Goal: Answer question/provide support: Share knowledge or assist other users

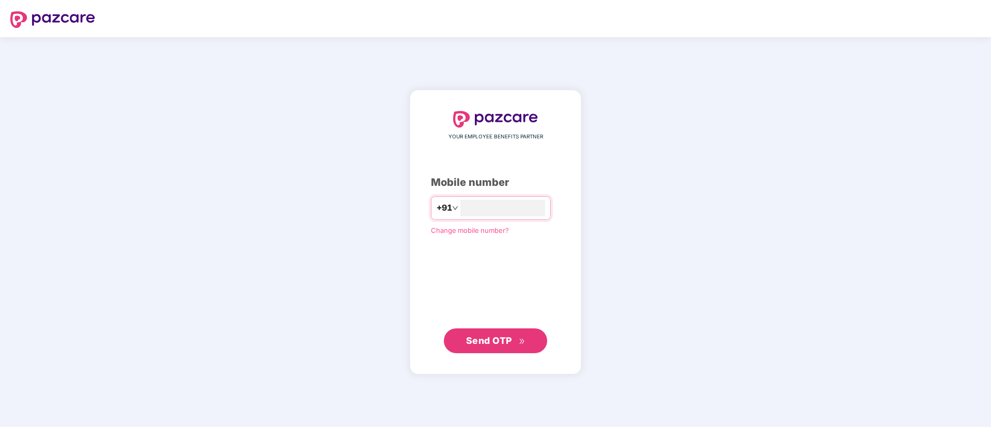
type input "**********"
click at [457, 347] on button "Send OTP" at bounding box center [495, 341] width 103 height 25
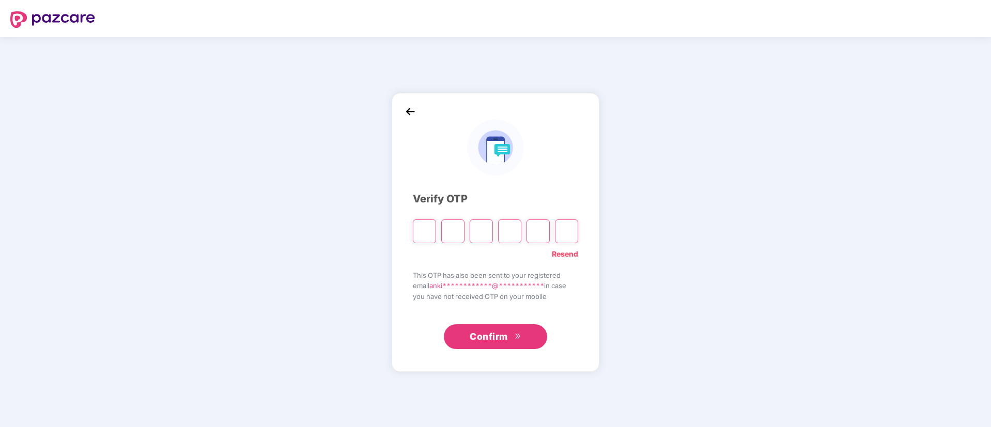
click at [558, 253] on link "Resend" at bounding box center [565, 254] width 26 height 11
click at [431, 234] on input "Please enter verification code. Digit 1" at bounding box center [424, 232] width 23 height 24
type input "*"
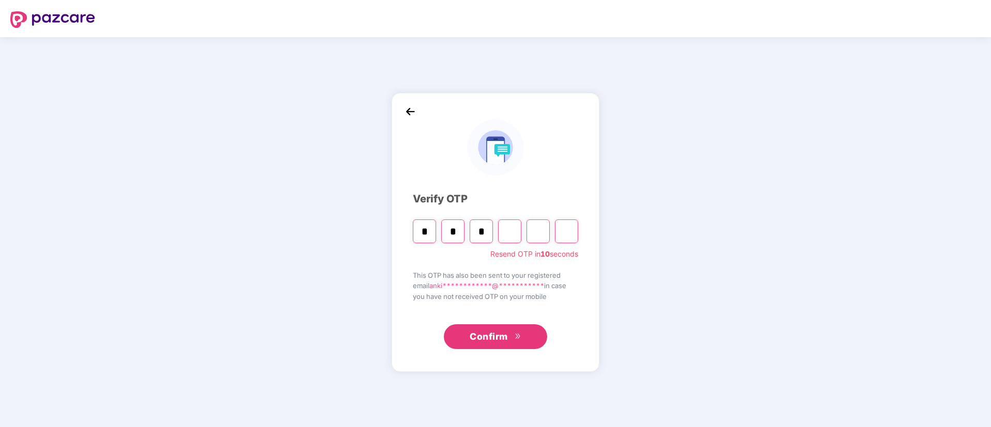
type input "*"
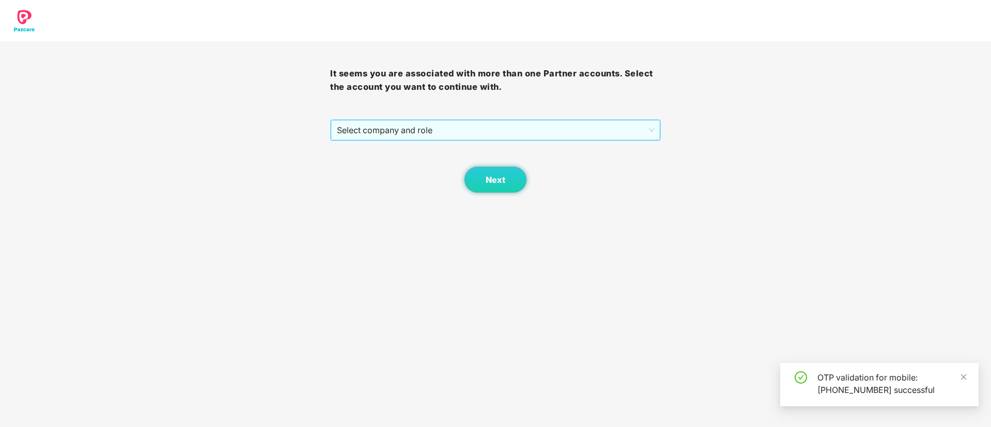
click at [423, 132] on span "Select company and role" at bounding box center [495, 130] width 317 height 20
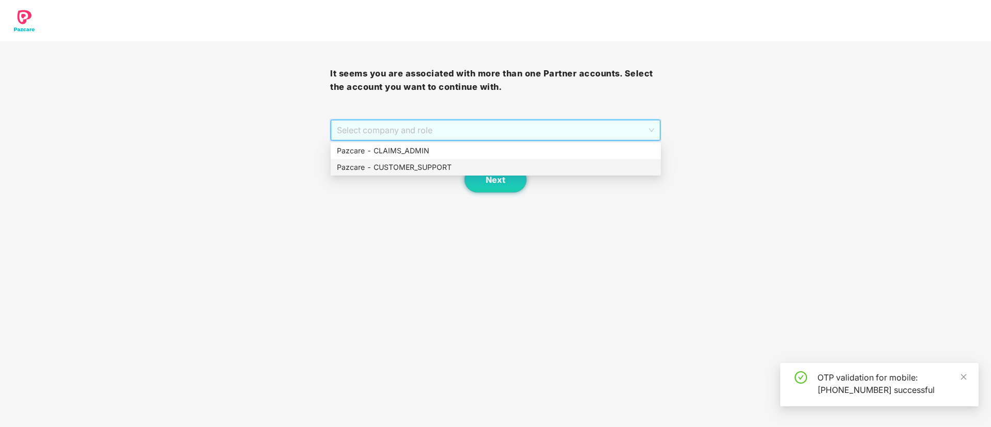
click at [427, 171] on div "Pazcare - CUSTOMER_SUPPORT" at bounding box center [496, 167] width 318 height 11
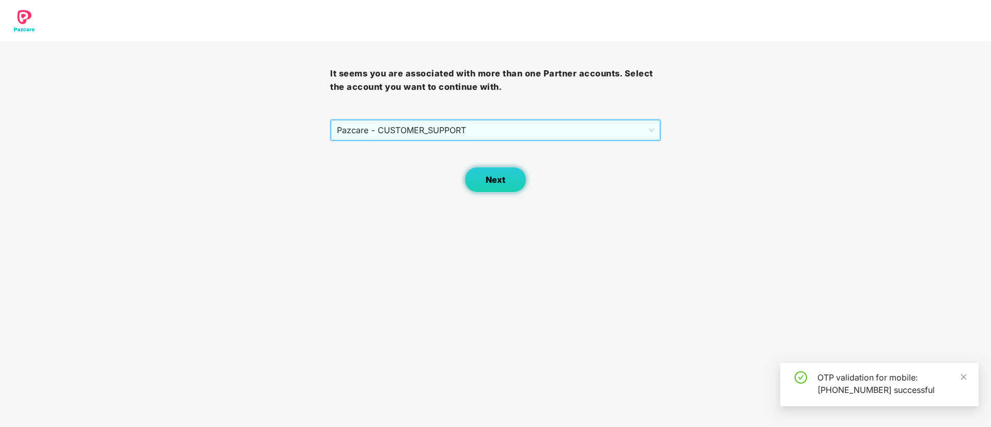
click at [502, 186] on button "Next" at bounding box center [496, 180] width 62 height 26
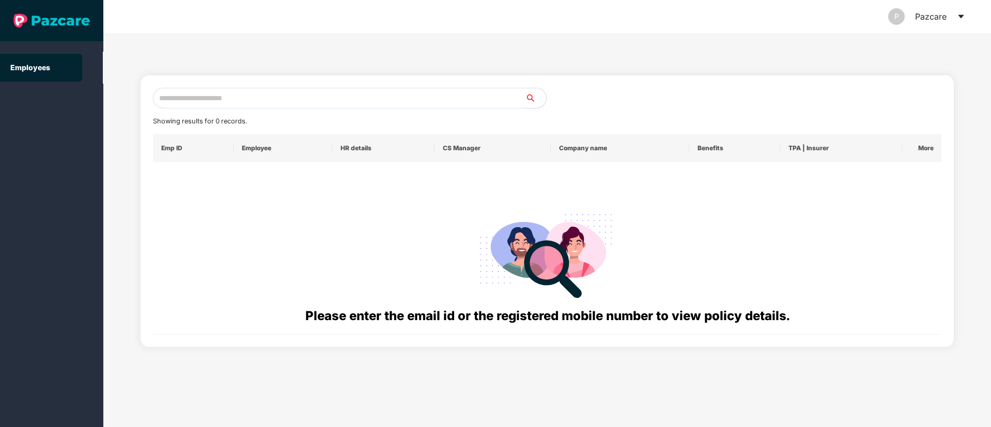
click at [270, 106] on input "text" at bounding box center [339, 98] width 373 height 21
paste input "**********"
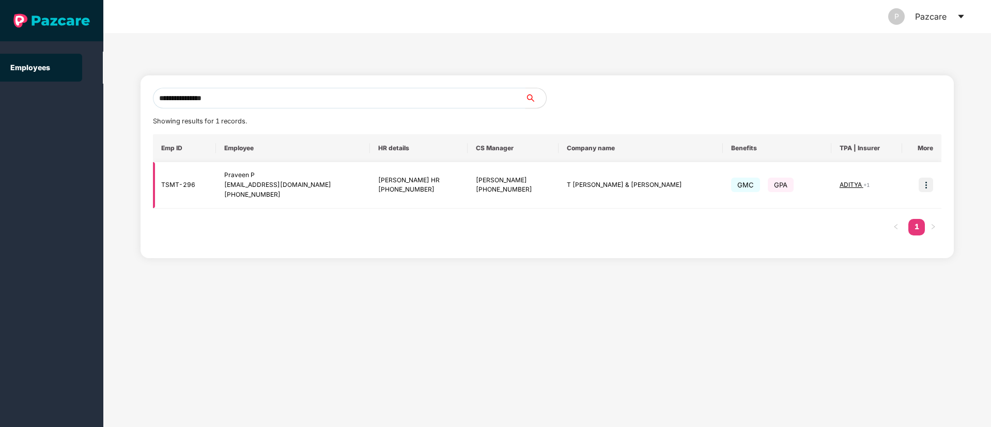
type input "**********"
click at [926, 184] on img at bounding box center [926, 185] width 14 height 14
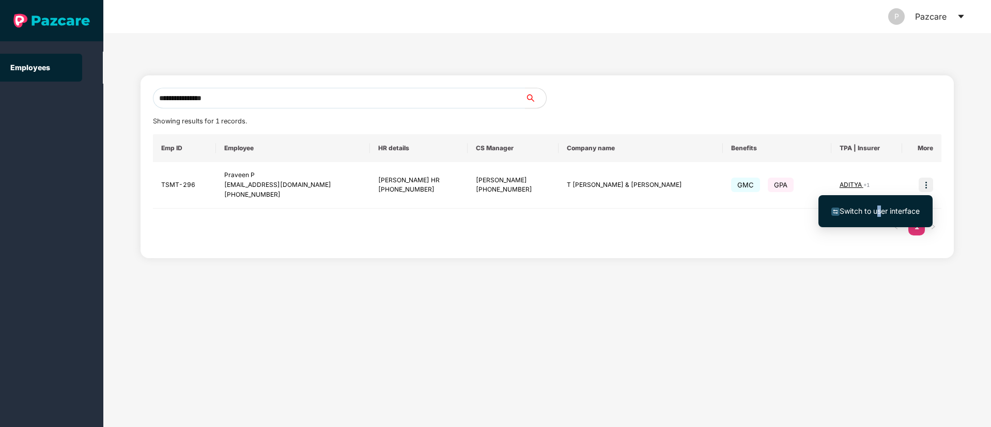
click at [876, 212] on span "Switch to user interface" at bounding box center [880, 211] width 80 height 9
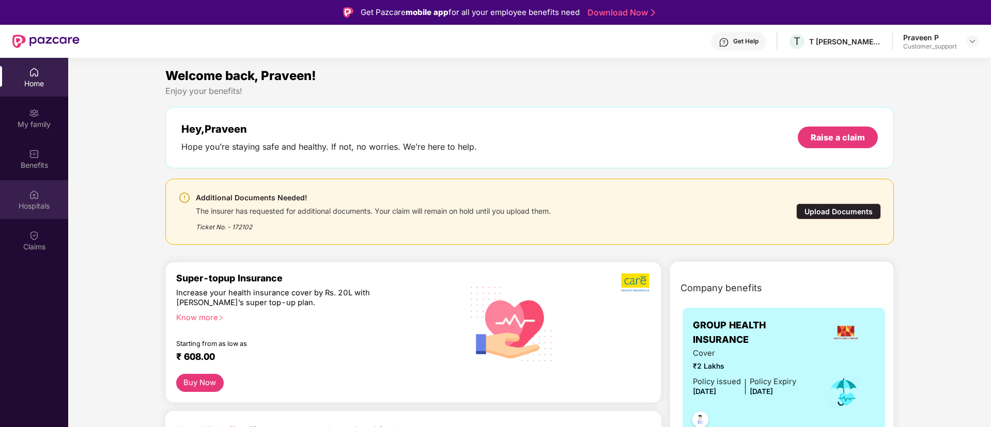
click at [28, 214] on div "Hospitals" at bounding box center [34, 199] width 68 height 39
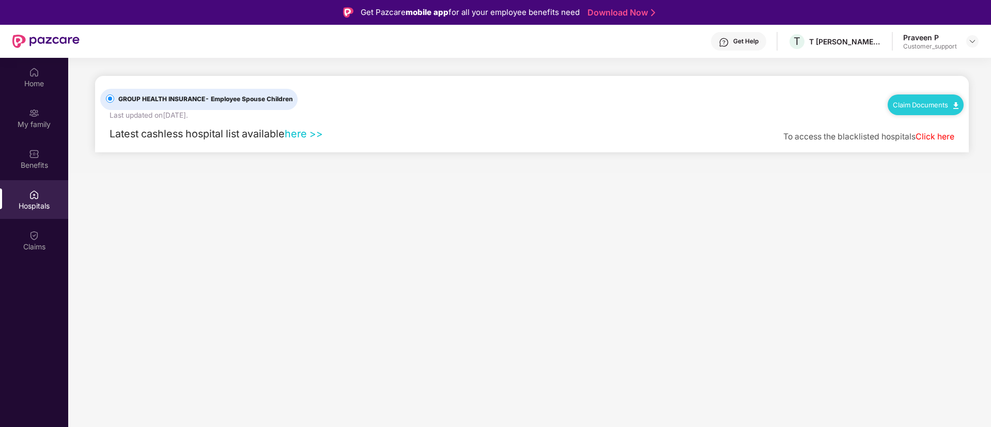
click at [938, 102] on link "Claim Documents" at bounding box center [926, 105] width 66 height 8
click at [918, 121] on link "Claim Form" at bounding box center [930, 123] width 67 height 22
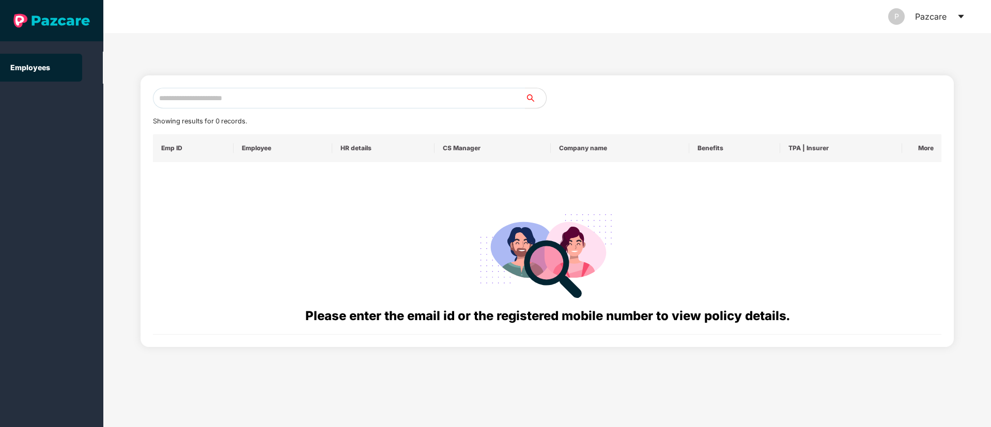
click at [964, 12] on icon "caret-down" at bounding box center [961, 16] width 8 height 8
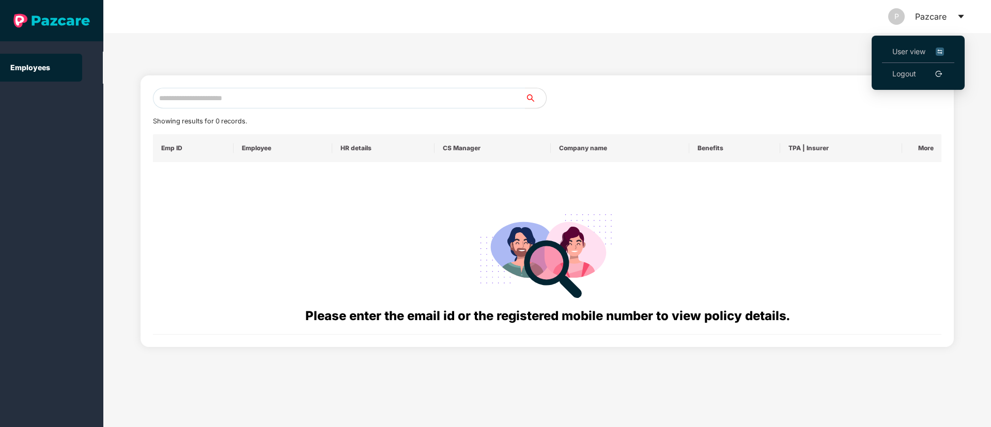
click at [900, 49] on span "User view" at bounding box center [919, 51] width 52 height 11
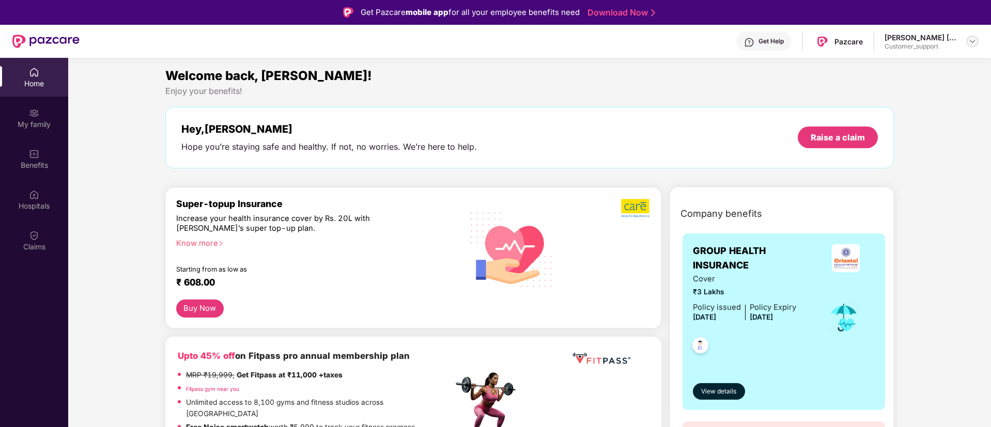
click at [972, 42] on img at bounding box center [972, 41] width 8 height 8
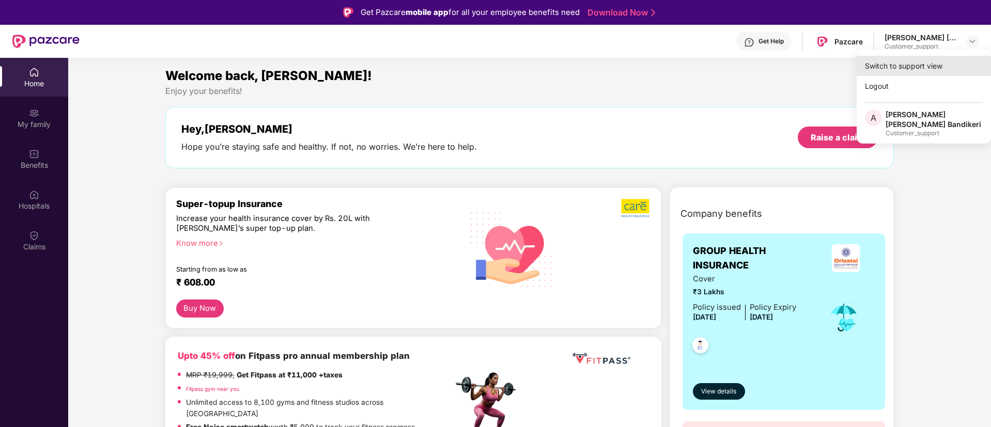
click at [911, 64] on div "Switch to support view" at bounding box center [924, 66] width 134 height 20
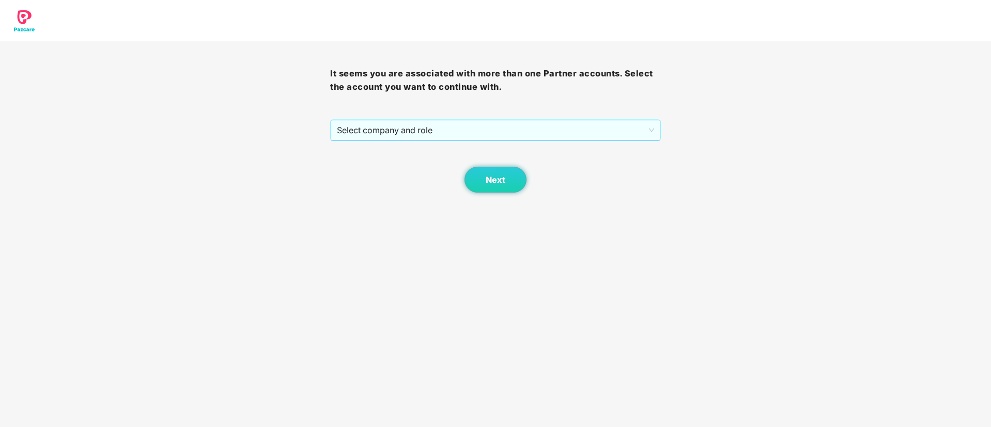
click at [490, 131] on span "Select company and role" at bounding box center [495, 130] width 317 height 20
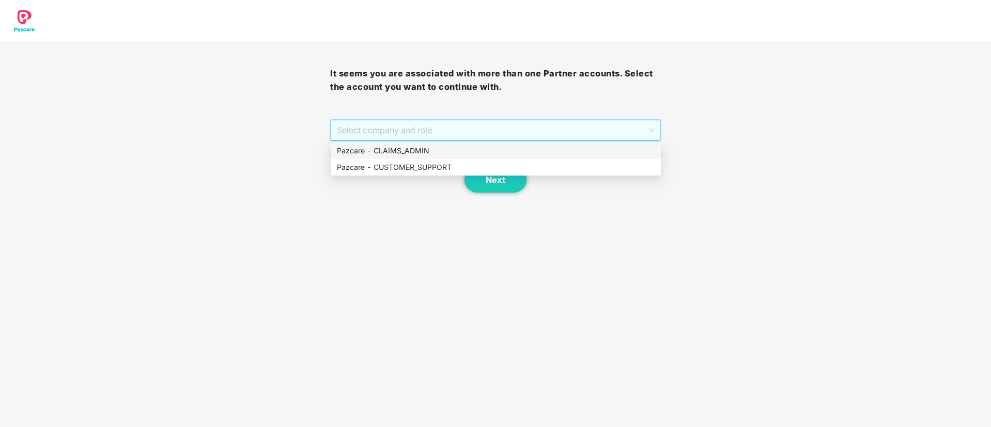
click at [415, 152] on div "Pazcare - CLAIMS_ADMIN" at bounding box center [496, 150] width 318 height 11
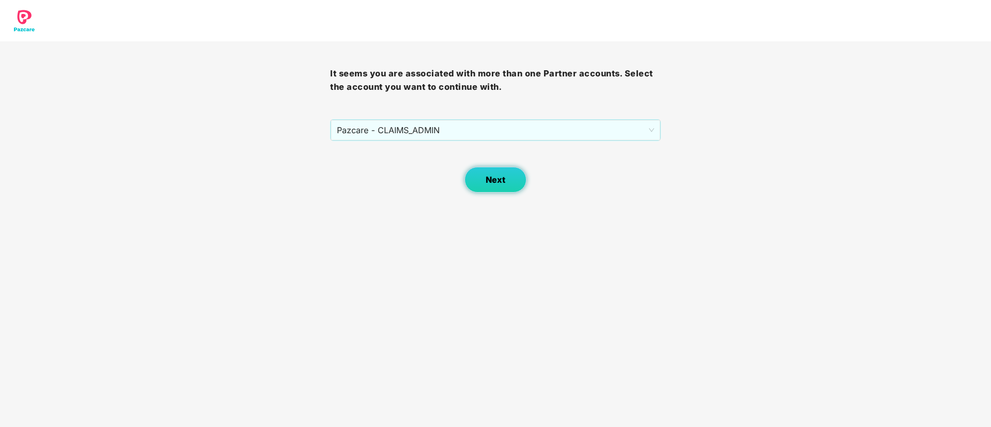
click at [508, 188] on button "Next" at bounding box center [496, 180] width 62 height 26
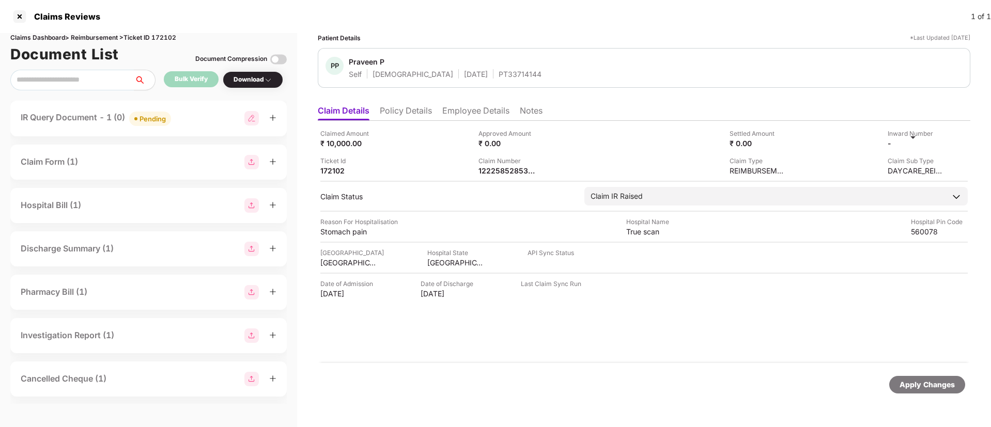
click at [408, 107] on li "Policy Details" at bounding box center [406, 112] width 52 height 15
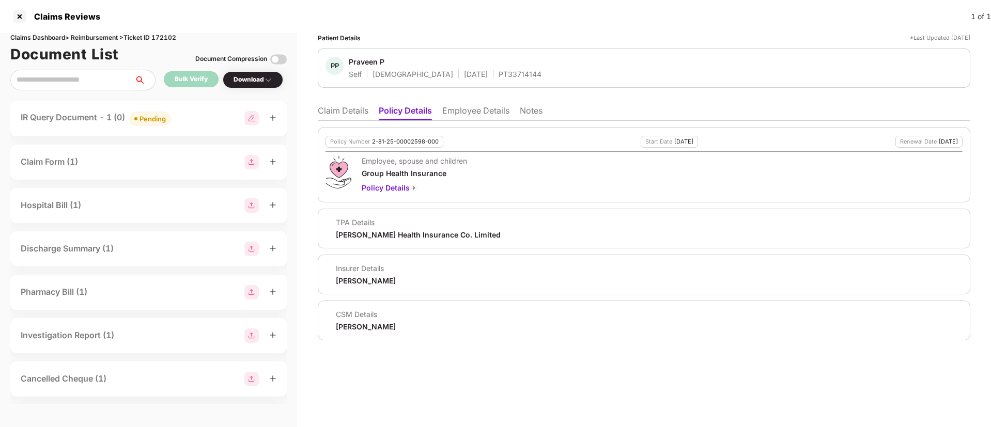
click at [344, 107] on li "Claim Details" at bounding box center [343, 112] width 51 height 15
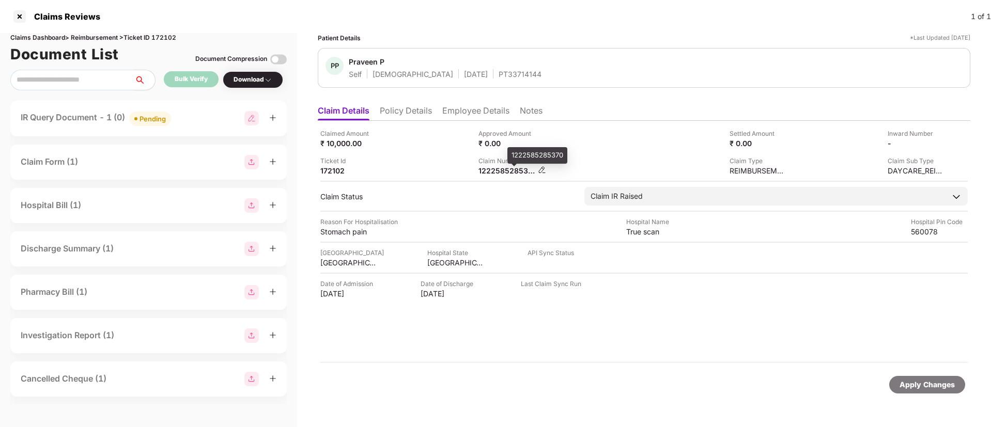
click at [499, 173] on div "1222585285370" at bounding box center [507, 171] width 57 height 10
copy div "1222585285370"
click at [199, 109] on div "IR Query Document - 1 (0) Pending" at bounding box center [148, 119] width 276 height 36
click at [190, 117] on div "IR Query Document - 1 (0) Pending" at bounding box center [149, 118] width 256 height 15
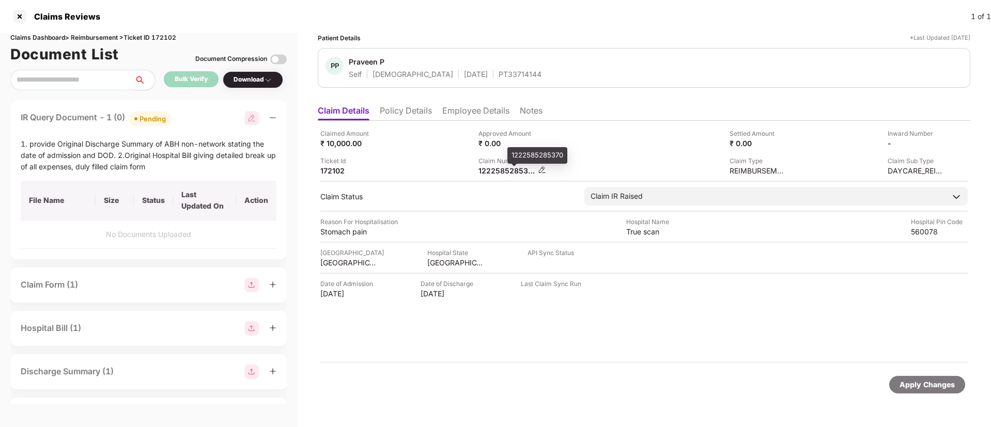
click at [499, 166] on div "1222585285370" at bounding box center [507, 171] width 57 height 10
click at [499, 167] on div "1222585285370" at bounding box center [507, 171] width 57 height 10
click at [497, 172] on div "1222585285370" at bounding box center [507, 171] width 57 height 10
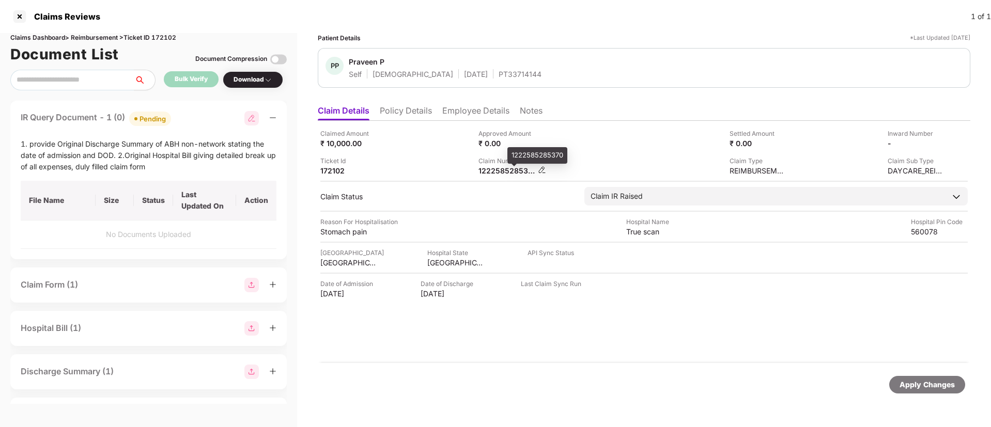
copy div
click at [414, 162] on div "Ticket Id 172102" at bounding box center [395, 166] width 150 height 20
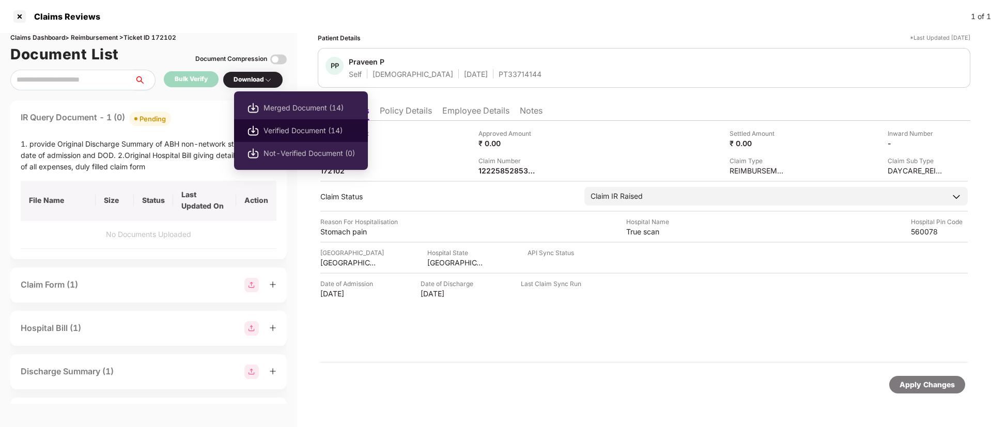
click at [300, 133] on span "Verified Document (14)" at bounding box center [309, 130] width 91 height 11
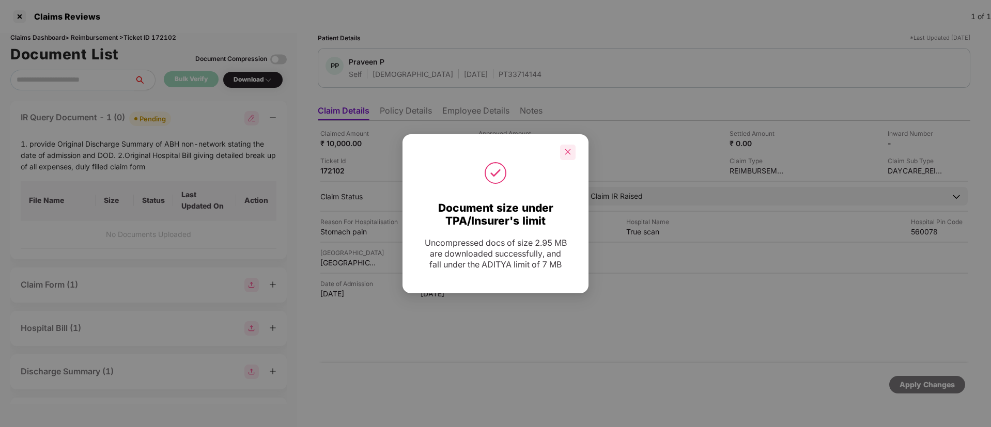
click at [567, 146] on div at bounding box center [568, 153] width 16 height 16
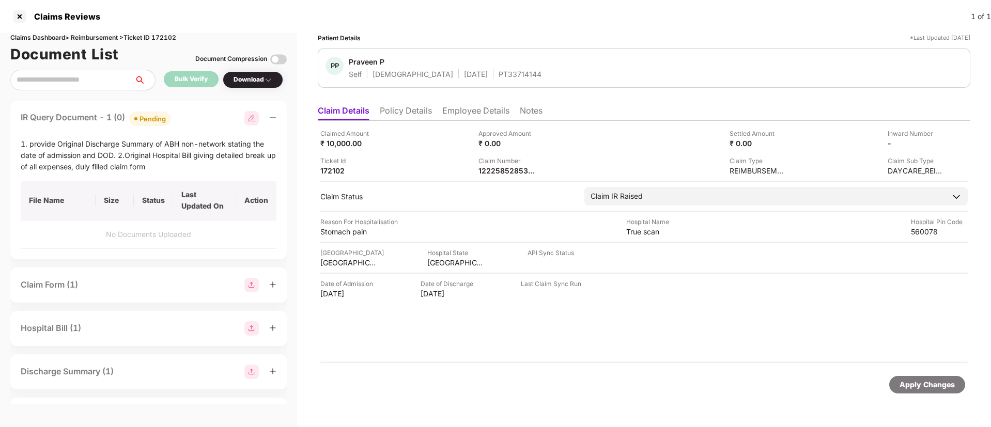
click at [387, 159] on div "Ticket Id 172102" at bounding box center [395, 166] width 150 height 20
click at [462, 105] on li "Employee Details" at bounding box center [475, 112] width 67 height 15
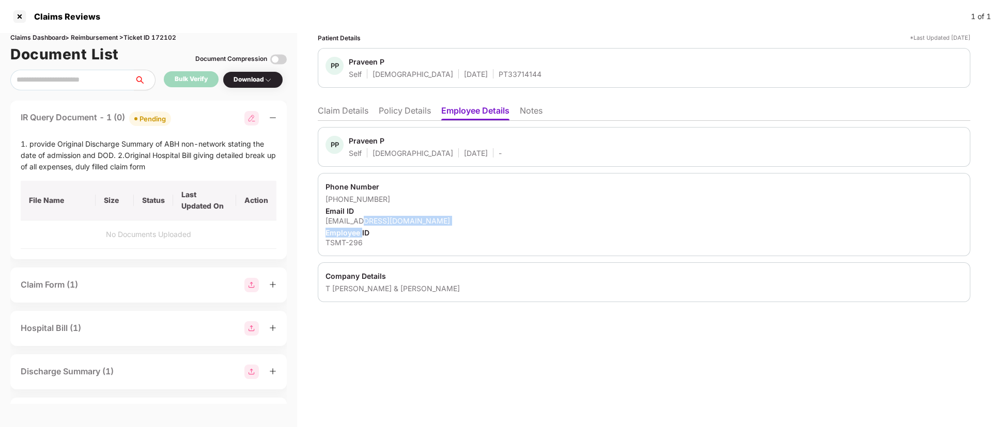
click at [363, 225] on div "Phone Number +917619281817 Email ID praveenp@tsmt.in Employee ID TSMT-296" at bounding box center [644, 214] width 653 height 83
click at [360, 223] on div "praveenp@tsmt.in" at bounding box center [644, 221] width 637 height 10
click at [360, 222] on div "praveenp@tsmt.in" at bounding box center [644, 221] width 637 height 10
copy div "praveenp@tsmt.in"
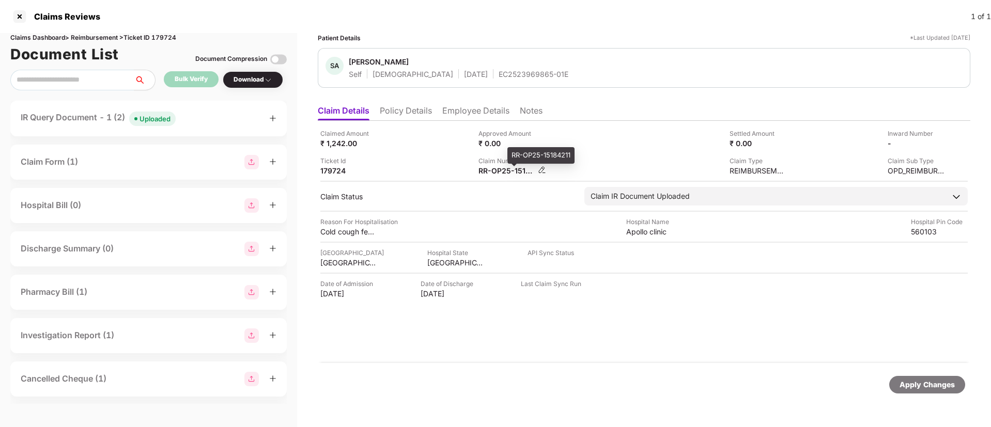
click at [482, 172] on div "RR-OP25-15184211" at bounding box center [507, 171] width 57 height 10
copy div
click at [416, 170] on div "Ticket Id 179724" at bounding box center [395, 166] width 150 height 20
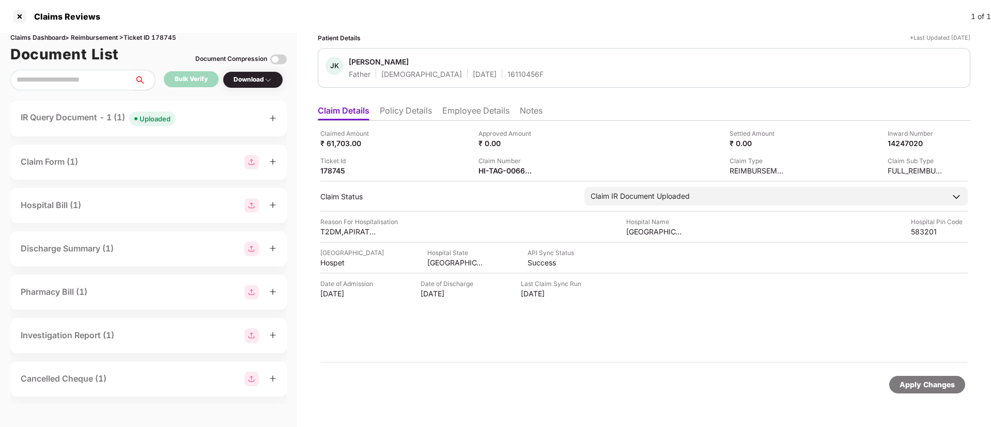
click at [205, 116] on div "IR Query Document - 1 (1) Uploaded" at bounding box center [149, 118] width 256 height 15
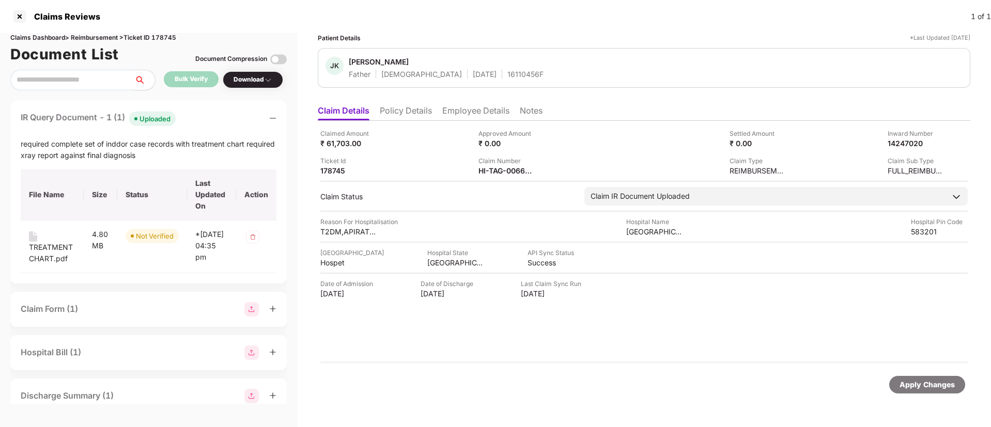
click at [205, 117] on div "IR Query Document - 1 (1) Uploaded" at bounding box center [149, 118] width 256 height 15
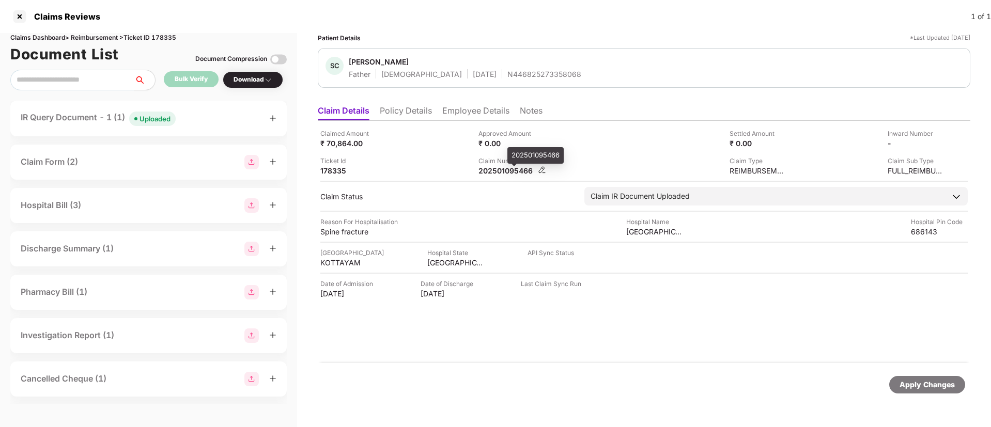
click at [499, 173] on div "202501095466" at bounding box center [507, 171] width 57 height 10
copy div "202501095466"
drag, startPoint x: 399, startPoint y: 111, endPoint x: 406, endPoint y: 114, distance: 7.9
click at [400, 114] on li "Policy Details" at bounding box center [406, 112] width 52 height 15
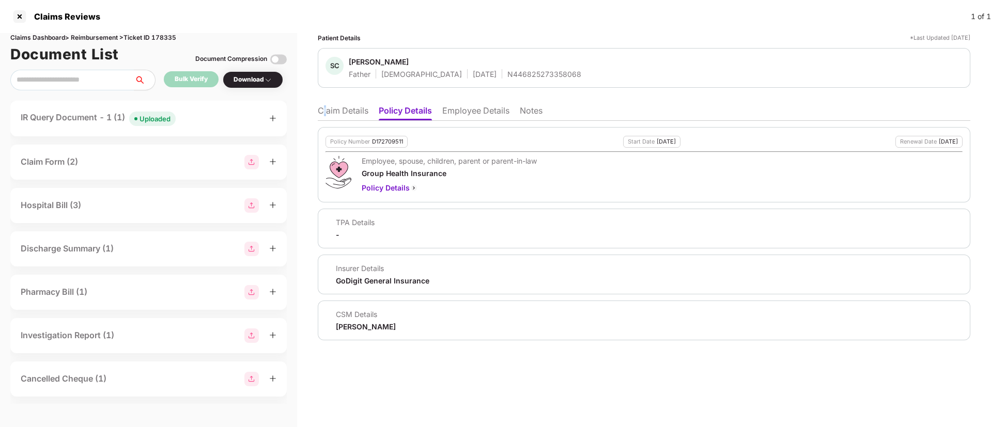
click at [326, 107] on li "Claim Details" at bounding box center [343, 112] width 51 height 15
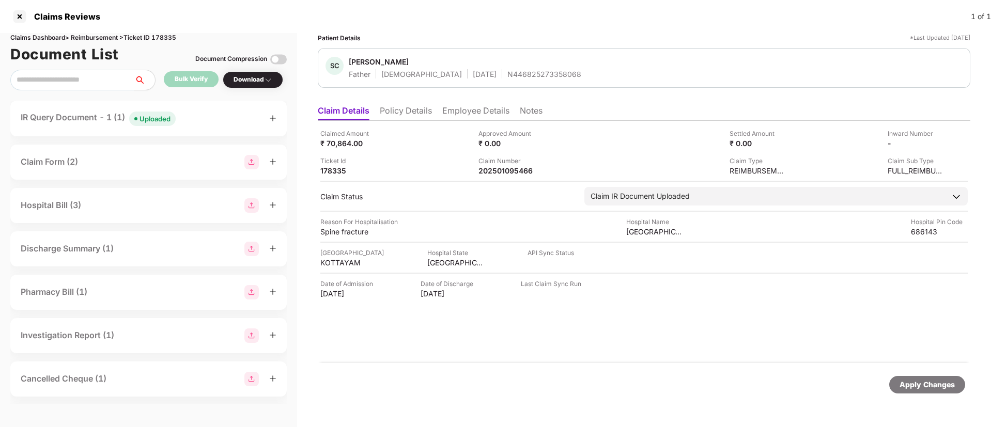
drag, startPoint x: 186, startPoint y: 114, endPoint x: 195, endPoint y: 121, distance: 12.2
click at [185, 117] on div "IR Query Document - 1 (1) Uploaded" at bounding box center [149, 118] width 256 height 15
click at [409, 107] on li "Policy Details" at bounding box center [406, 112] width 52 height 15
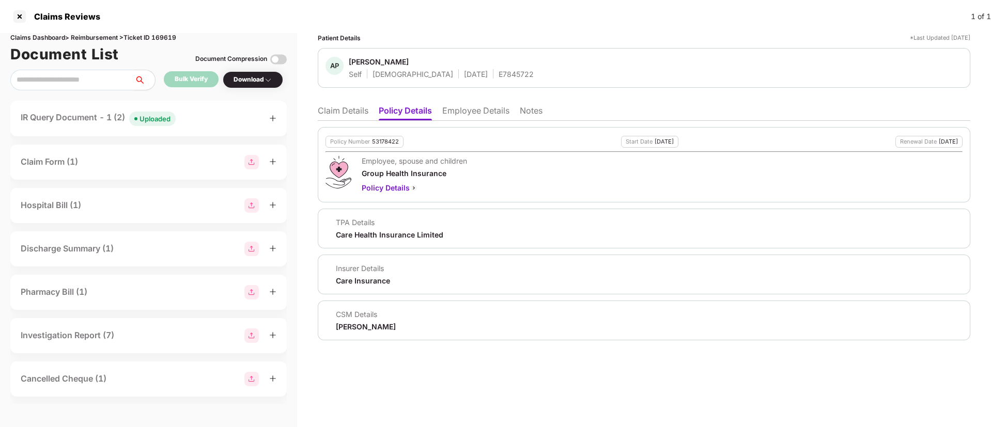
click at [341, 116] on li "Claim Details" at bounding box center [343, 112] width 51 height 15
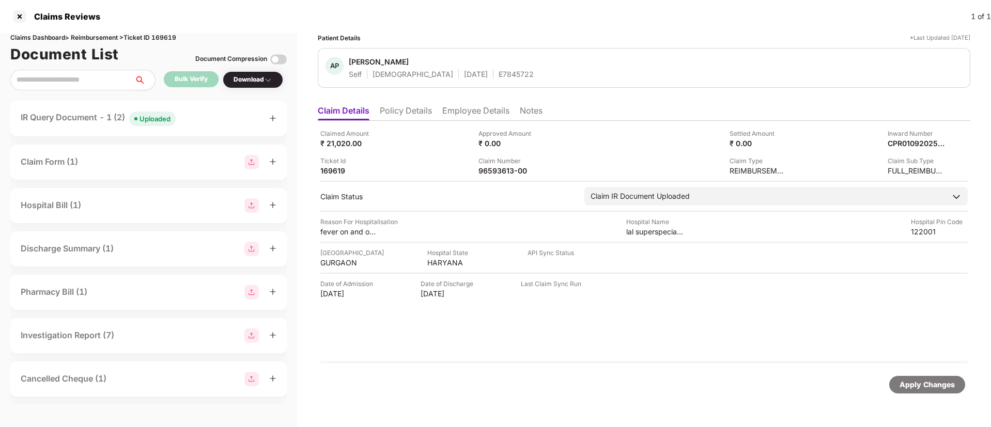
click at [406, 111] on li "Policy Details" at bounding box center [406, 112] width 52 height 15
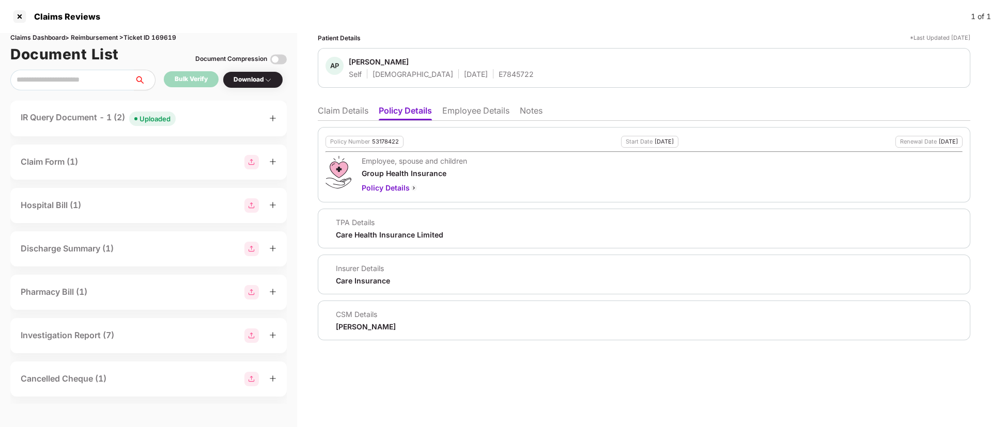
click at [383, 142] on div "53178422" at bounding box center [385, 142] width 27 height 7
copy div "53178422"
click at [499, 71] on div "E7845722" at bounding box center [516, 74] width 35 height 10
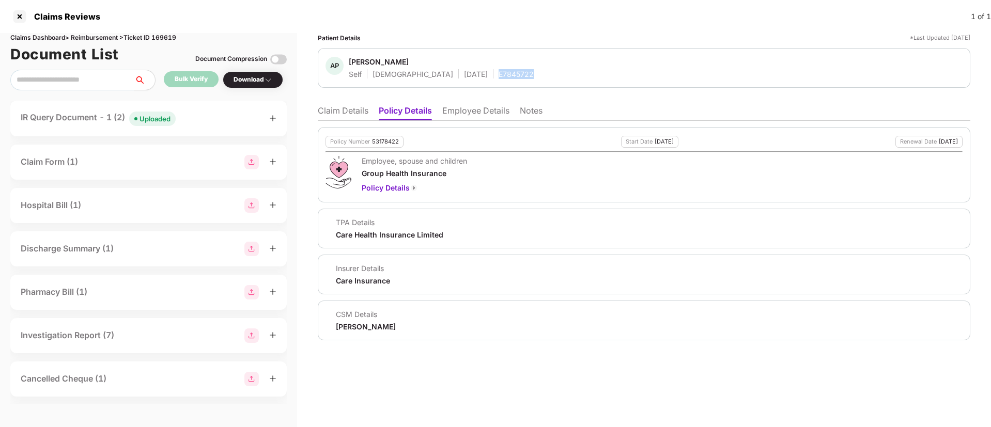
copy div "E7845722"
click at [340, 110] on li "Claim Details" at bounding box center [343, 112] width 51 height 15
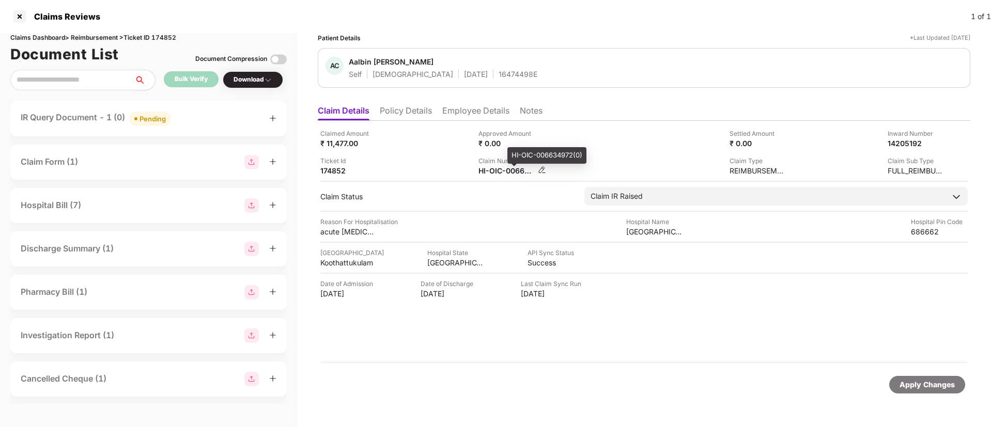
click at [498, 171] on div "HI-OIC-006634972(0)" at bounding box center [507, 171] width 57 height 10
click at [499, 171] on div "HI-OIC-006634972(0)" at bounding box center [507, 171] width 57 height 10
copy div
click at [221, 111] on div "IR Query Document - 1 (0) Pending" at bounding box center [149, 118] width 256 height 15
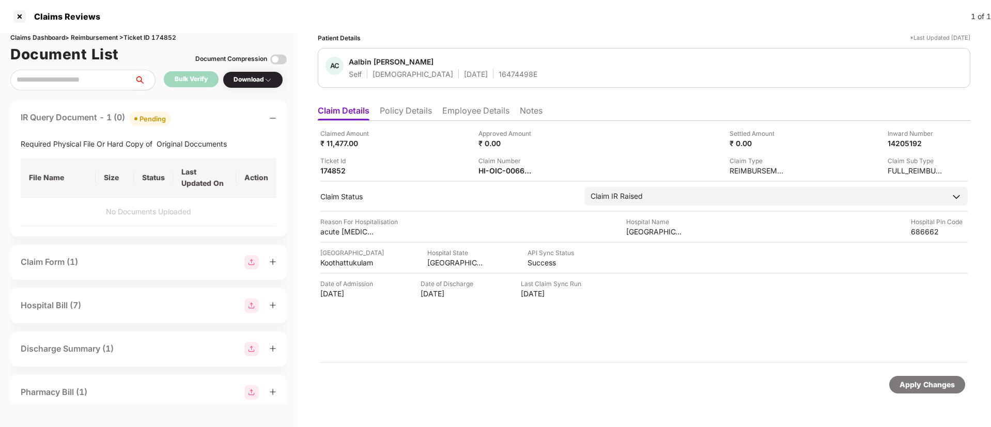
click at [195, 120] on div "IR Query Document - 1 (0) Pending" at bounding box center [149, 118] width 256 height 15
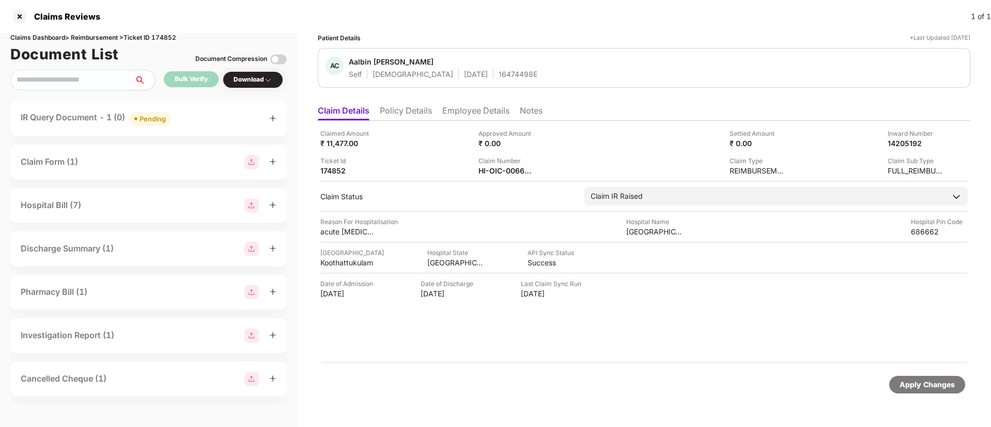
click at [495, 162] on div "Claim Number" at bounding box center [507, 161] width 57 height 10
click at [494, 172] on div "HI-OIC-006634972(0)" at bounding box center [507, 171] width 57 height 10
click at [493, 172] on div "HI-OIC-006634972(0)" at bounding box center [507, 171] width 57 height 10
click at [498, 176] on div "Claimed Amount ₹ 11,477.00 Approved Amount ₹ 0.00 Settled Amount ₹ 0.00 Inward …" at bounding box center [644, 242] width 653 height 242
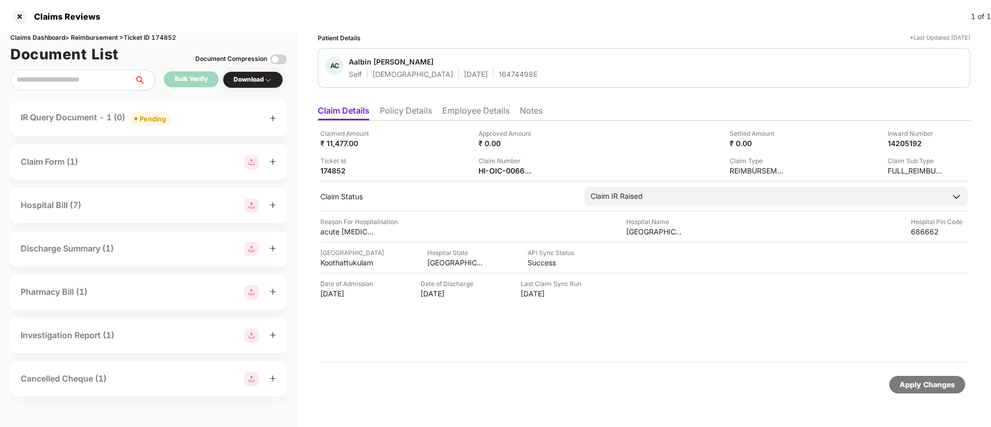
click at [498, 176] on div "Claimed Amount ₹ 11,477.00 Approved Amount ₹ 0.00 Settled Amount ₹ 0.00 Inward …" at bounding box center [644, 242] width 653 height 242
click at [498, 172] on div "HI-OIC-006634972(0)" at bounding box center [507, 171] width 57 height 10
click at [497, 172] on div "HI-OIC-006634972(0)" at bounding box center [507, 171] width 57 height 10
copy div
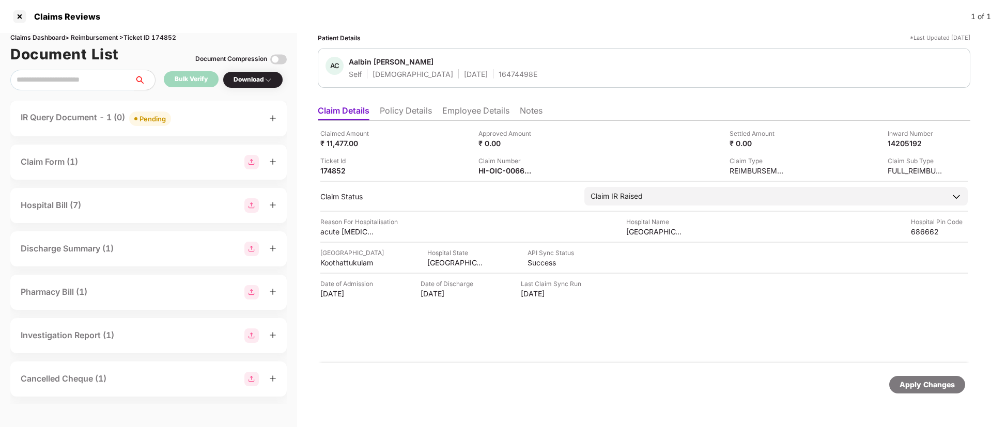
click at [211, 122] on div "IR Query Document - 1 (0) Pending" at bounding box center [149, 118] width 256 height 15
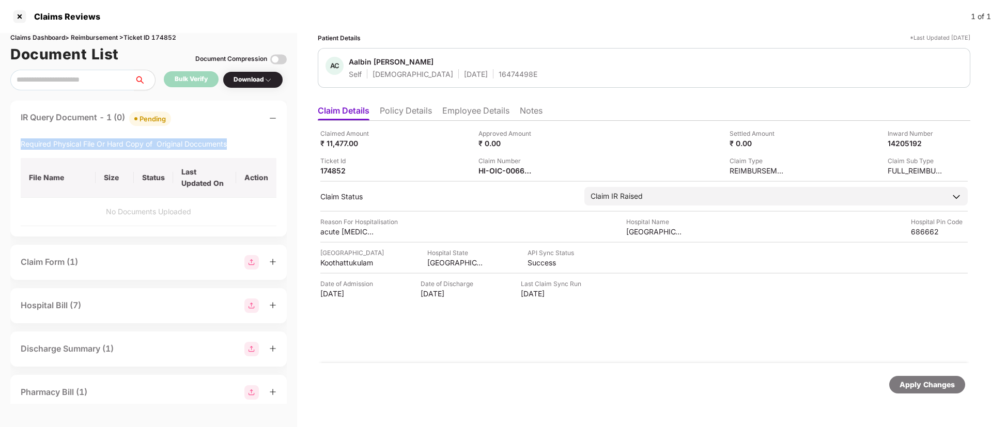
drag, startPoint x: 85, startPoint y: 143, endPoint x: 230, endPoint y: 143, distance: 145.7
click at [230, 143] on div "IR Query Document - 1 (0) Pending Required Physical File Or Hard Copy of Origin…" at bounding box center [148, 169] width 276 height 136
copy div "Required Physical File Or Hard Copy of Original Doccuments"
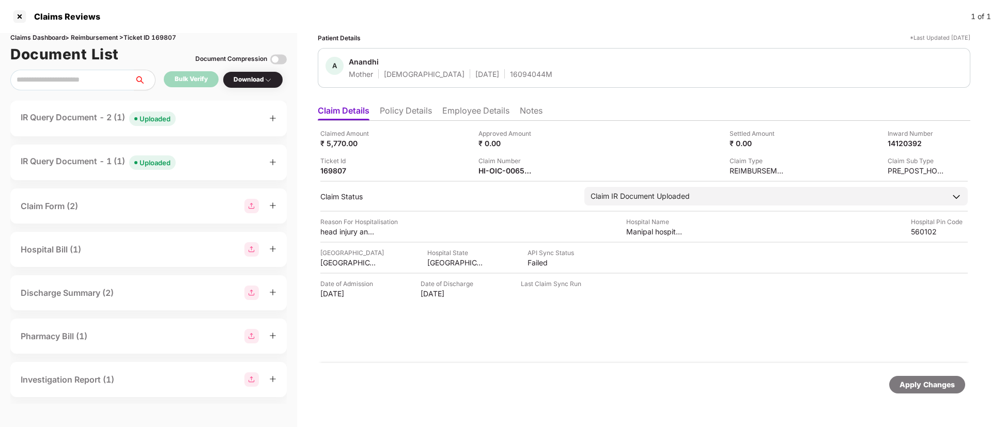
click at [209, 124] on div "IR Query Document - 2 (1) Uploaded" at bounding box center [149, 118] width 256 height 15
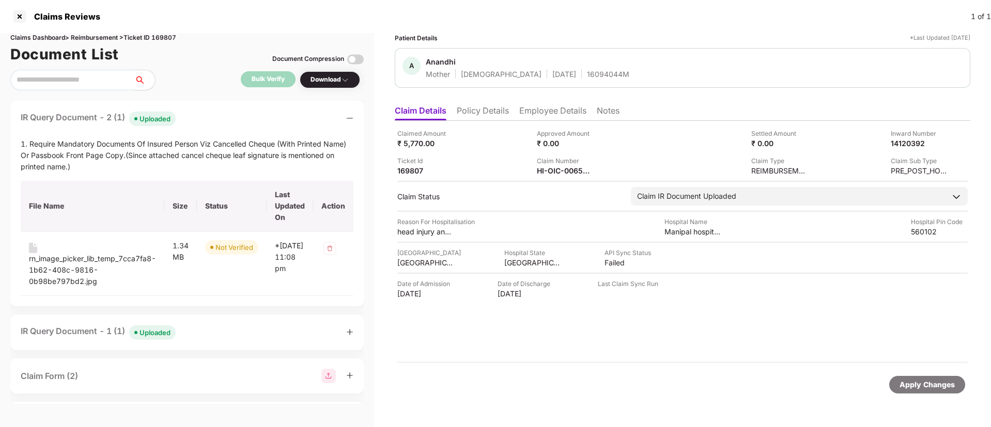
click at [209, 124] on div "IR Query Document - 2 (1) Uploaded" at bounding box center [187, 118] width 333 height 15
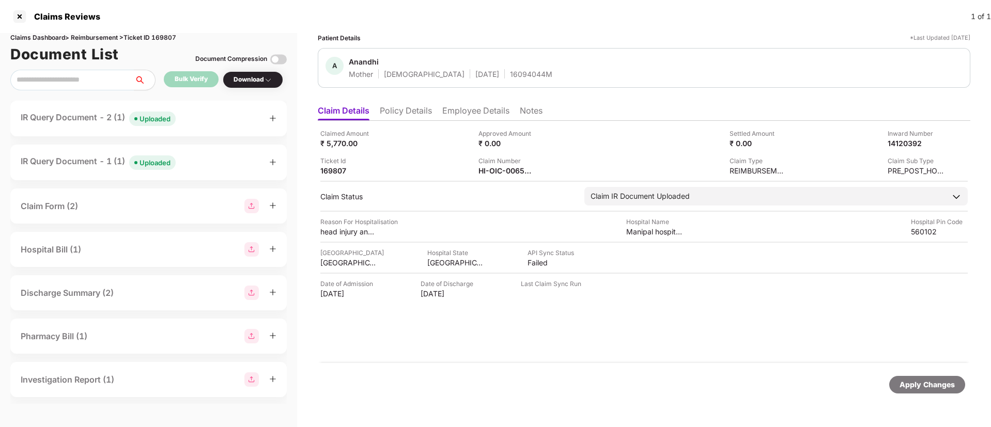
click at [493, 165] on div "Claim Number" at bounding box center [507, 161] width 57 height 10
click at [492, 172] on div "HI-OIC-006562408(1)" at bounding box center [507, 171] width 57 height 10
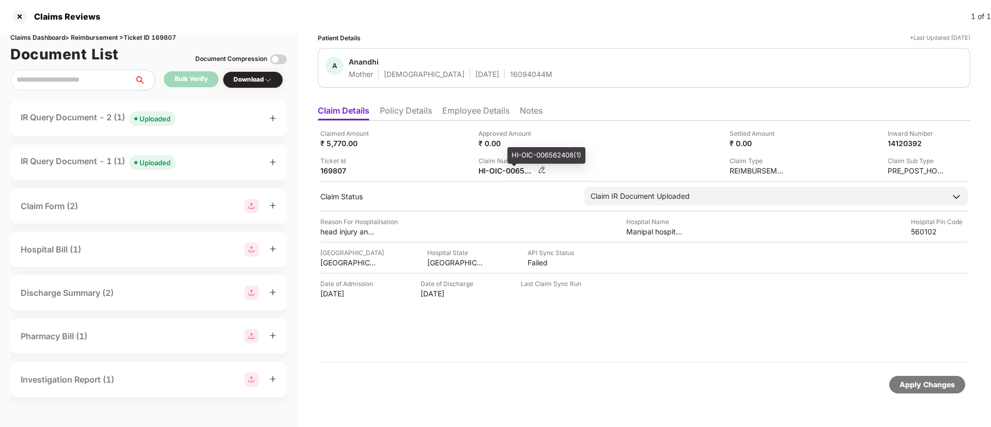
click at [492, 172] on div "HI-OIC-006562408(1)" at bounding box center [507, 171] width 57 height 10
copy div
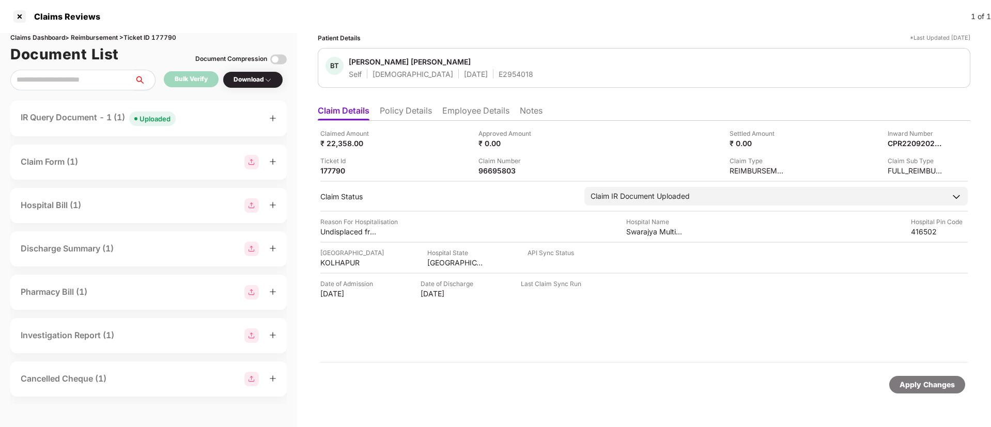
click at [412, 109] on li "Policy Details" at bounding box center [406, 112] width 52 height 15
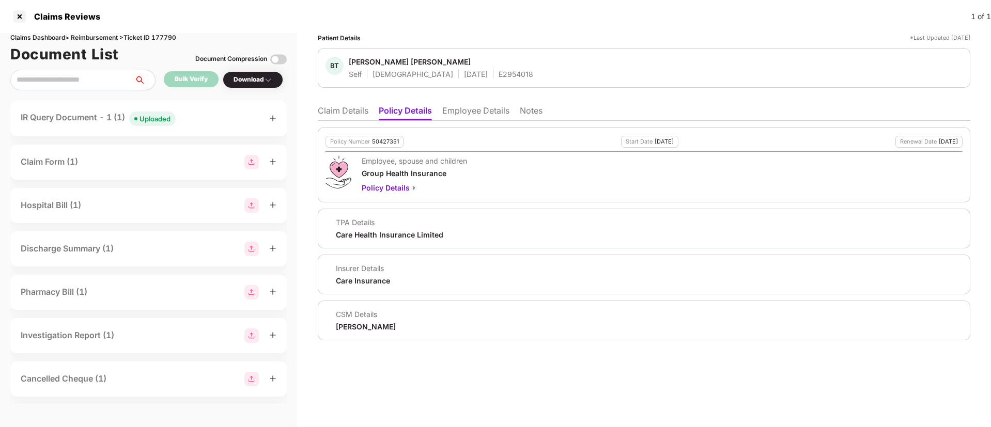
click at [348, 115] on li "Claim Details" at bounding box center [343, 112] width 51 height 15
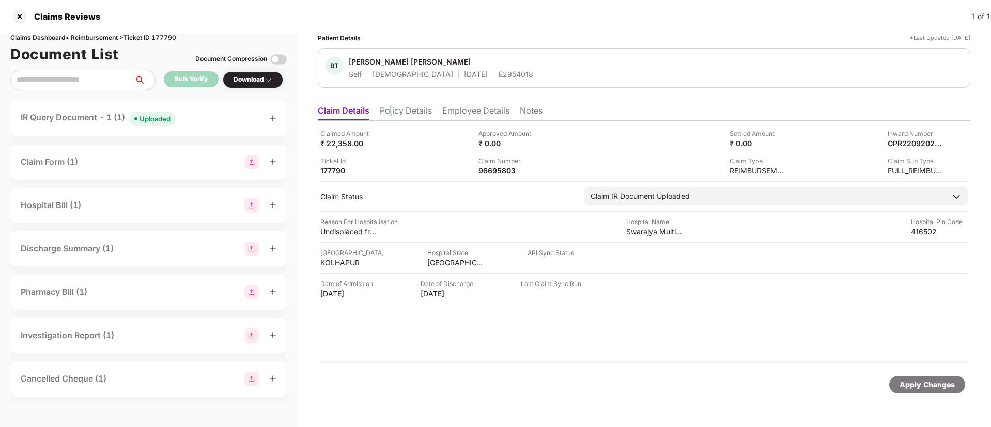
drag, startPoint x: 392, startPoint y: 113, endPoint x: 397, endPoint y: 115, distance: 6.0
click at [394, 113] on li "Policy Details" at bounding box center [406, 112] width 52 height 15
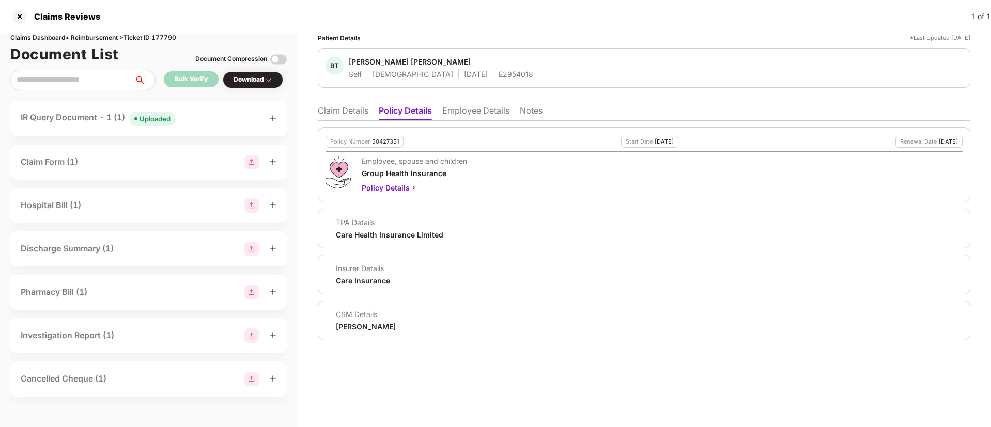
click at [382, 141] on div "50427351" at bounding box center [385, 142] width 27 height 7
copy div "50427351"
click at [499, 71] on div "E2954018" at bounding box center [516, 74] width 35 height 10
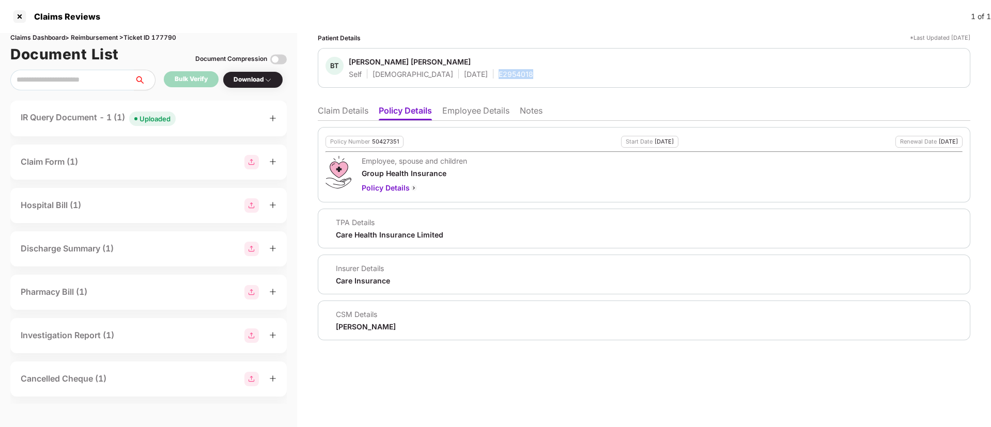
copy div "E2954018"
click at [339, 112] on li "Claim Details" at bounding box center [343, 112] width 51 height 15
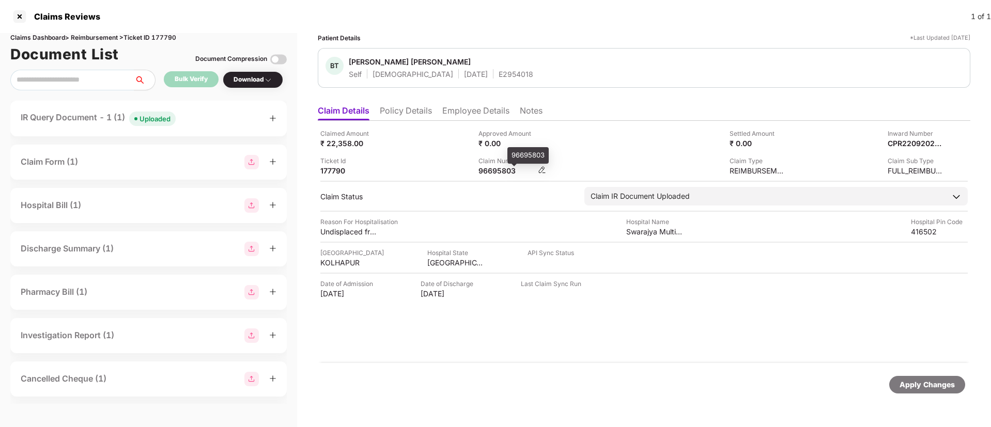
click at [490, 169] on div "96695803" at bounding box center [507, 171] width 57 height 10
copy div "96695803"
click at [421, 161] on div "Ticket Id 177790" at bounding box center [395, 166] width 150 height 20
click at [493, 176] on div "Claimed Amount ₹ 22,358.00 Approved Amount ₹ 0.00 Settled Amount ₹ 0.00 Inward …" at bounding box center [644, 242] width 653 height 242
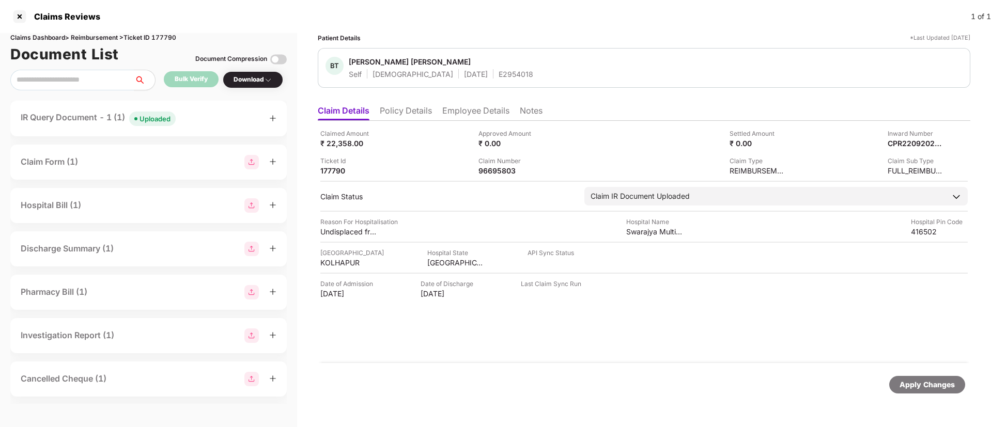
click at [493, 176] on div "Claimed Amount ₹ 22,358.00 Approved Amount ₹ 0.00 Settled Amount ₹ 0.00 Inward …" at bounding box center [644, 242] width 653 height 242
click at [494, 173] on div "96695803" at bounding box center [507, 171] width 57 height 10
copy div "96695803"
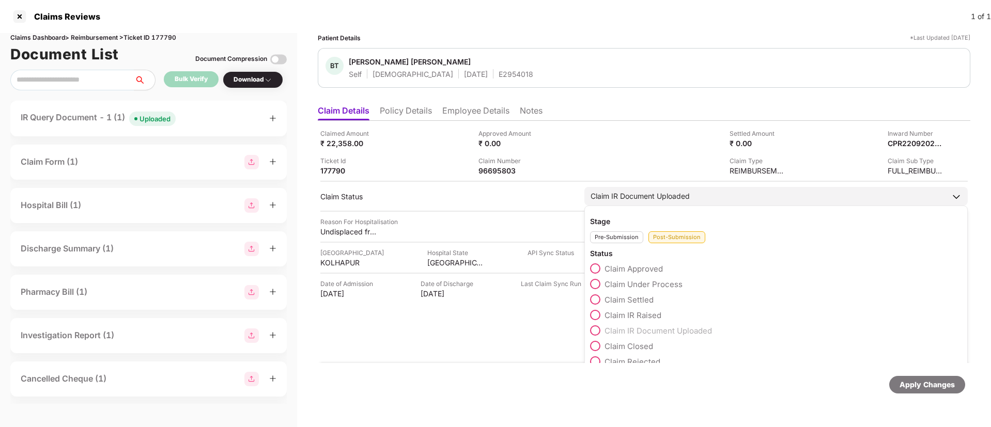
click at [595, 271] on span at bounding box center [595, 269] width 10 height 10
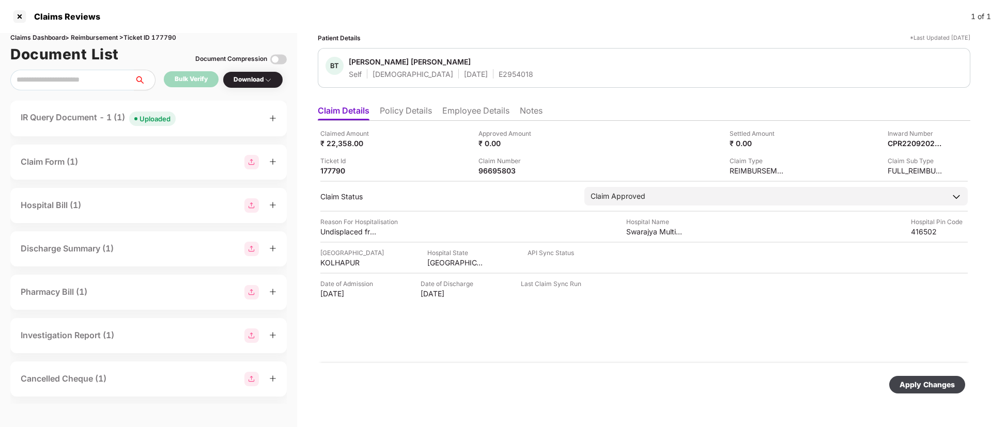
drag, startPoint x: 918, startPoint y: 386, endPoint x: 889, endPoint y: 373, distance: 31.7
click at [918, 385] on div "Apply Changes" at bounding box center [927, 384] width 55 height 11
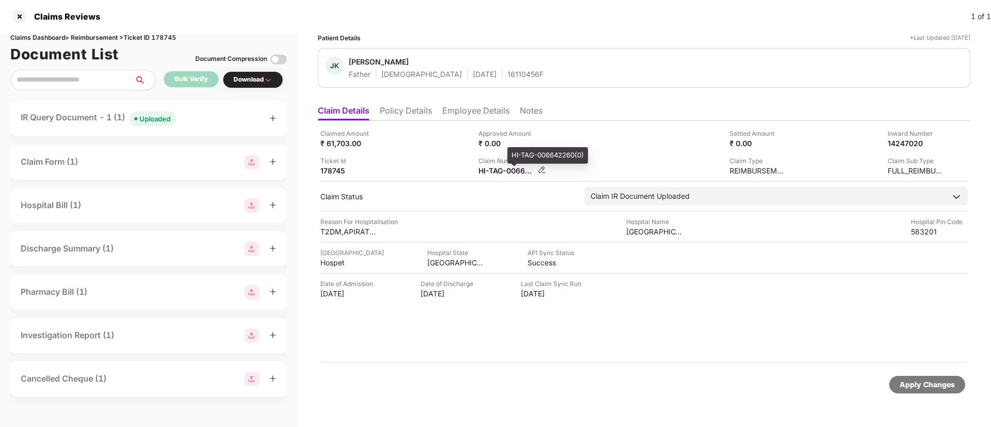
click at [514, 174] on div "HI-TAG-006642260(0)" at bounding box center [507, 171] width 57 height 10
drag, startPoint x: 515, startPoint y: 174, endPoint x: 529, endPoint y: 177, distance: 14.2
click at [516, 175] on div "HI-TAG-006642260(0)" at bounding box center [507, 171] width 57 height 10
copy div
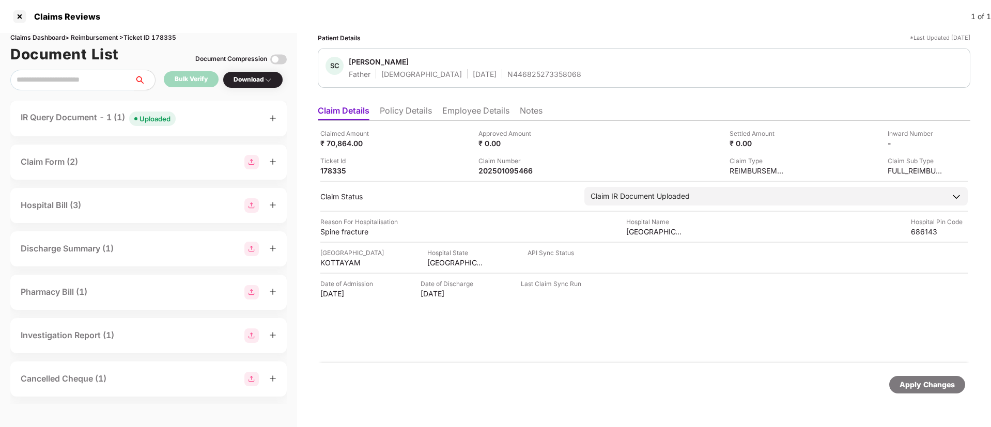
click at [209, 117] on div "IR Query Document - 1 (1) Uploaded" at bounding box center [149, 118] width 256 height 15
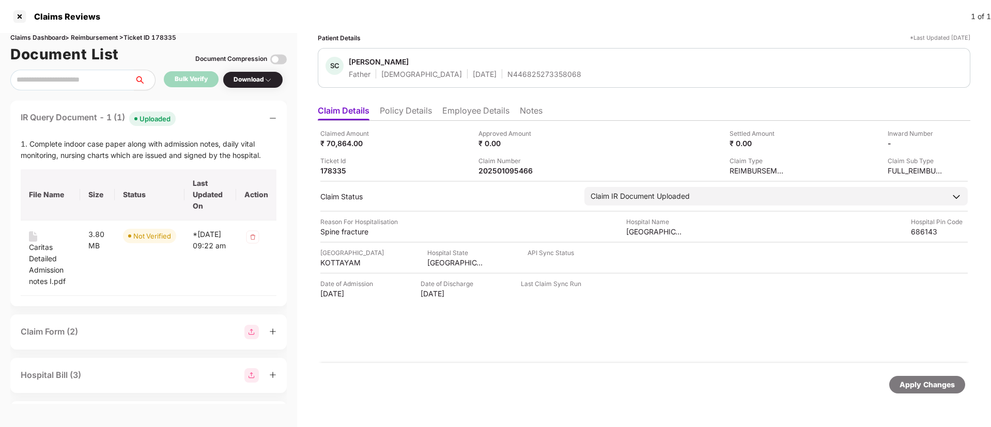
click at [209, 117] on div "IR Query Document - 1 (1) Uploaded" at bounding box center [149, 118] width 256 height 15
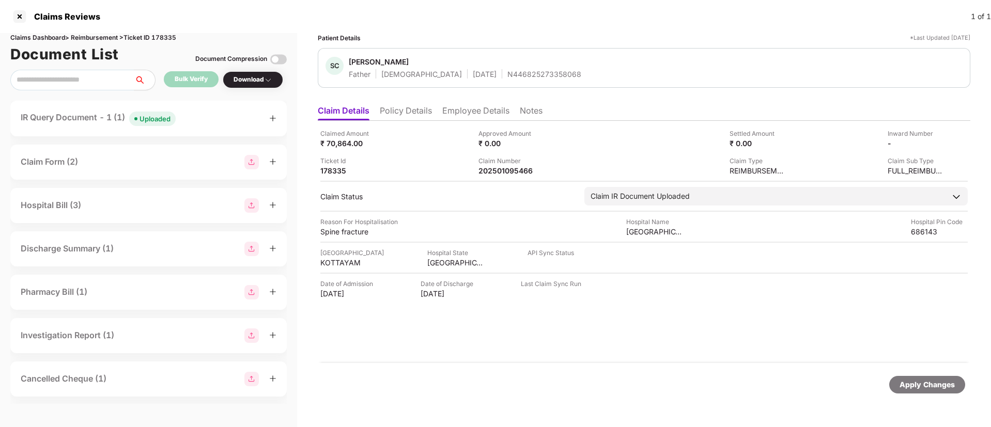
drag, startPoint x: 421, startPoint y: 110, endPoint x: 380, endPoint y: 121, distance: 42.2
click at [421, 110] on li "Policy Details" at bounding box center [406, 112] width 52 height 15
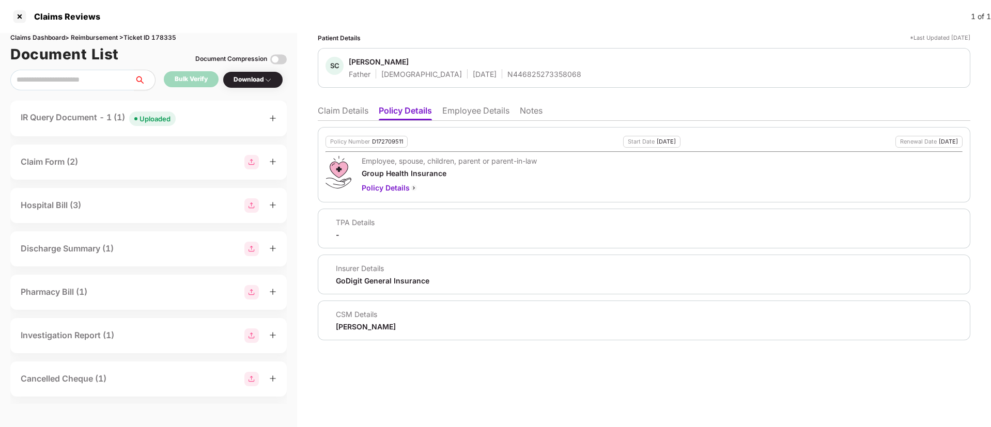
click at [341, 119] on li "Claim Details" at bounding box center [343, 112] width 51 height 15
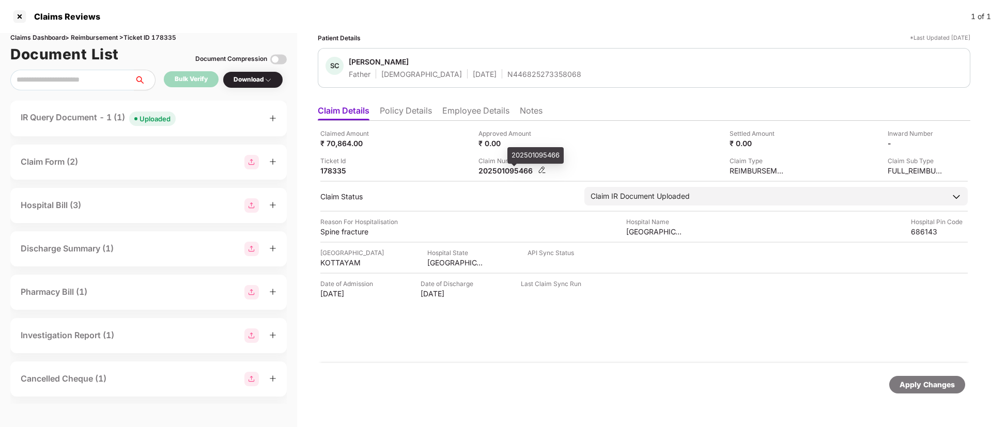
click at [505, 173] on div "202501095466" at bounding box center [507, 171] width 57 height 10
copy div "202501095466"
click at [408, 109] on li "Policy Details" at bounding box center [406, 112] width 52 height 15
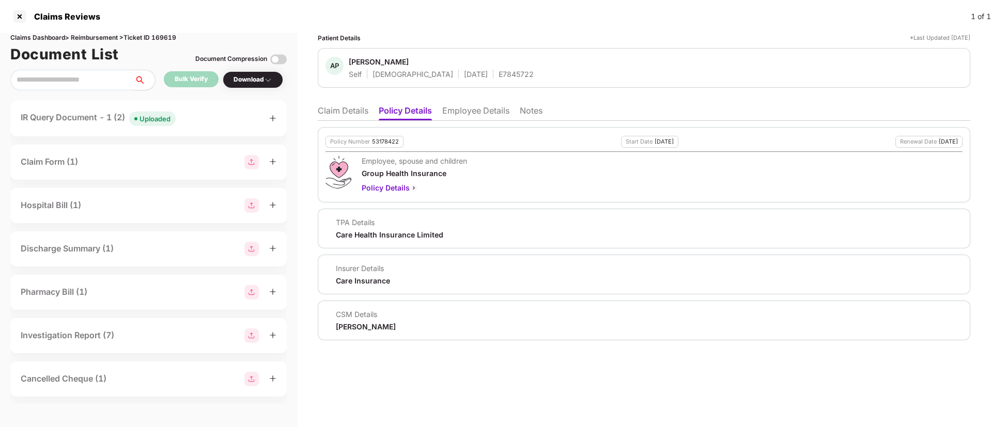
drag, startPoint x: 364, startPoint y: 140, endPoint x: 377, endPoint y: 140, distance: 12.9
click at [368, 140] on div "Policy Number" at bounding box center [350, 142] width 40 height 7
click at [383, 124] on div "Policy Number 53178422 Start Date [DATE] Renewal Date [DATE] Employee, spouse a…" at bounding box center [644, 231] width 653 height 220
click at [380, 141] on div "53178422" at bounding box center [385, 142] width 27 height 7
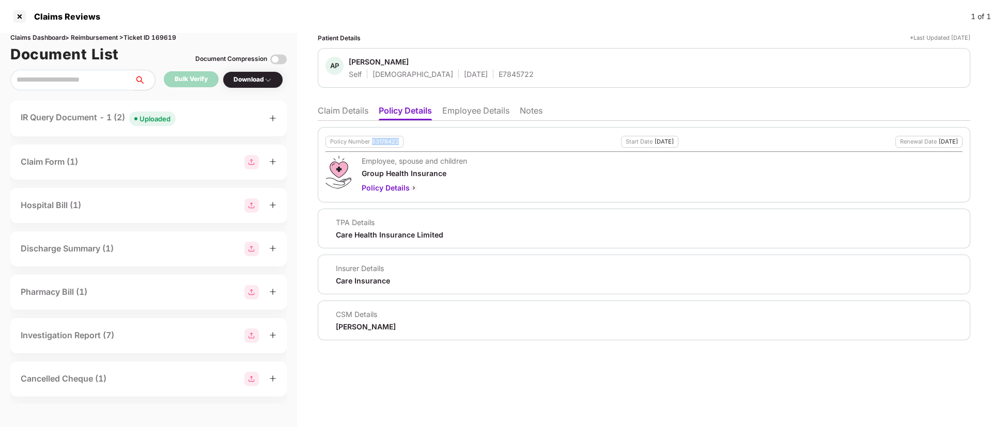
copy div "53178422"
click at [499, 71] on div "E7845722" at bounding box center [516, 74] width 35 height 10
copy div "E7845722"
click at [328, 111] on li "Claim Details" at bounding box center [343, 112] width 51 height 15
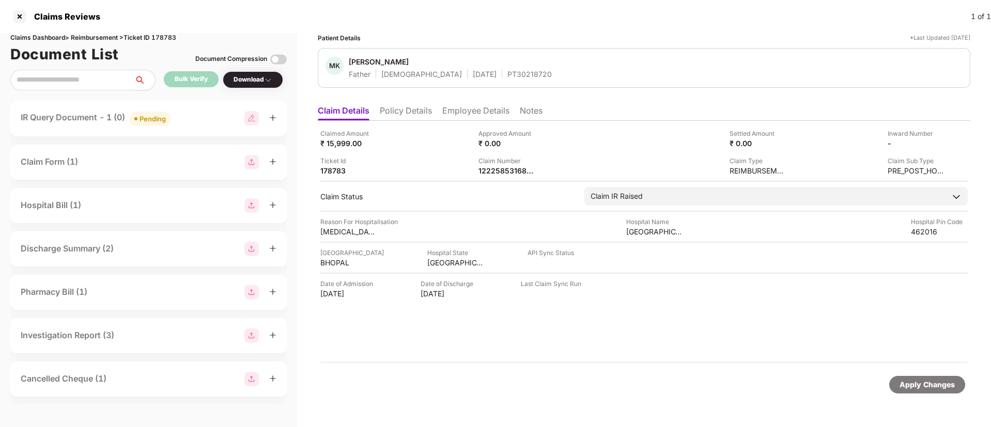
click at [403, 102] on ul "Claim Details Policy Details Employee Details Notes" at bounding box center [644, 110] width 653 height 21
click at [400, 111] on li "Policy Details" at bounding box center [406, 112] width 52 height 15
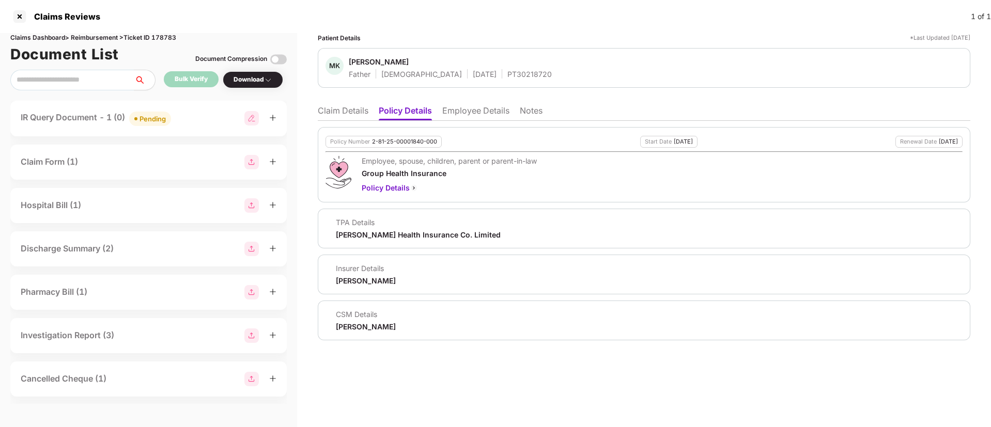
click at [323, 118] on li "Claim Details" at bounding box center [343, 112] width 51 height 15
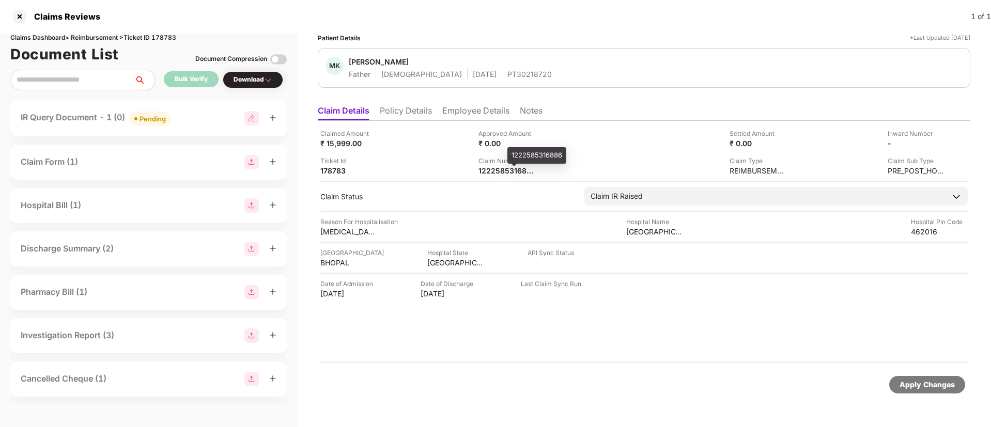
click at [496, 165] on div "Claim Number" at bounding box center [507, 161] width 57 height 10
click at [497, 167] on div "1222585316886" at bounding box center [507, 171] width 57 height 10
click at [496, 167] on div "1222585316886" at bounding box center [507, 171] width 57 height 10
copy div "1222585316886"
click at [478, 67] on span "Milind Kulkarni" at bounding box center [450, 63] width 203 height 12
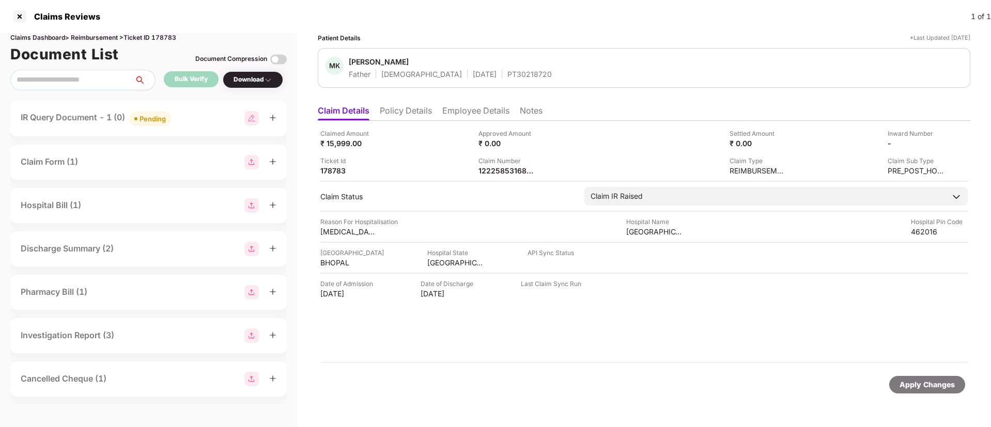
click at [507, 78] on div "PT30218720" at bounding box center [529, 74] width 44 height 10
copy div "PT30218720"
click at [227, 115] on div "IR Query Document - 1 (0) Pending" at bounding box center [149, 118] width 256 height 15
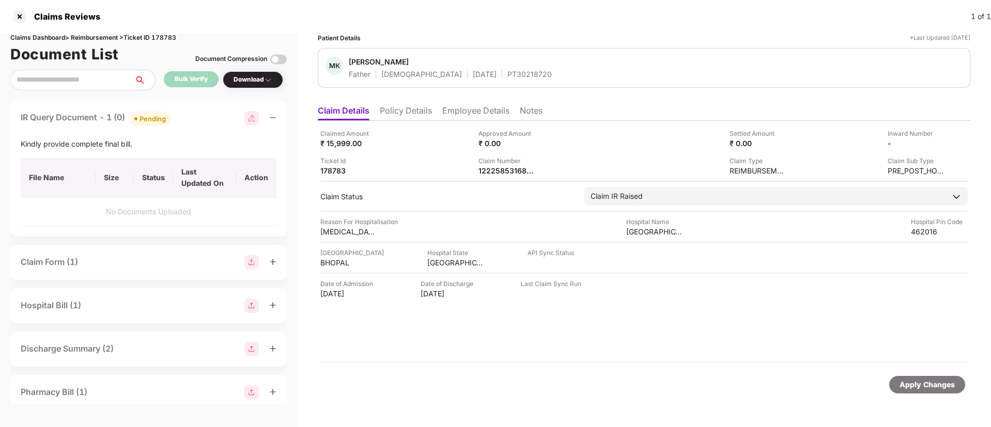
click at [197, 117] on div "IR Query Document - 1 (0) Pending" at bounding box center [149, 118] width 256 height 15
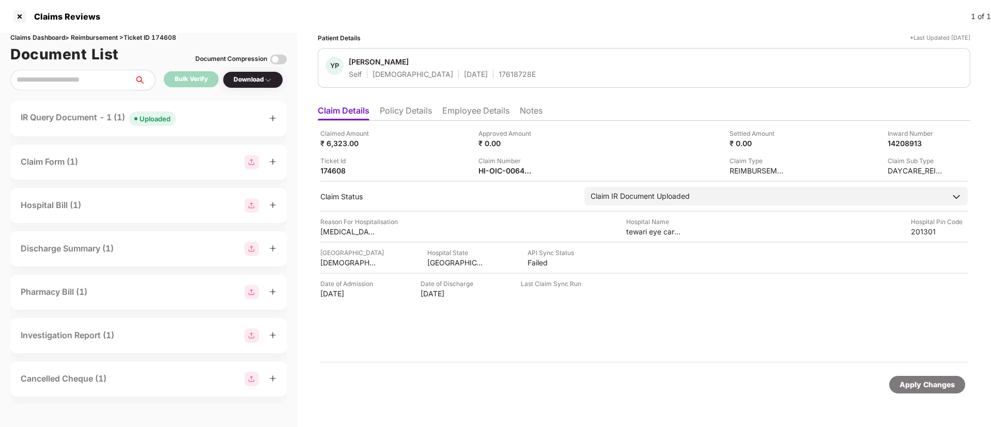
click at [213, 125] on div "IR Query Document - 1 (1) Uploaded" at bounding box center [149, 118] width 256 height 15
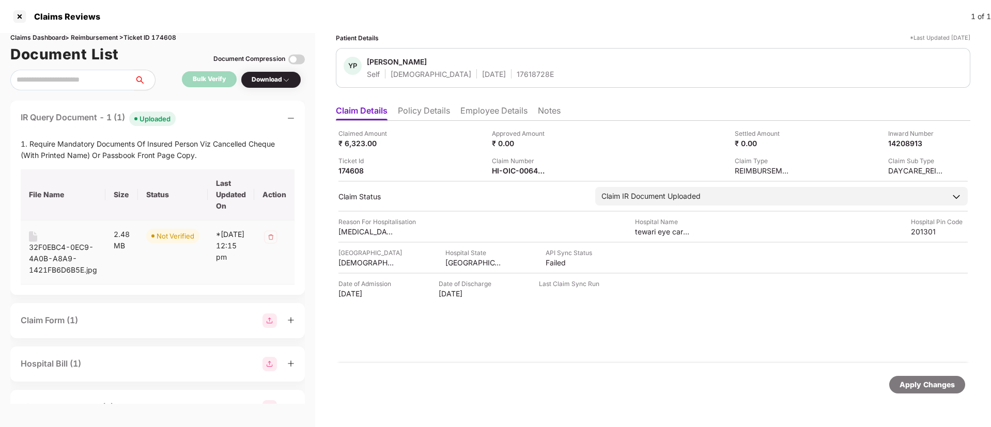
click at [49, 247] on div "32F0EBC4-0EC9-4A0B-A8A9-1421FB6D6B5E.jpg" at bounding box center [63, 259] width 68 height 34
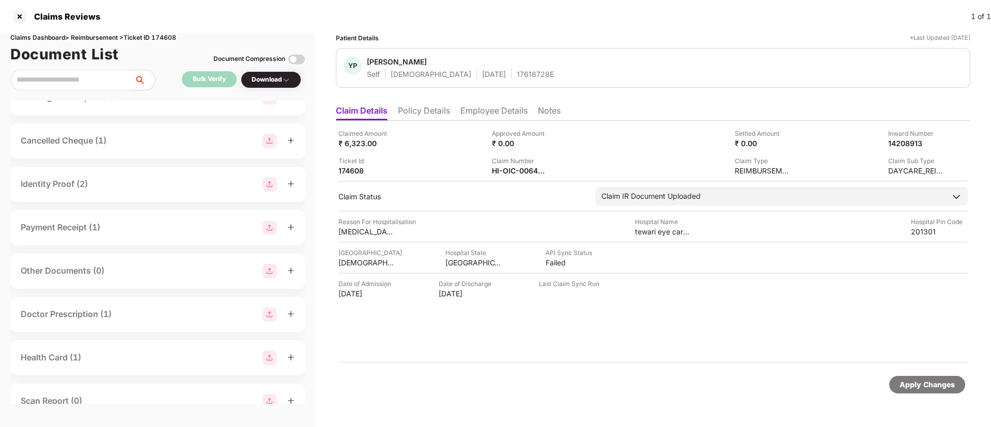
scroll to position [395, 0]
click at [132, 136] on div "Cancelled Cheque (1)" at bounding box center [158, 143] width 274 height 14
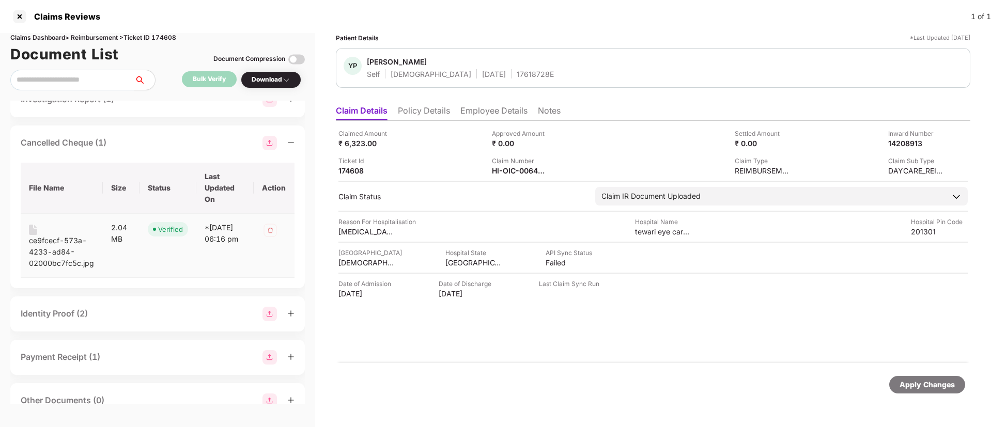
click at [53, 239] on div "ce9fcecf-573a-4233-ad84-02000bc7fc5c.jpg" at bounding box center [62, 252] width 66 height 34
click at [514, 169] on div "HI-OIC-006444566(1)" at bounding box center [520, 171] width 57 height 10
copy div
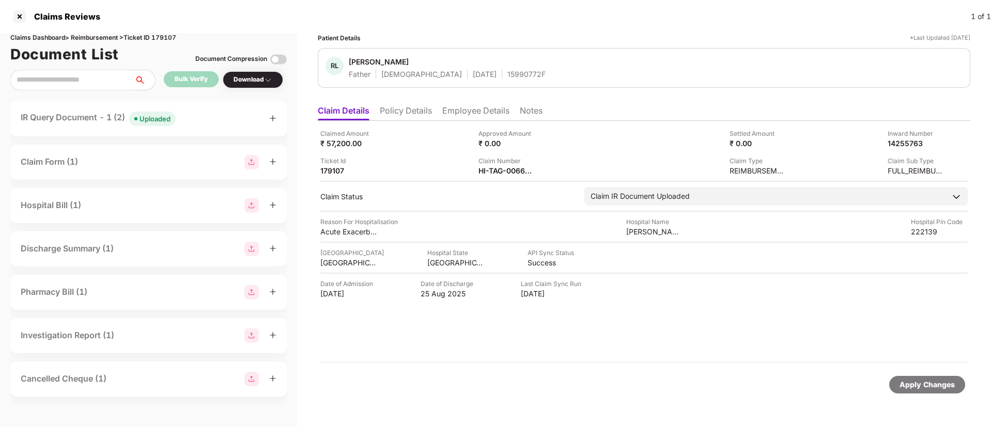
click at [216, 118] on div "IR Query Document - 1 (2) Uploaded" at bounding box center [149, 118] width 256 height 15
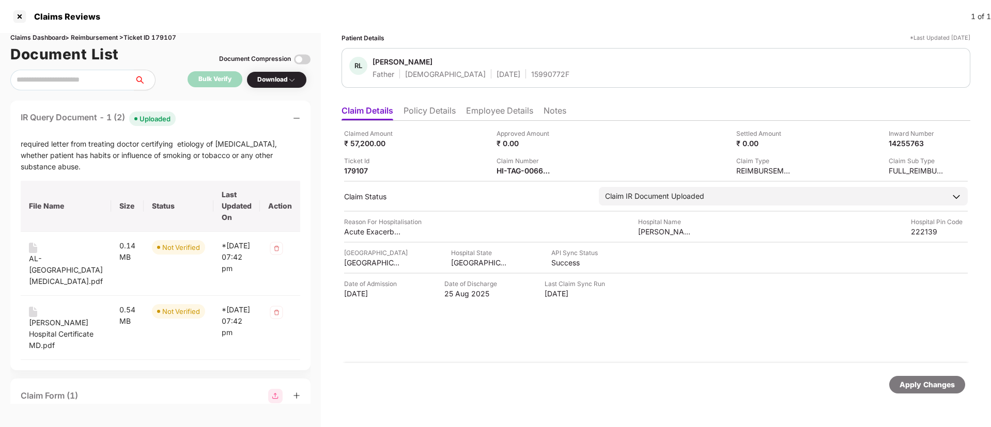
click at [213, 120] on div "IR Query Document - 1 (2) Uploaded" at bounding box center [161, 118] width 280 height 15
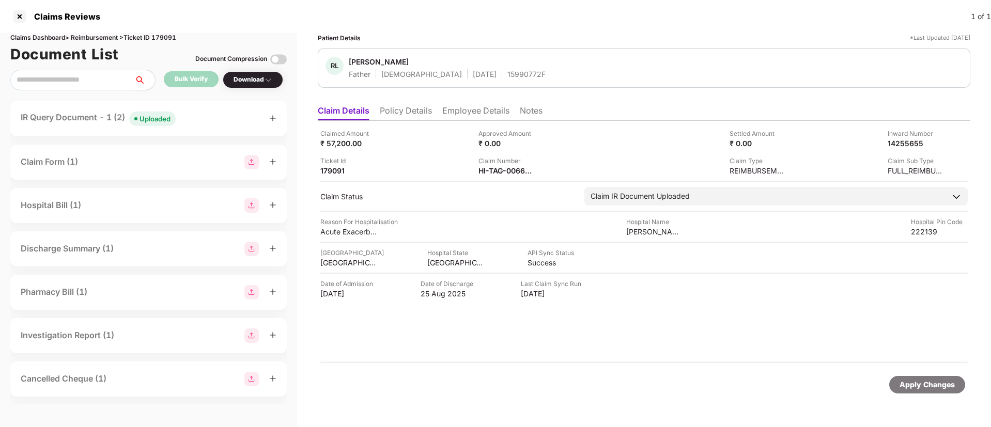
click at [198, 113] on div "IR Query Document - 1 (2) Uploaded" at bounding box center [149, 118] width 256 height 15
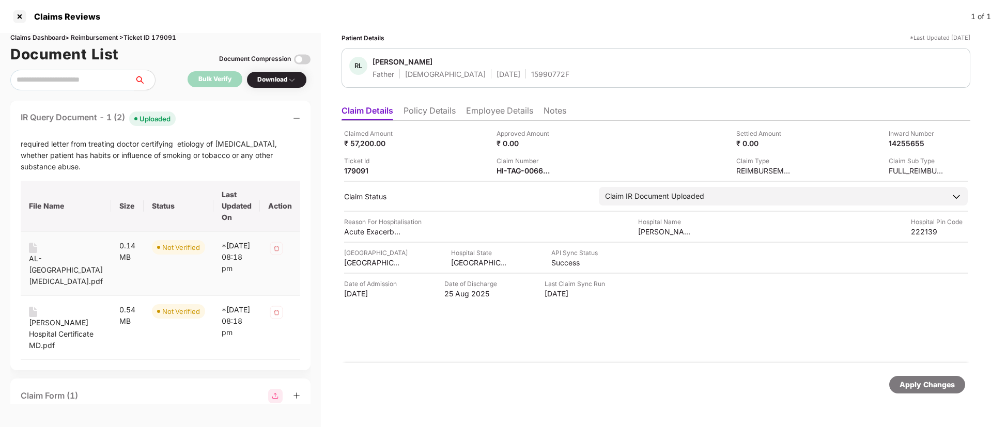
click at [39, 264] on div "AL-[GEOGRAPHIC_DATA] [MEDICAL_DATA].pdf" at bounding box center [66, 270] width 74 height 34
click at [43, 322] on div "[PERSON_NAME] Hospital Certificate MD.pdf" at bounding box center [66, 334] width 74 height 34
click at [186, 125] on div "IR Query Document - 1 (2) Uploaded" at bounding box center [161, 118] width 280 height 15
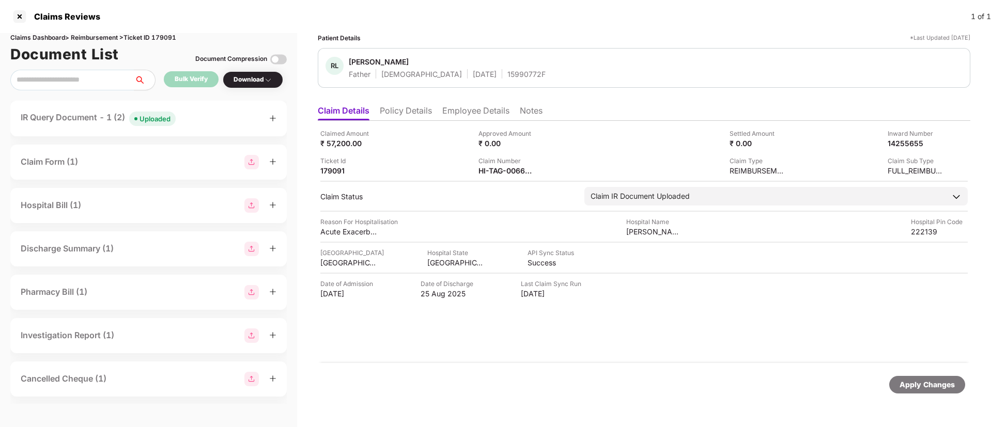
click at [195, 115] on div "IR Query Document - 1 (2) Uploaded" at bounding box center [149, 118] width 256 height 15
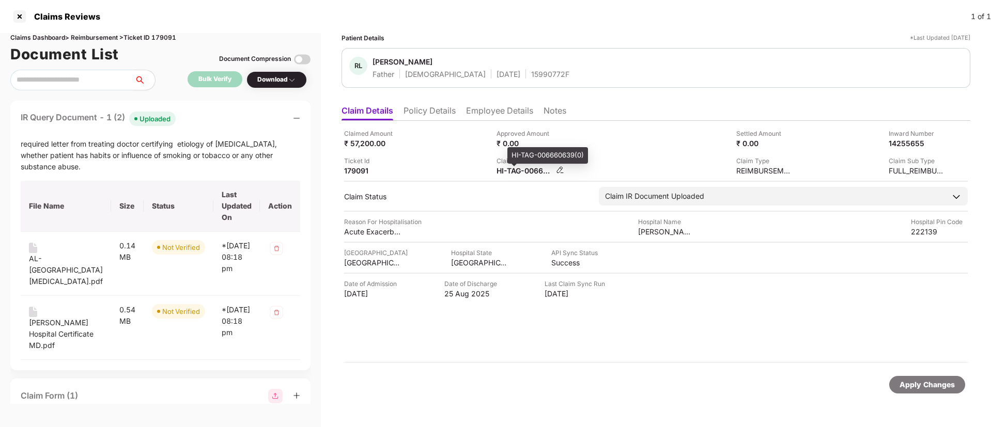
click at [497, 170] on div "HI-TAG-006660639(0)" at bounding box center [525, 171] width 57 height 10
copy div
click at [598, 156] on div "Claim Number HI-TAG-006660639(0)" at bounding box center [569, 166] width 145 height 20
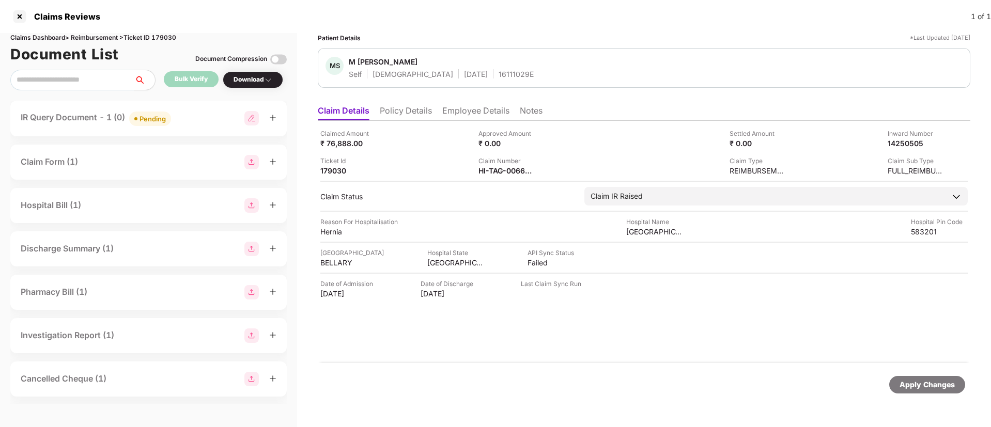
click at [171, 126] on div "IR Query Document - 1 (0) Pending" at bounding box center [96, 118] width 150 height 15
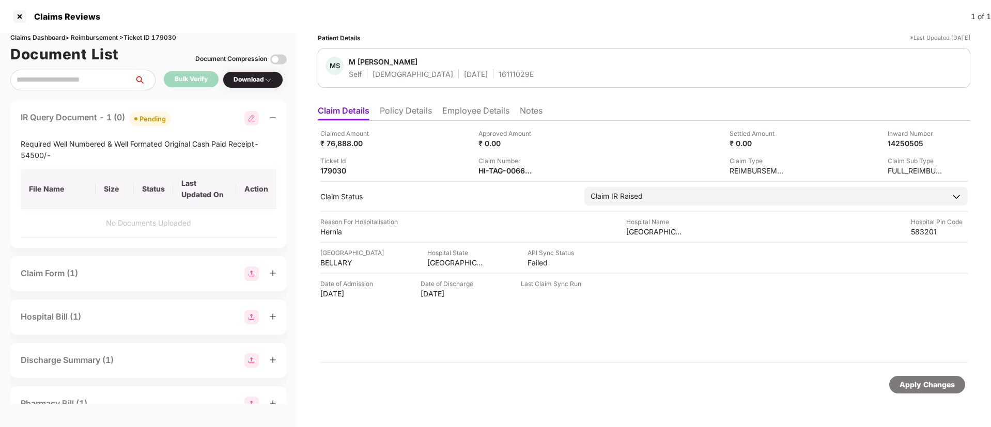
click at [214, 109] on div "IR Query Document - 1 (0) Pending Required Well Numbered & Well Formated Origin…" at bounding box center [148, 174] width 276 height 147
click at [506, 172] on div "HI-TAG-006642182(0)" at bounding box center [507, 171] width 57 height 10
copy div
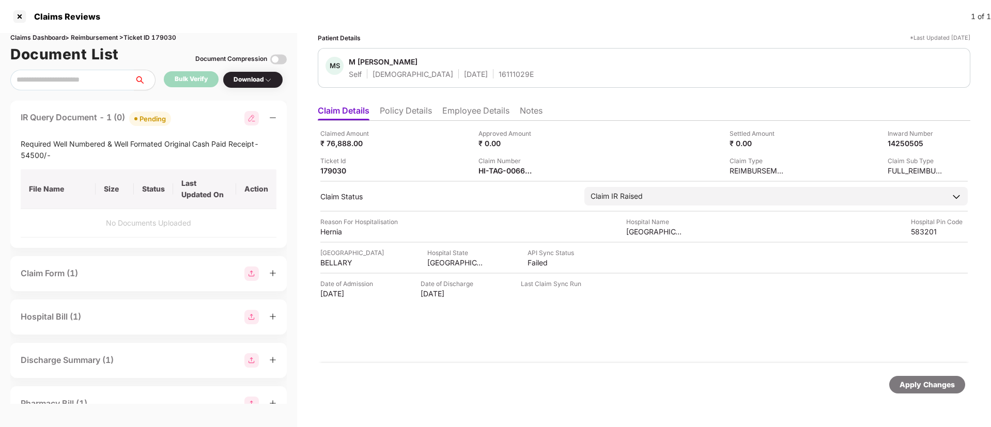
click at [452, 153] on div "Claimed Amount ₹ 76,888.00 Approved Amount ₹ 0.00 Settled Amount ₹ 0.00 Inward …" at bounding box center [644, 152] width 648 height 47
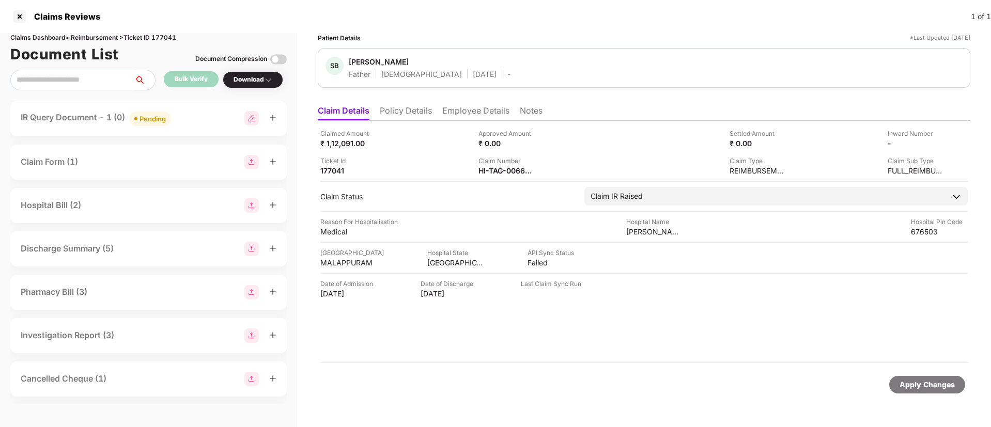
click at [188, 116] on div "IR Query Document - 1 (0) Pending" at bounding box center [149, 118] width 256 height 15
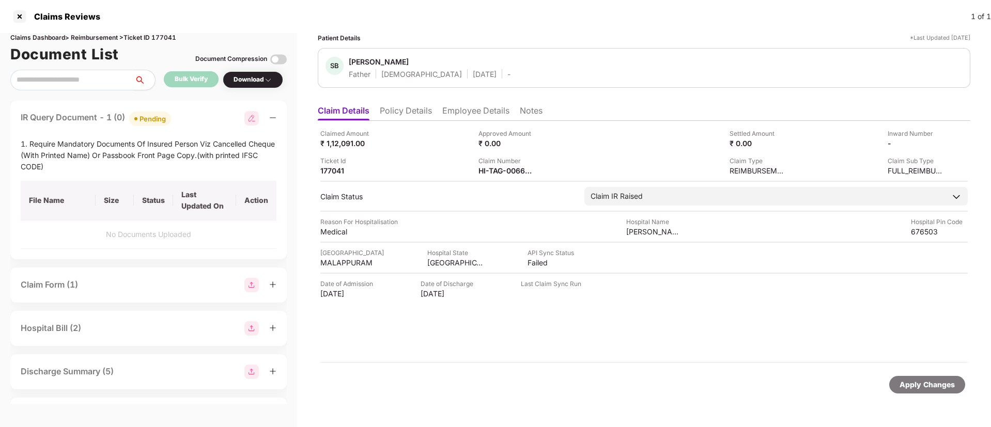
click at [188, 117] on div "IR Query Document - 1 (0) Pending" at bounding box center [149, 118] width 256 height 15
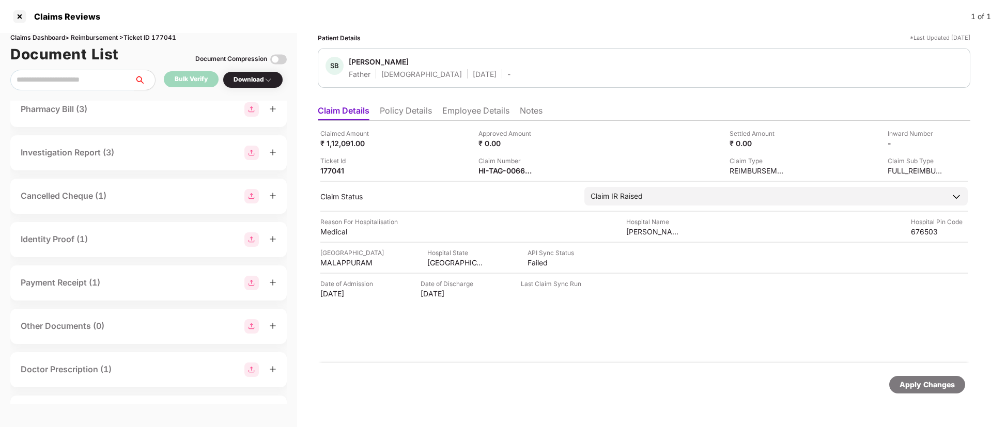
scroll to position [184, 0]
click at [130, 198] on div "Cancelled Cheque (1)" at bounding box center [149, 195] width 256 height 14
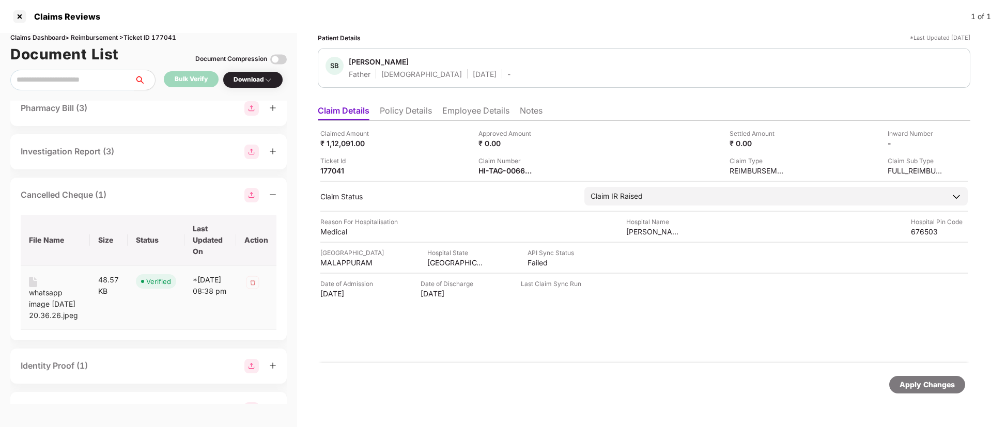
scroll to position [249, 0]
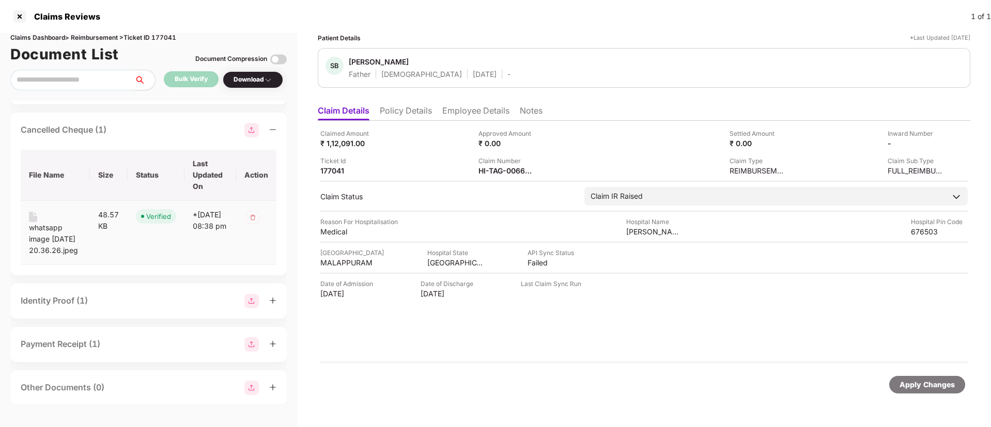
click at [52, 234] on div "whatsapp image [DATE] 20.36.26.jpeg" at bounding box center [55, 239] width 53 height 34
click at [124, 120] on div "Cancelled Cheque (1) File Name Size Status Last Updated On Action whatsapp imag…" at bounding box center [148, 194] width 276 height 163
click at [129, 128] on div "Cancelled Cheque (1)" at bounding box center [149, 130] width 256 height 14
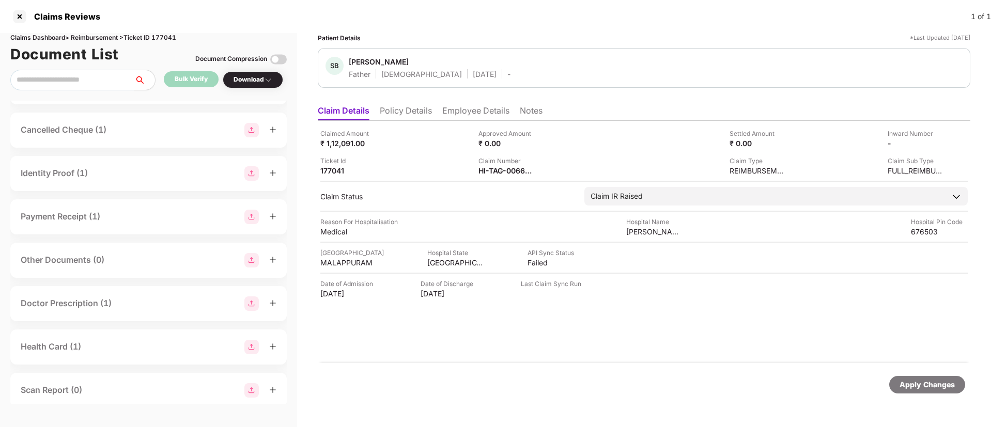
scroll to position [0, 0]
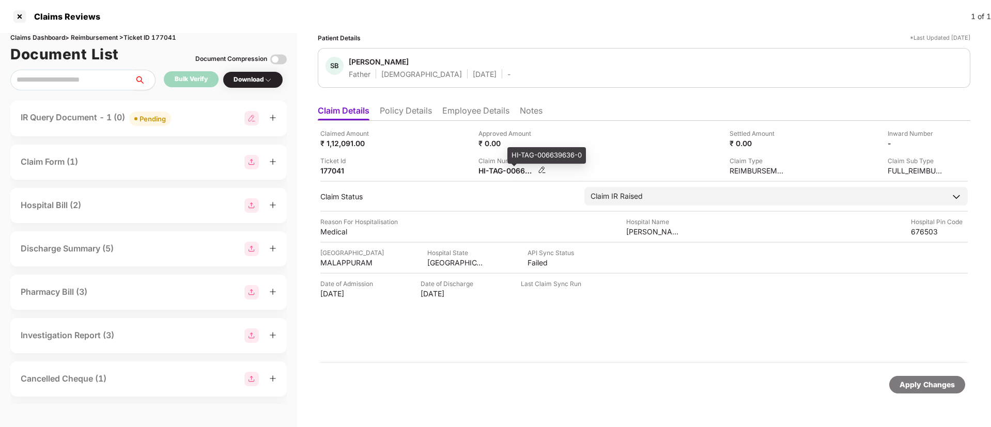
click at [513, 170] on div "HI-TAG-006639636-0" at bounding box center [507, 171] width 57 height 10
click at [512, 170] on div "HI-TAG-006639636-0" at bounding box center [507, 171] width 57 height 10
copy div
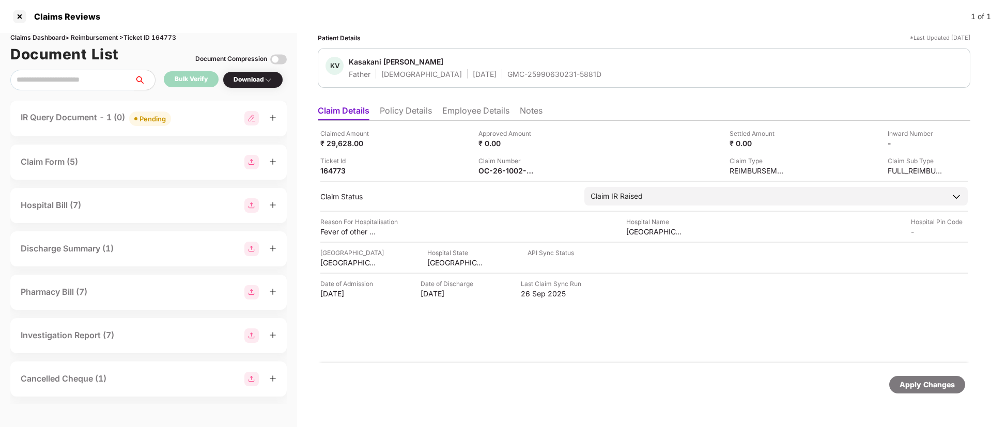
click at [223, 122] on div "IR Query Document - 1 (0) Pending" at bounding box center [149, 118] width 256 height 15
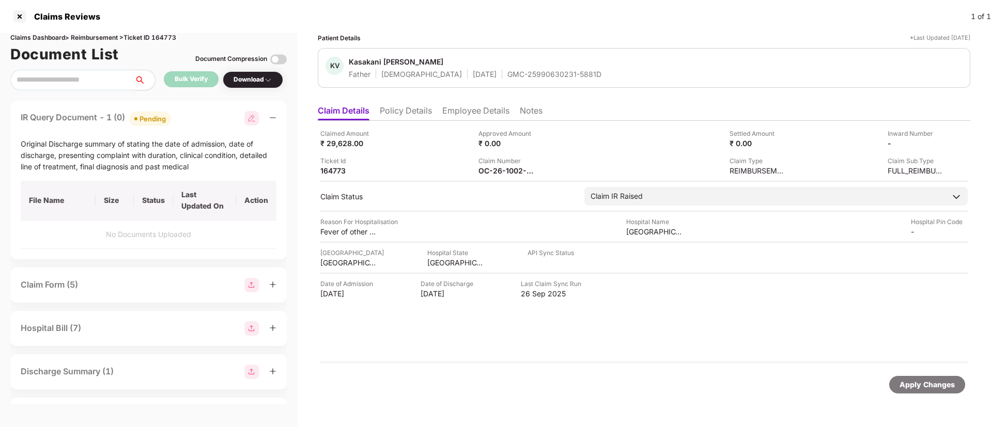
click at [410, 117] on li "Policy Details" at bounding box center [406, 112] width 52 height 15
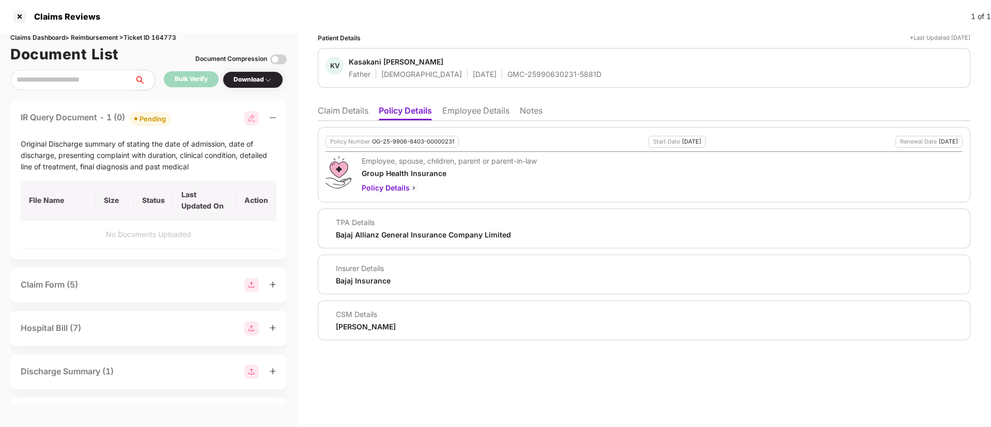
drag, startPoint x: 333, startPoint y: 117, endPoint x: 343, endPoint y: 117, distance: 9.8
click at [333, 116] on li "Claim Details" at bounding box center [343, 112] width 51 height 15
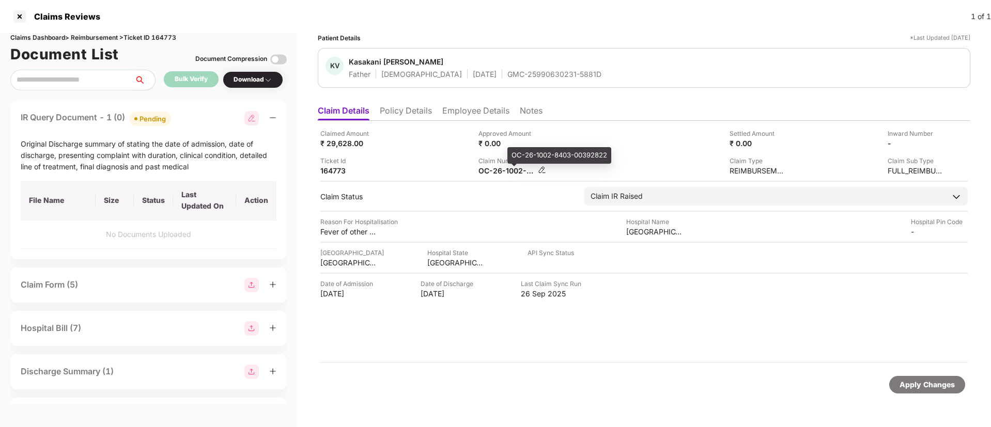
click at [506, 172] on div "OC-26-1002-8403-00392822" at bounding box center [507, 171] width 57 height 10
copy div
click at [591, 159] on div "Claim Number OC-26-1002-8403-00392822" at bounding box center [554, 166] width 150 height 20
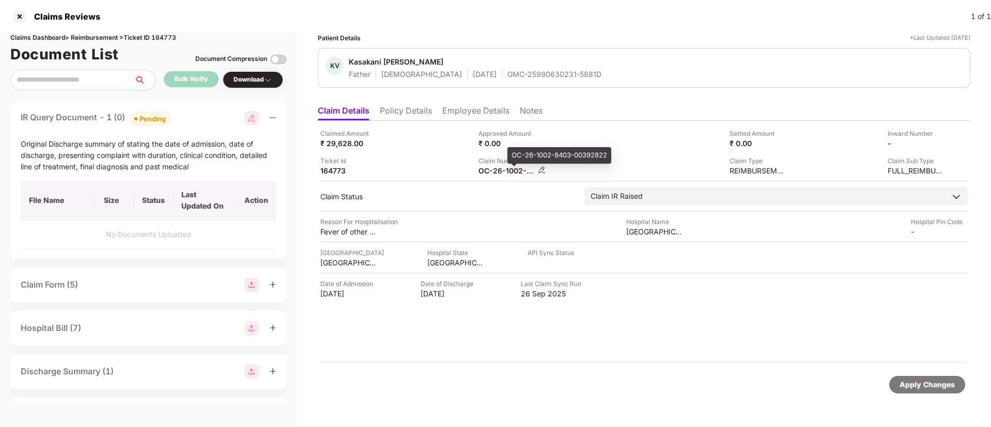
click at [492, 173] on div "OC-26-1002-8403-00392822" at bounding box center [507, 171] width 57 height 10
click at [493, 173] on div "OC-26-1002-8403-00392822" at bounding box center [507, 171] width 57 height 10
click at [493, 175] on div "OC-26-1002-8403-00392822" at bounding box center [507, 171] width 57 height 10
click at [490, 173] on div "OC-26-1002-8403-00392822" at bounding box center [507, 171] width 57 height 10
click at [489, 173] on div "OC-26-1002-8403-00392822" at bounding box center [507, 171] width 57 height 10
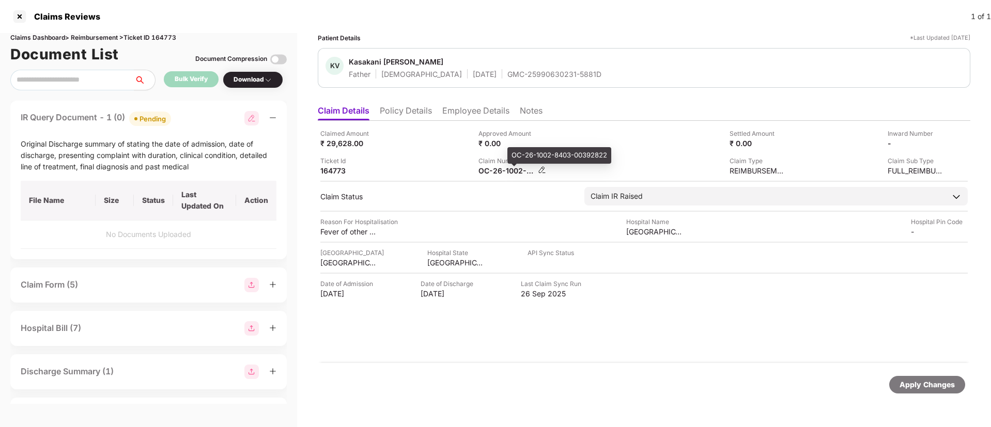
click at [488, 173] on div "OC-26-1002-8403-00392822" at bounding box center [507, 171] width 57 height 10
copy div
click at [409, 176] on div "Claimed Amount ₹ 29,628.00 Approved Amount ₹ 0.00 Settled Amount ₹ 0.00 Inward …" at bounding box center [644, 242] width 653 height 242
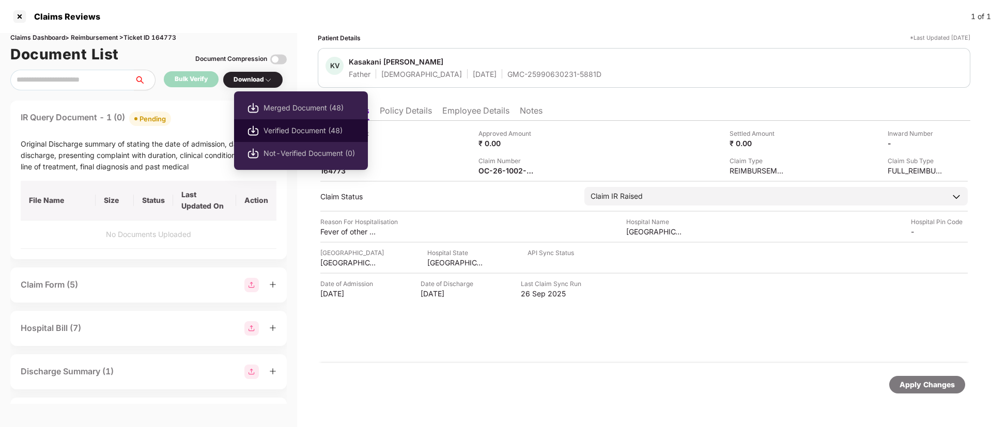
click at [298, 133] on span "Verified Document (48)" at bounding box center [309, 130] width 91 height 11
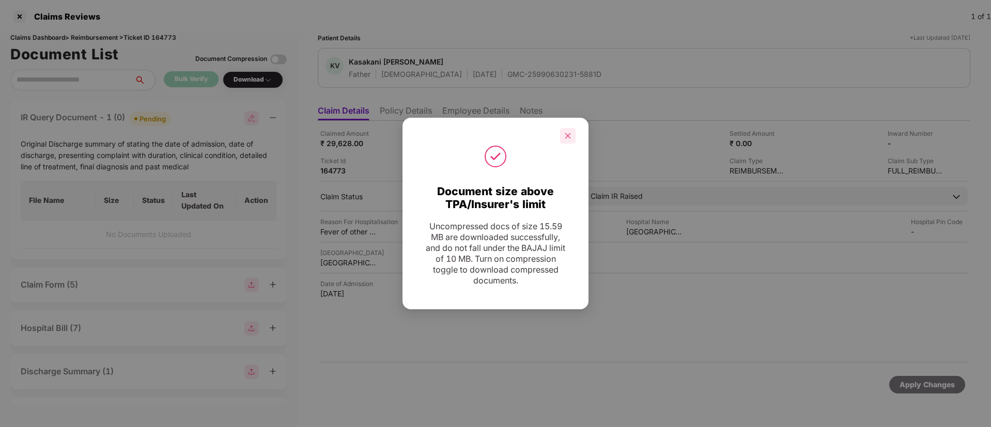
click at [568, 141] on div at bounding box center [568, 136] width 16 height 16
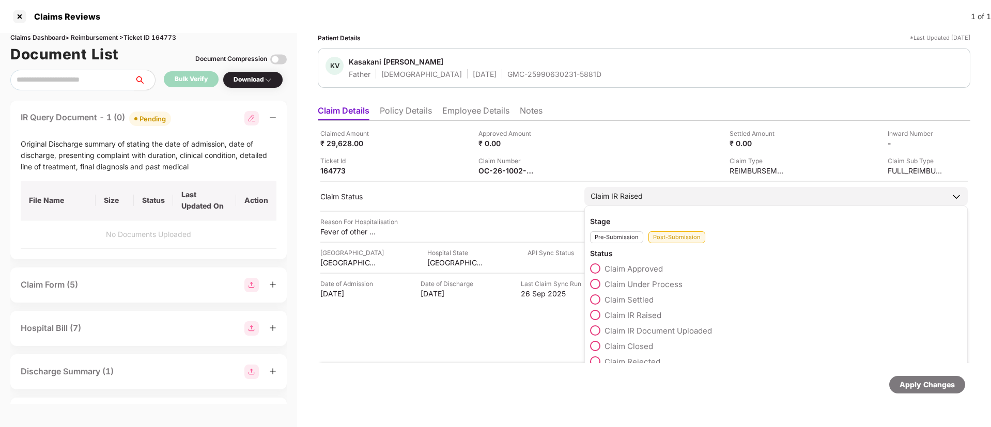
scroll to position [14, 0]
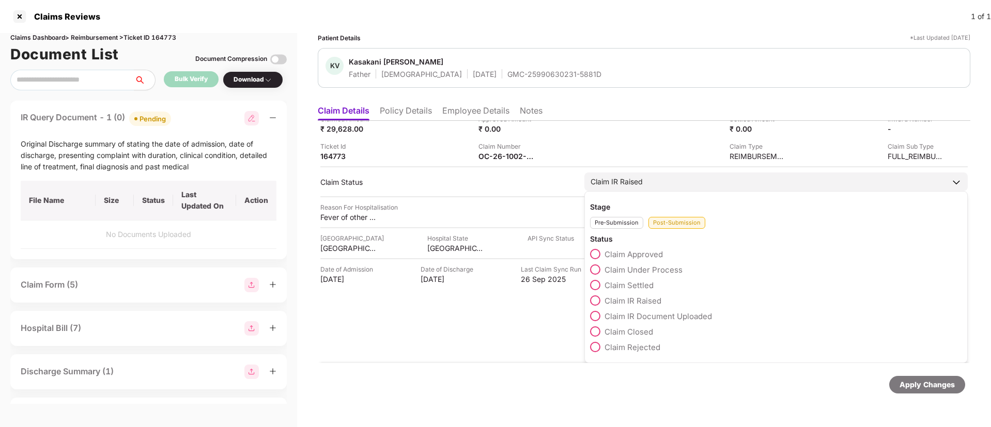
click at [594, 333] on span at bounding box center [595, 332] width 10 height 10
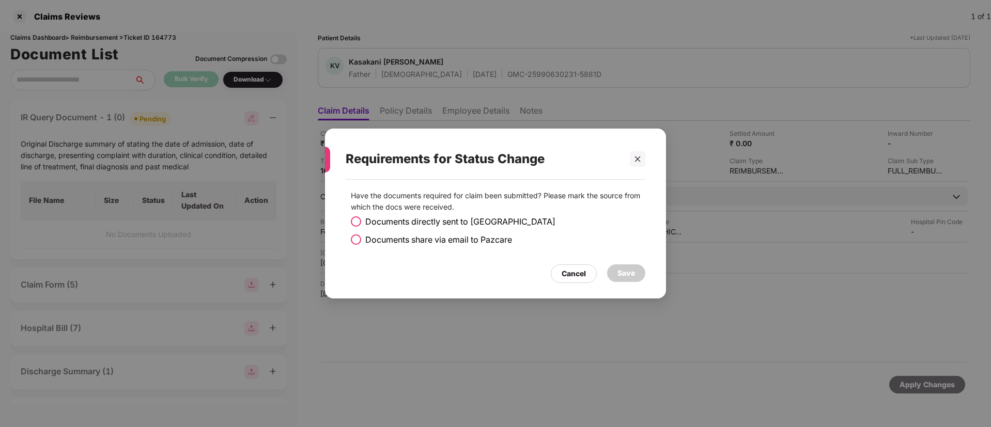
click at [351, 221] on span at bounding box center [356, 222] width 10 height 10
click at [619, 276] on div "Save" at bounding box center [627, 273] width 18 height 11
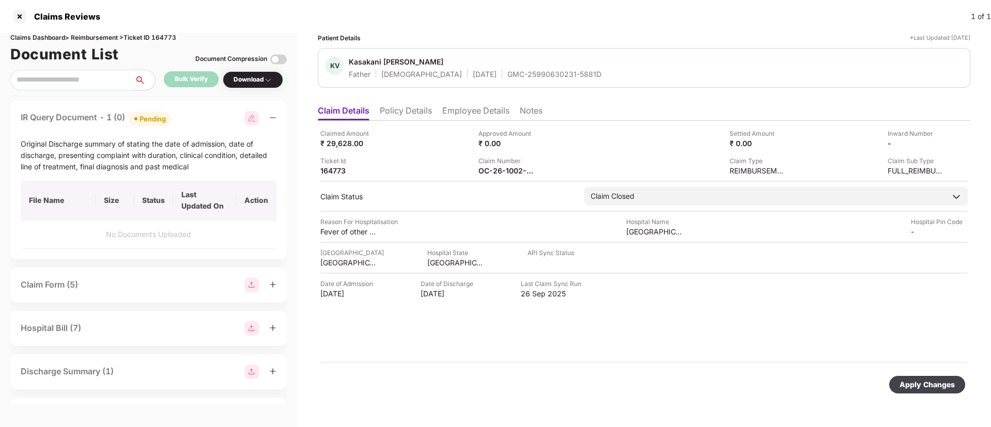
click at [926, 381] on div "Apply Changes" at bounding box center [927, 384] width 55 height 11
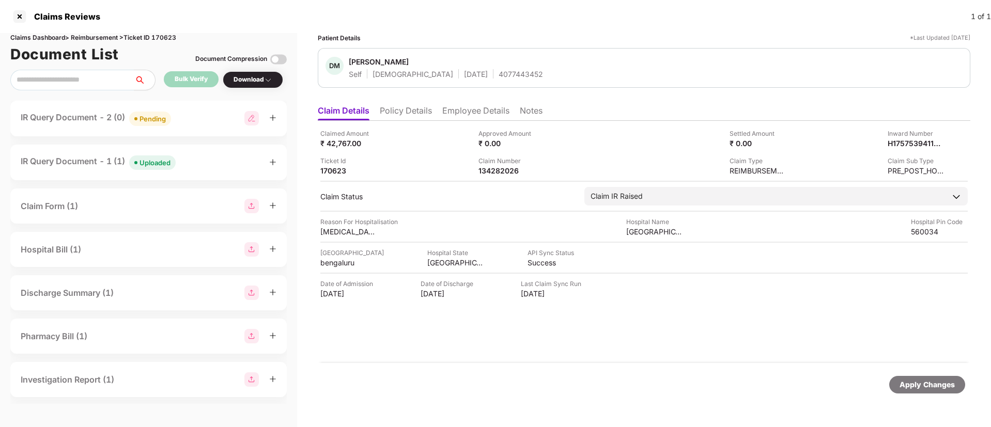
click at [398, 116] on li "Policy Details" at bounding box center [406, 112] width 52 height 15
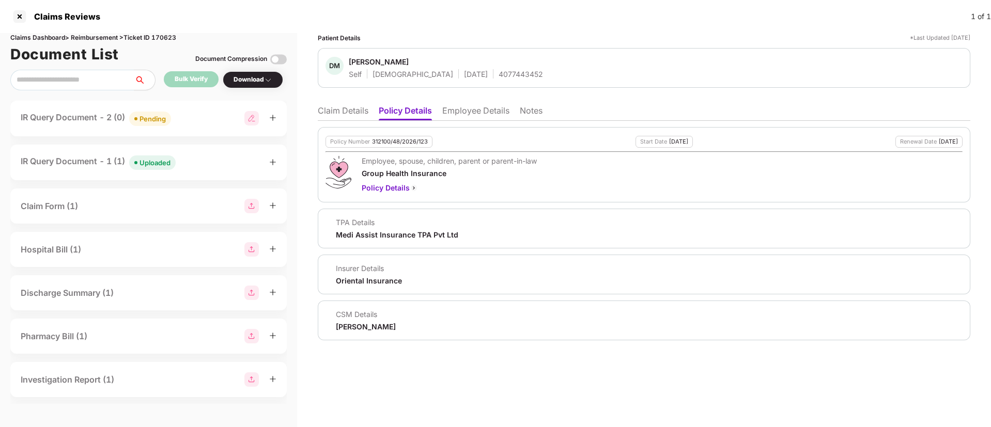
click at [337, 116] on li "Claim Details" at bounding box center [343, 112] width 51 height 15
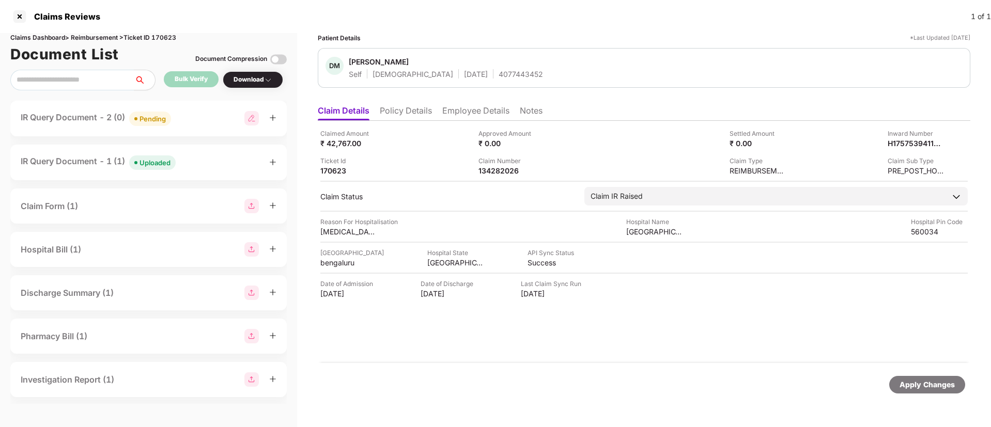
click at [206, 119] on div "IR Query Document - 2 (0) Pending" at bounding box center [149, 118] width 256 height 15
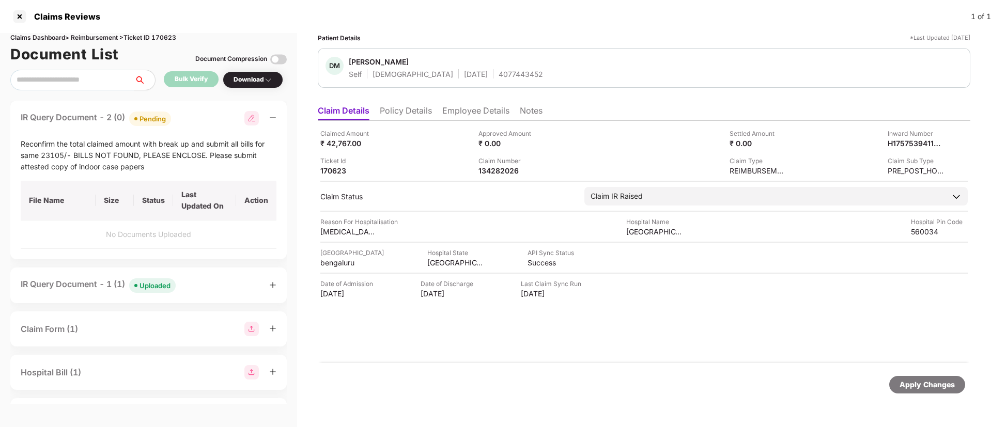
click at [206, 119] on div "IR Query Document - 2 (0) Pending" at bounding box center [149, 118] width 256 height 15
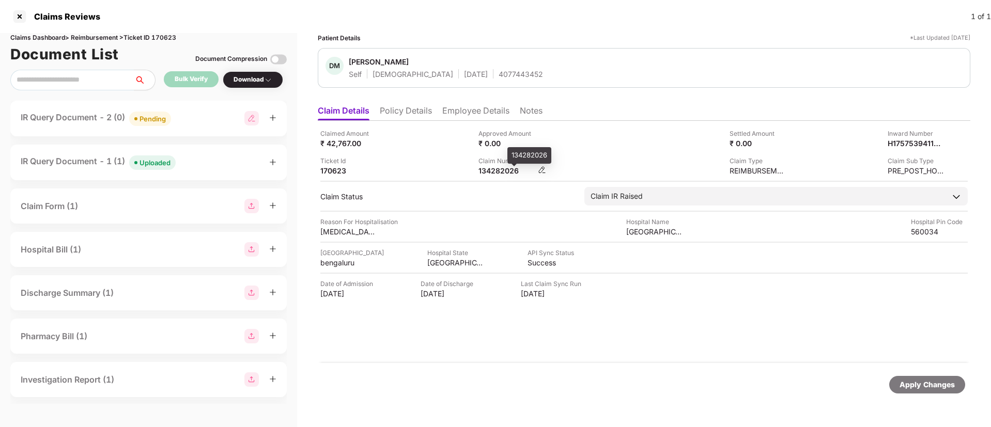
click at [483, 171] on div "134282026" at bounding box center [507, 171] width 57 height 10
copy div
drag, startPoint x: 408, startPoint y: 111, endPoint x: 368, endPoint y: 117, distance: 40.7
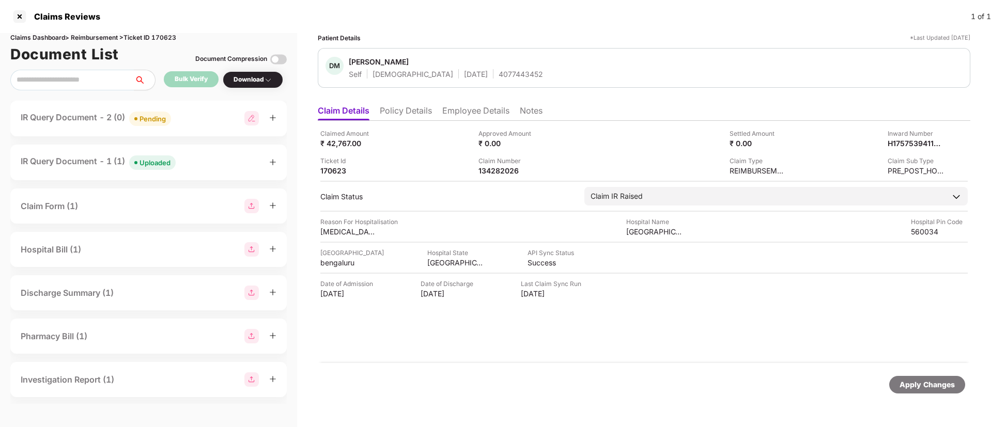
click at [409, 111] on li "Policy Details" at bounding box center [406, 112] width 52 height 15
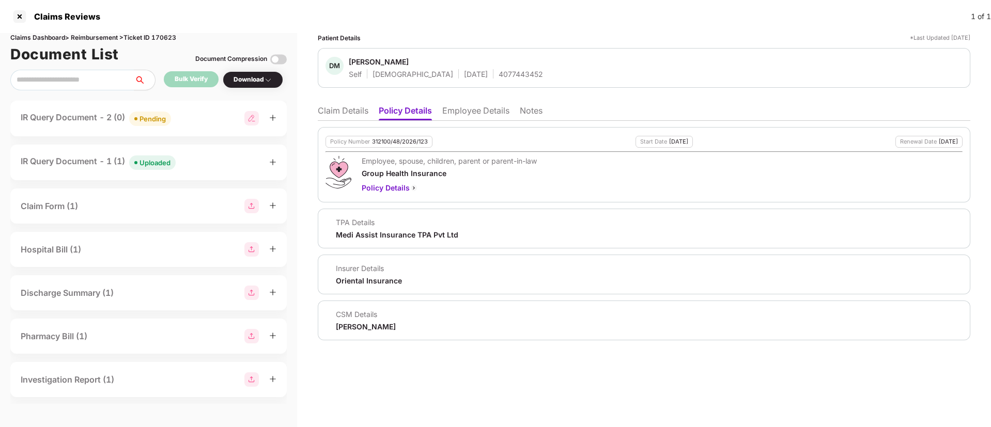
drag, startPoint x: 356, startPoint y: 114, endPoint x: 353, endPoint y: 103, distance: 11.7
click at [353, 112] on li "Claim Details" at bounding box center [343, 112] width 51 height 15
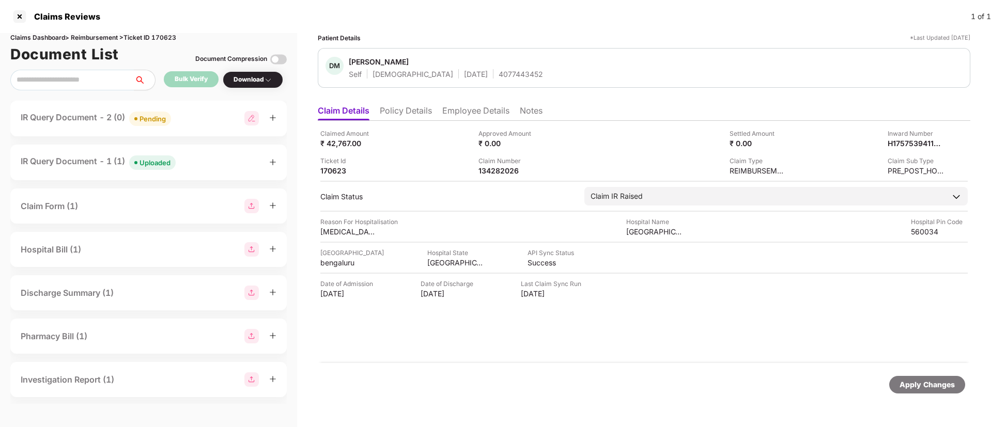
click at [197, 108] on div "IR Query Document - 2 (0) Pending" at bounding box center [148, 119] width 276 height 36
click at [208, 116] on div "IR Query Document - 2 (0) Pending" at bounding box center [149, 118] width 256 height 15
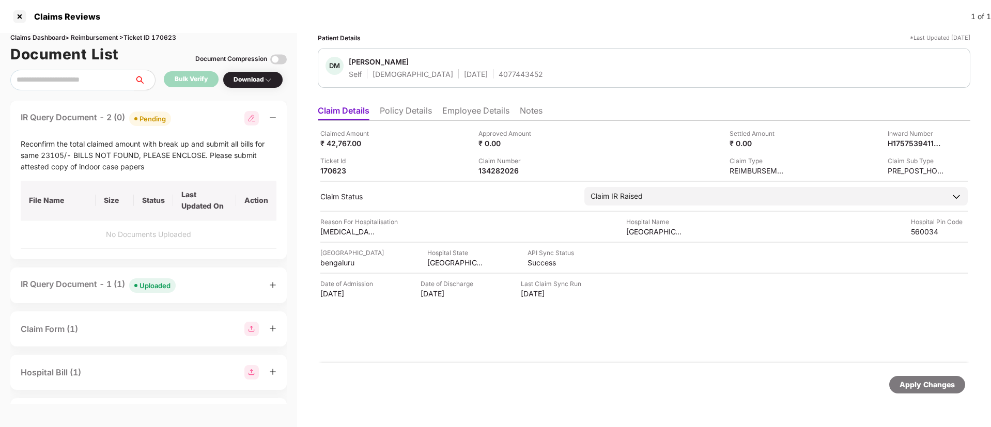
click at [208, 116] on div "IR Query Document - 2 (0) Pending" at bounding box center [149, 118] width 256 height 15
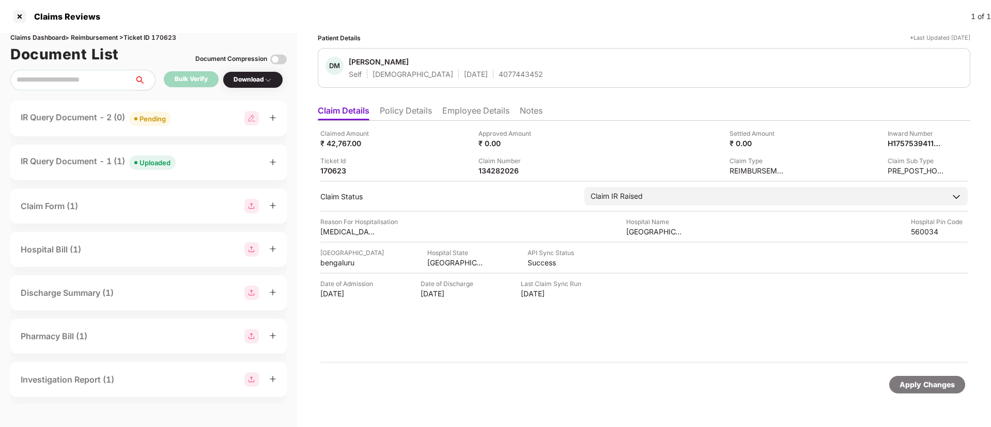
click at [196, 169] on div "IR Query Document - 1 (1) Uploaded" at bounding box center [149, 162] width 256 height 15
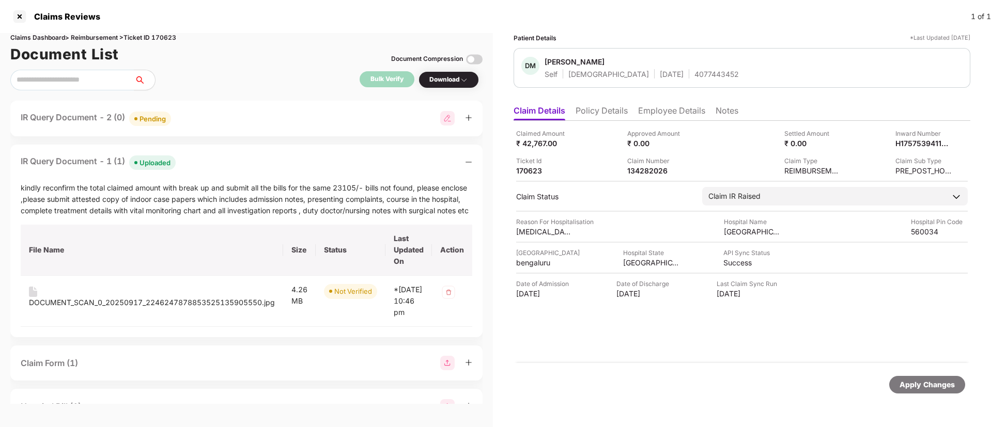
click at [206, 167] on div "IR Query Document - 1 (1) Uploaded" at bounding box center [247, 162] width 452 height 15
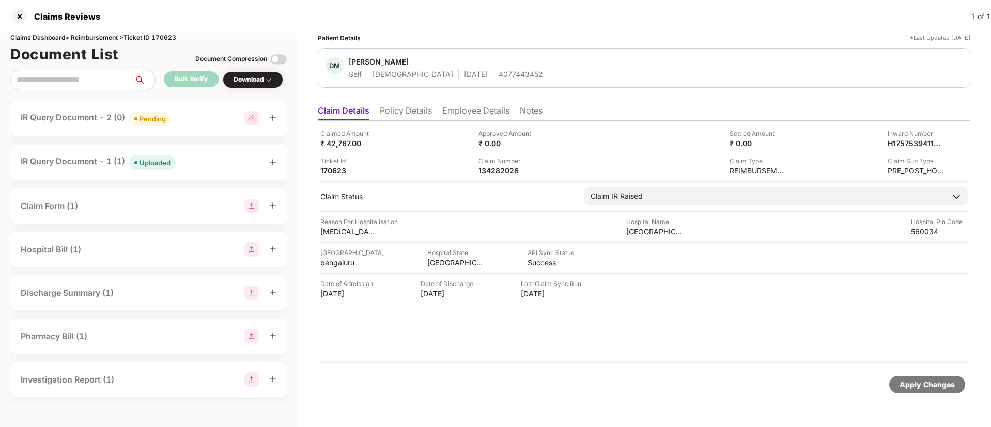
click at [193, 118] on div "IR Query Document - 2 (0) Pending" at bounding box center [149, 118] width 256 height 15
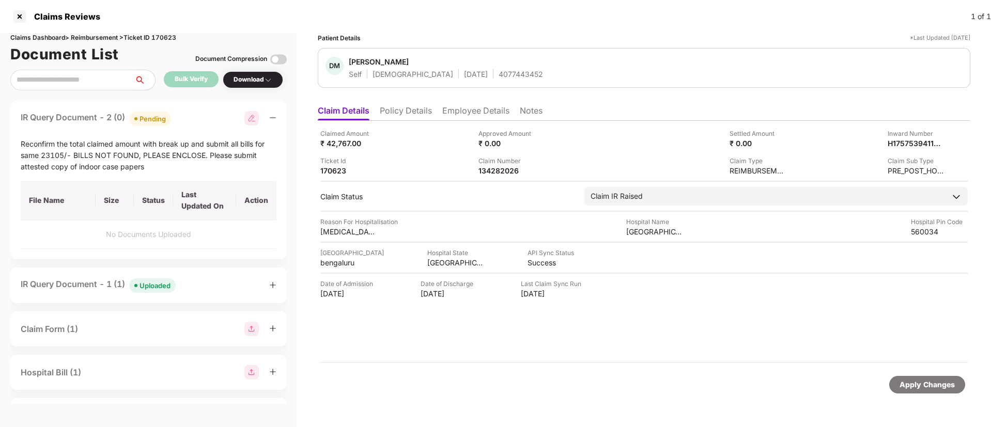
click at [193, 118] on div "IR Query Document - 2 (0) Pending" at bounding box center [149, 118] width 256 height 15
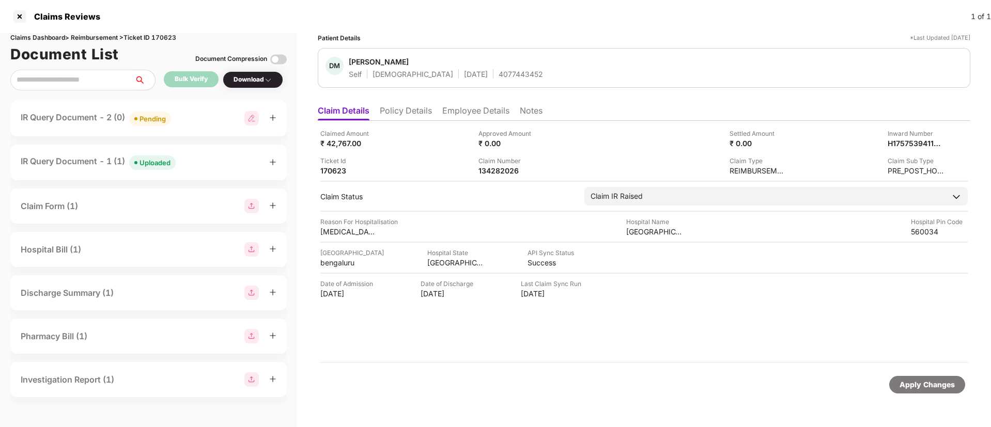
click at [193, 165] on div "IR Query Document - 1 (1) Uploaded" at bounding box center [149, 162] width 256 height 15
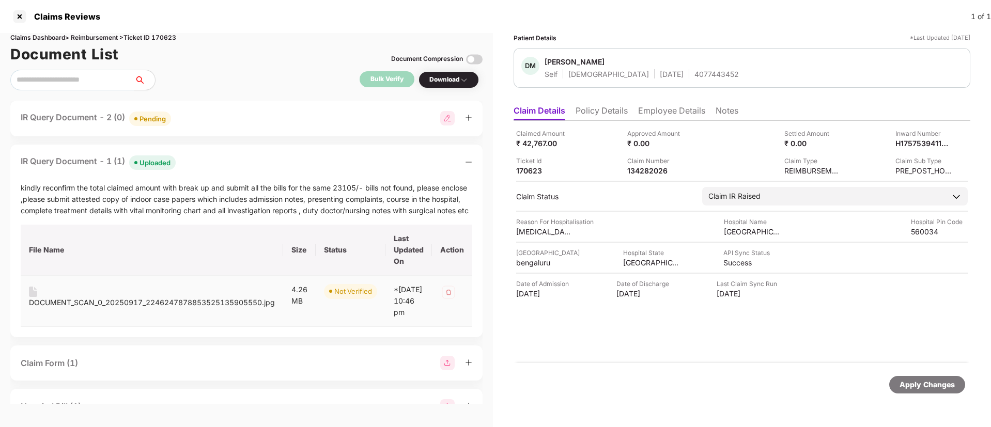
drag, startPoint x: 87, startPoint y: 307, endPoint x: 91, endPoint y: 303, distance: 5.5
click at [88, 306] on div "DOCUMENT_SCAN_0_20250917_2246247878853525135905550.jpg" at bounding box center [152, 302] width 246 height 11
click at [211, 168] on div "IR Query Document - 1 (1) Uploaded" at bounding box center [247, 162] width 452 height 15
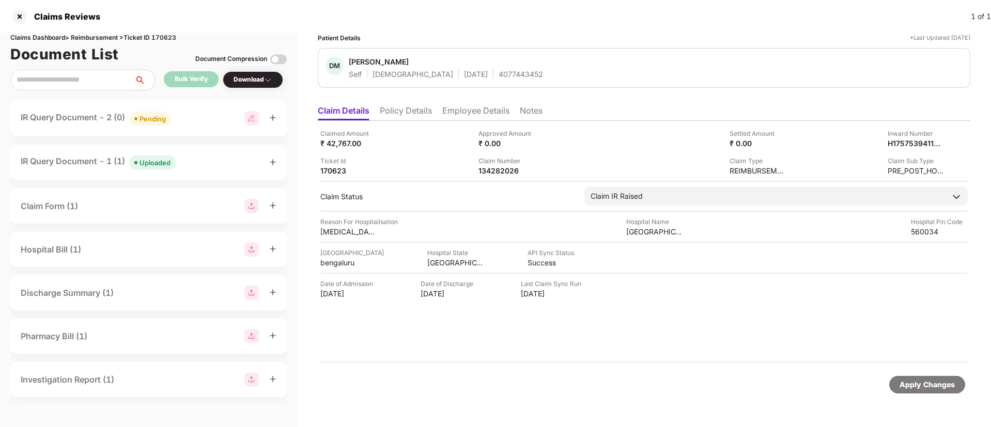
click at [182, 122] on div "IR Query Document - 2 (0) Pending" at bounding box center [149, 118] width 256 height 15
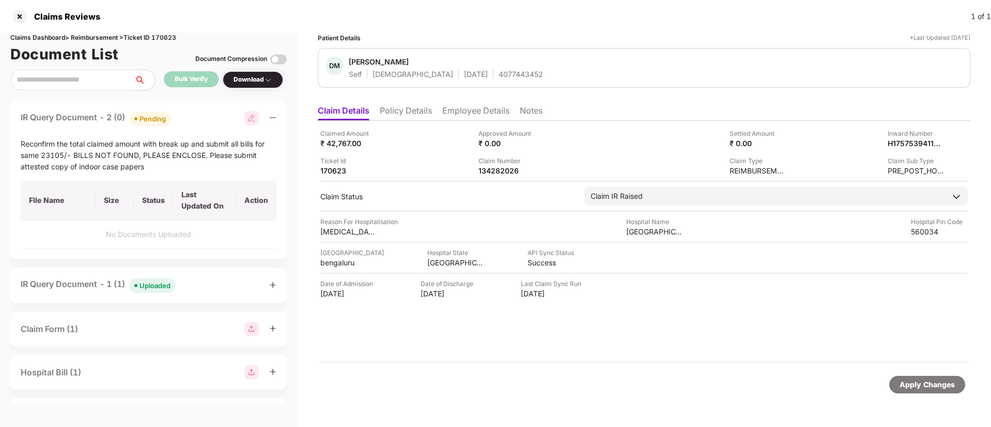
click at [209, 117] on div "IR Query Document - 2 (0) Pending" at bounding box center [149, 118] width 256 height 15
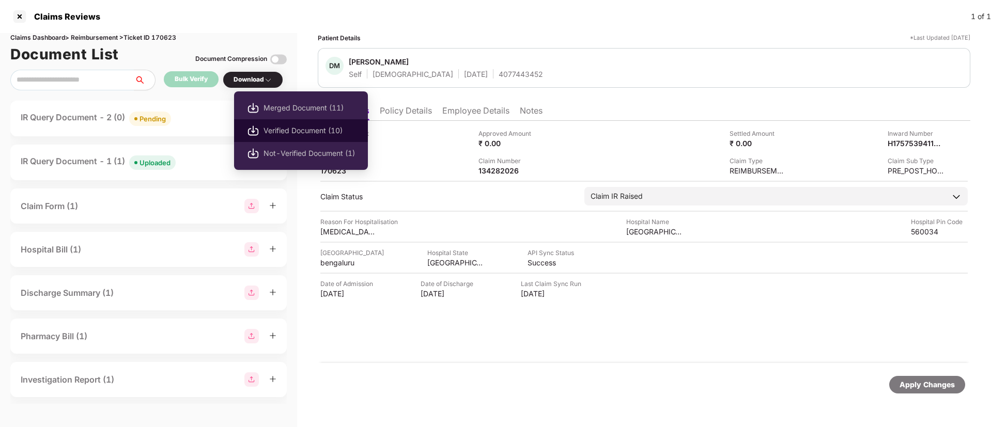
click at [283, 130] on span "Verified Document (10)" at bounding box center [309, 130] width 91 height 11
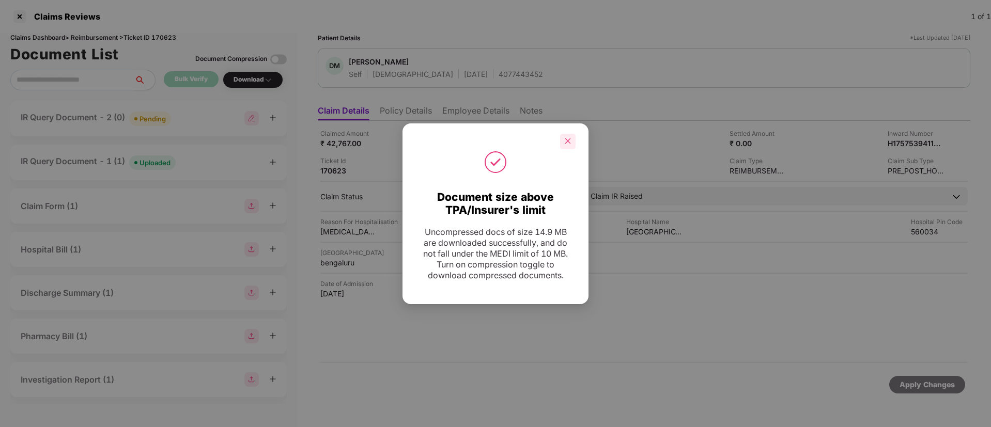
click at [570, 136] on div at bounding box center [568, 142] width 16 height 16
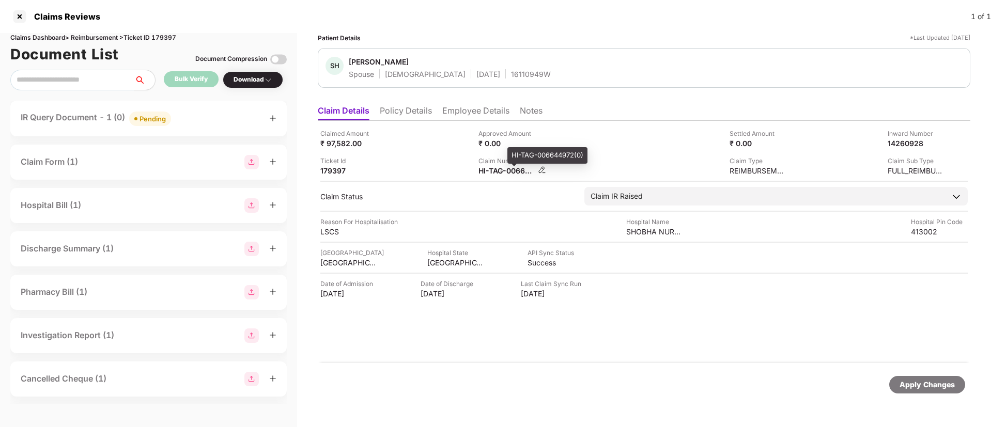
click at [505, 166] on div "HI-TAG-006644972(0)" at bounding box center [507, 171] width 57 height 10
click at [495, 174] on div "HI-TAG-006644972(0)" at bounding box center [507, 171] width 57 height 10
click at [495, 173] on div "HI-TAG-006644972(0)" at bounding box center [507, 171] width 57 height 10
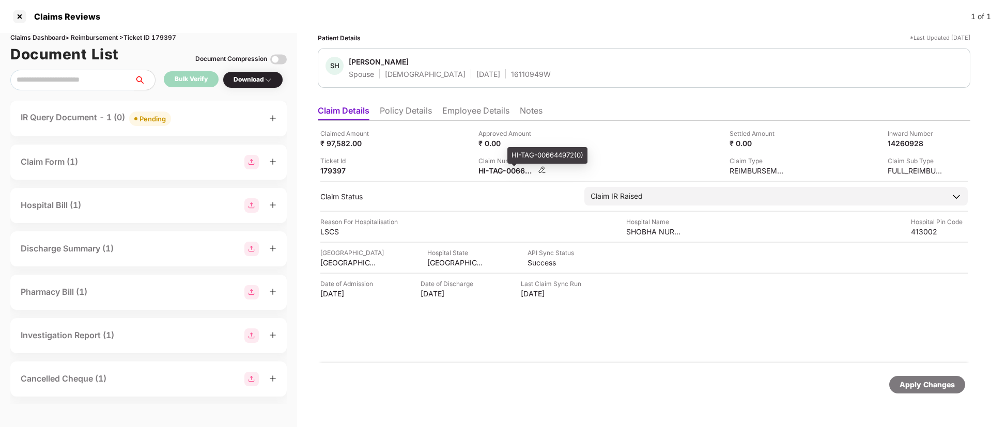
copy div
click at [188, 111] on div "IR Query Document - 1 (0) Pending" at bounding box center [149, 118] width 256 height 15
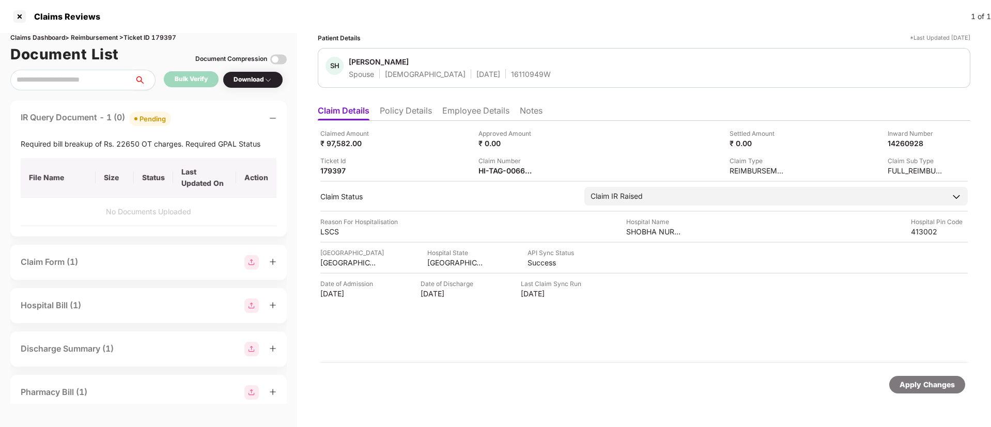
click at [192, 112] on div "IR Query Document - 1 (0) Pending" at bounding box center [149, 118] width 256 height 15
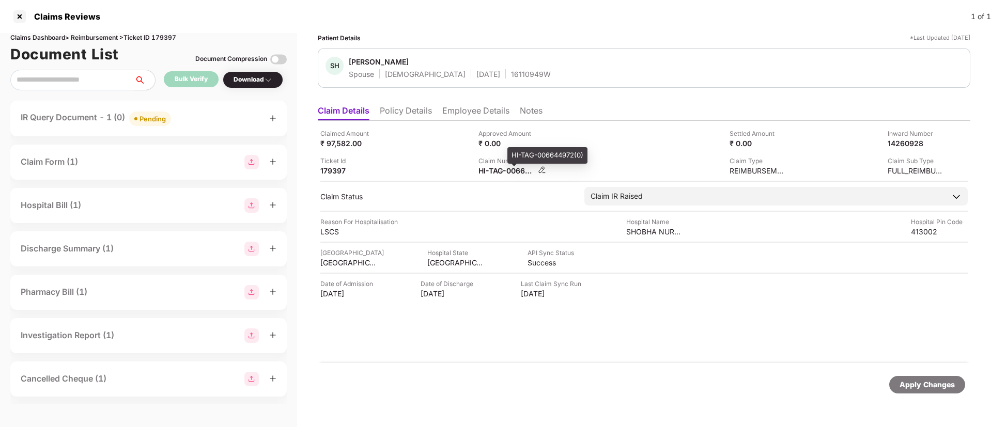
click at [499, 167] on div "HI-TAG-006644972(0)" at bounding box center [507, 171] width 57 height 10
click at [499, 166] on div "HI-TAG-006644972(0)" at bounding box center [507, 171] width 57 height 10
click at [499, 165] on div "Claim Number HI-TAG-006644972(0)" at bounding box center [507, 166] width 57 height 20
click at [499, 165] on div "Claim Number" at bounding box center [507, 161] width 57 height 10
click at [500, 171] on div "HI-TAG-006644972(0)" at bounding box center [507, 171] width 57 height 10
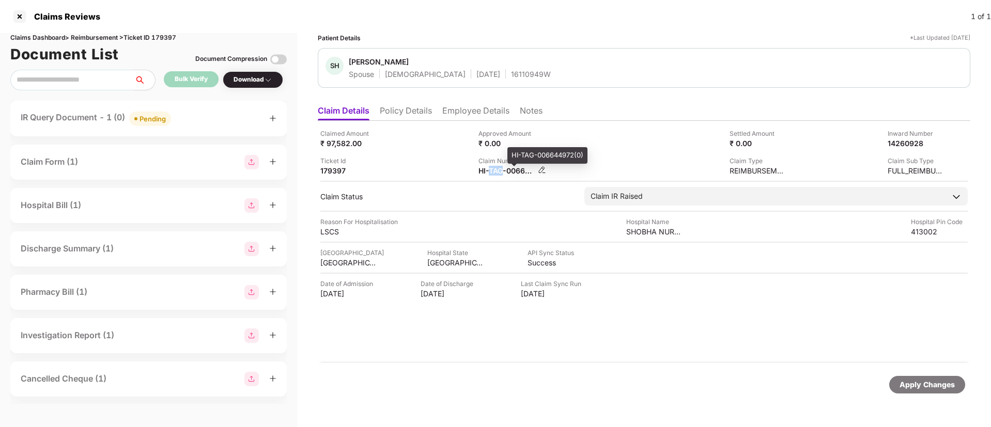
click at [500, 171] on div "HI-TAG-006644972(0)" at bounding box center [507, 171] width 57 height 10
click at [500, 169] on div "HI-TAG-006644972(0)" at bounding box center [507, 171] width 57 height 10
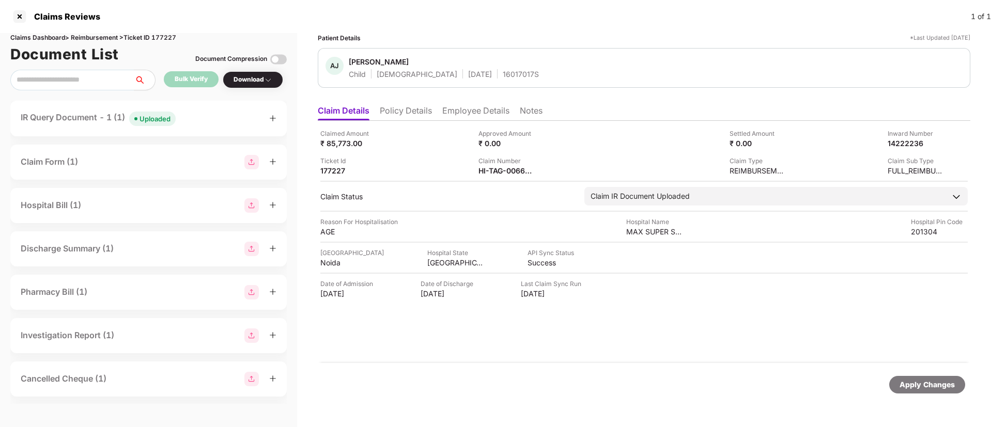
click at [194, 124] on div "IR Query Document - 1 (1) Uploaded" at bounding box center [149, 118] width 256 height 15
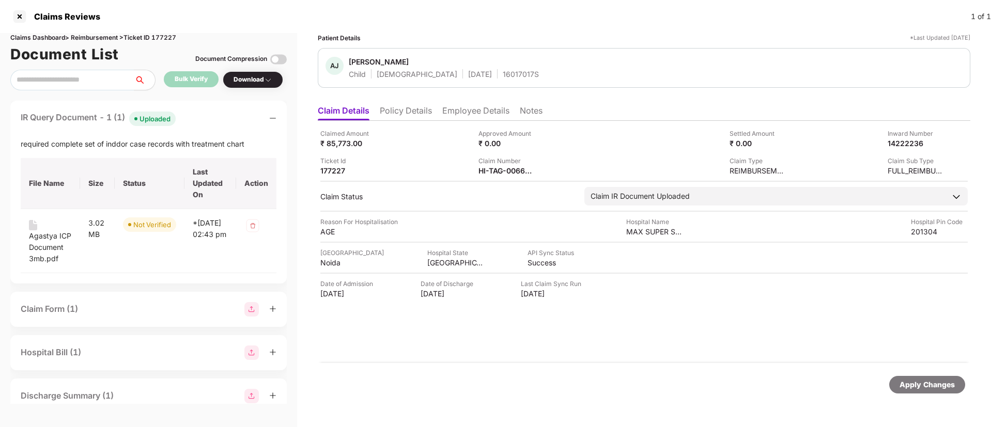
click at [197, 124] on div "IR Query Document - 1 (1) Uploaded" at bounding box center [149, 118] width 256 height 15
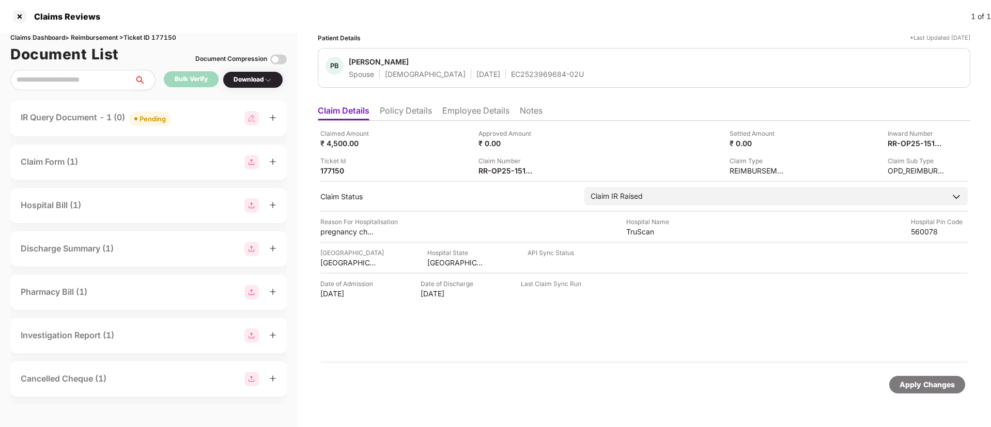
click at [184, 124] on div "IR Query Document - 1 (0) Pending" at bounding box center [149, 118] width 256 height 15
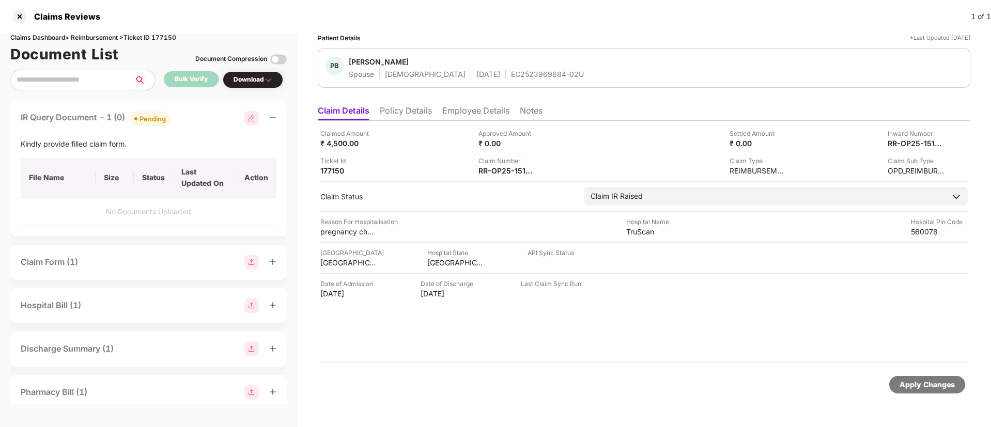
click at [184, 121] on div "IR Query Document - 1 (0) Pending" at bounding box center [149, 118] width 256 height 15
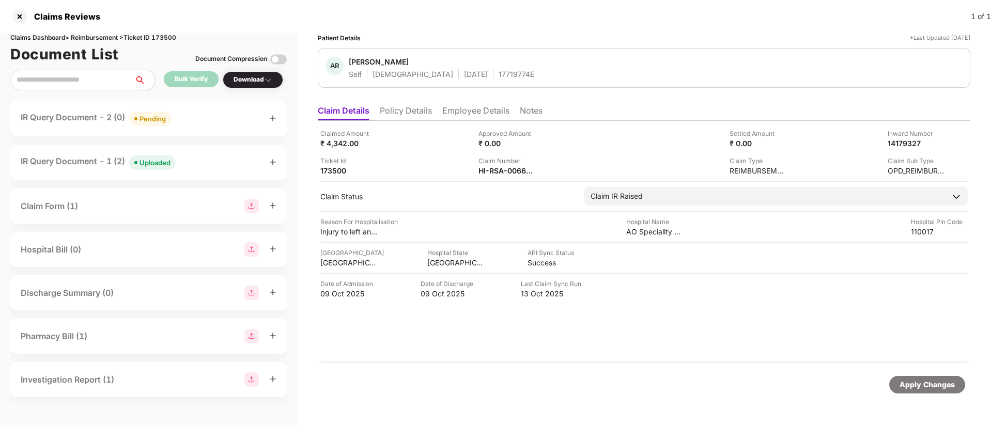
click at [191, 117] on div "IR Query Document - 2 (0) Pending" at bounding box center [149, 118] width 256 height 15
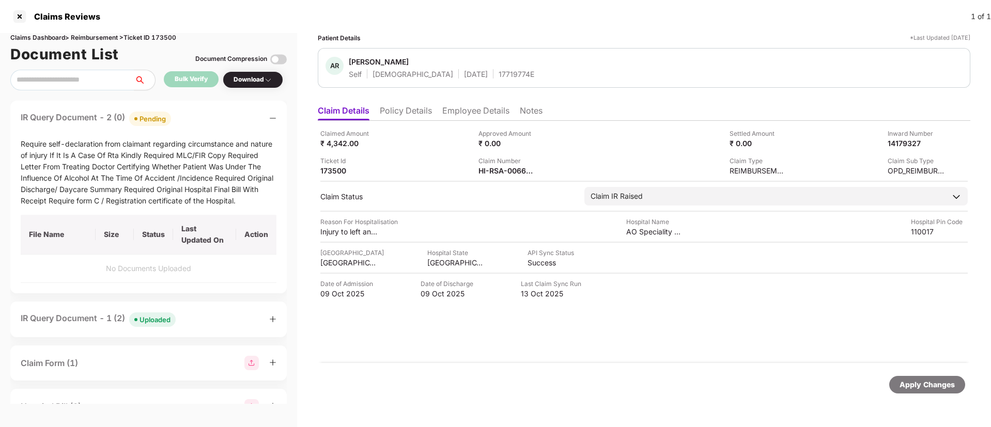
click at [192, 117] on div "IR Query Document - 2 (0) Pending" at bounding box center [149, 118] width 256 height 15
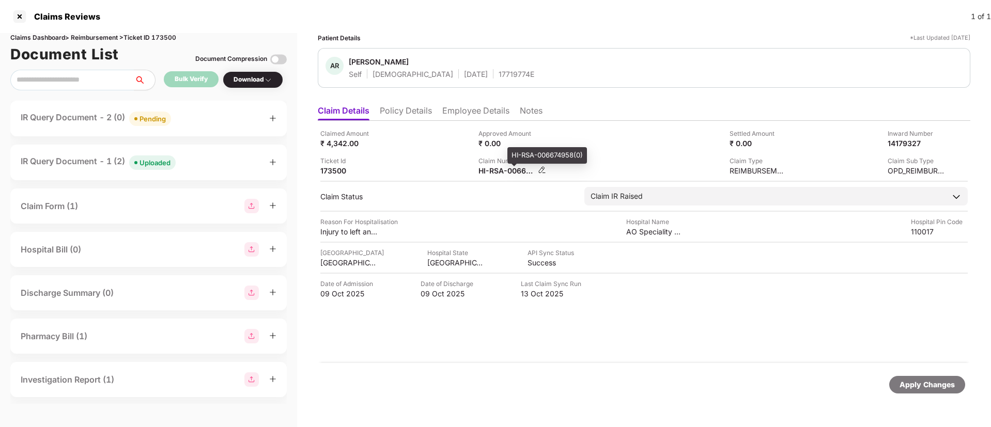
click at [500, 173] on div "HI-RSA-006674958(0)" at bounding box center [507, 171] width 57 height 10
click at [499, 173] on div "HI-RSA-006674958(0)" at bounding box center [507, 171] width 57 height 10
copy div
click at [411, 149] on div "Claimed Amount ₹ 4,342.00 Approved Amount ₹ 0.00 Settled Amount ₹ 0.00 Inward N…" at bounding box center [644, 152] width 648 height 47
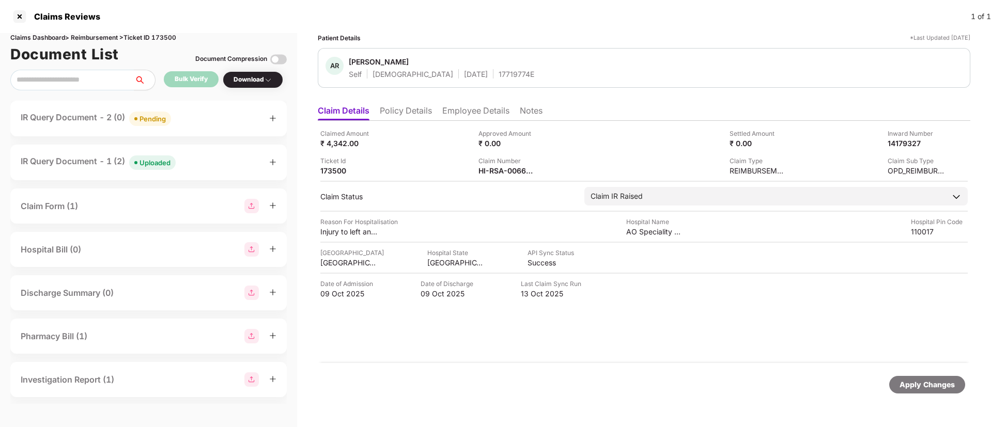
click at [222, 171] on div "IR Query Document - 1 (2) Uploaded" at bounding box center [148, 163] width 276 height 36
click at [211, 163] on div "IR Query Document - 1 (2) Uploaded" at bounding box center [149, 162] width 256 height 15
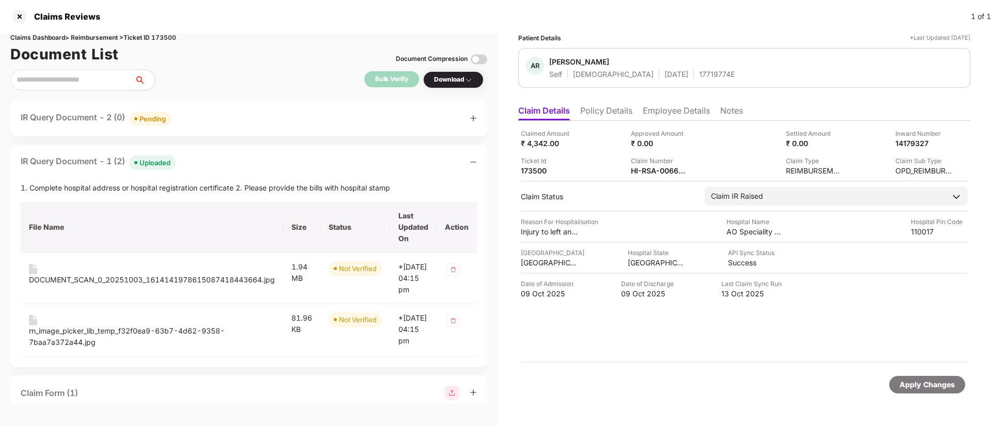
drag, startPoint x: 209, startPoint y: 162, endPoint x: 195, endPoint y: 162, distance: 14.5
click at [209, 162] on div "IR Query Document - 1 (2) Uploaded" at bounding box center [249, 162] width 456 height 15
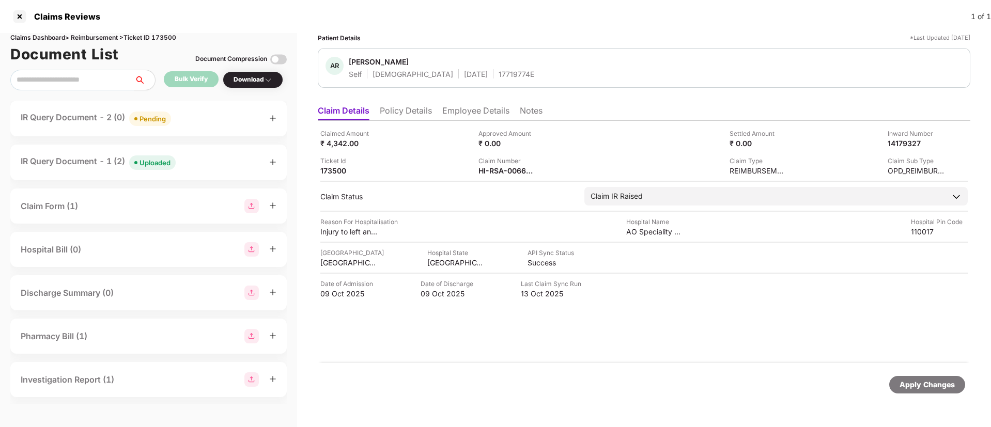
click at [189, 164] on div "IR Query Document - 1 (2) Uploaded" at bounding box center [149, 162] width 256 height 15
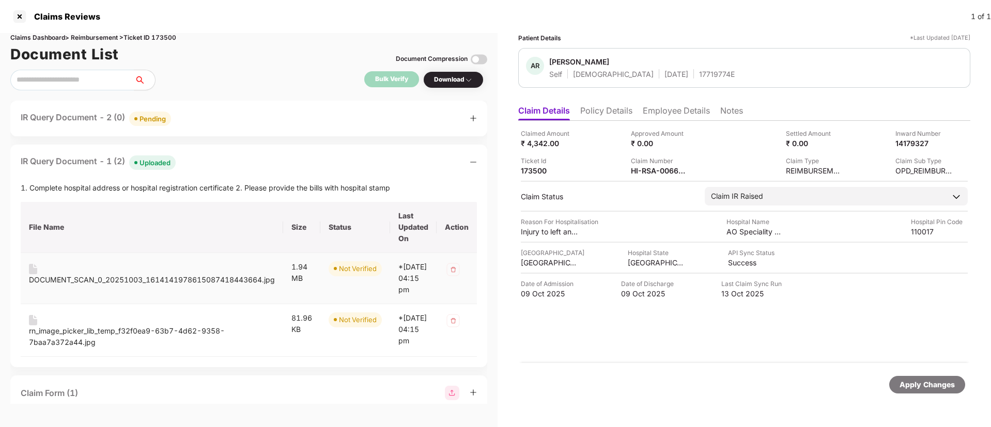
click at [96, 278] on div "DOCUMENT_SCAN_0_20251003_1614141978615087418443664.jpg" at bounding box center [152, 279] width 246 height 11
click at [91, 341] on div "rn_image_picker_lib_temp_f32f0ea9-63b7-4d62-9358-7baa7a372a44.jpg" at bounding box center [152, 337] width 246 height 23
click at [243, 159] on div "IR Query Document - 1 (2) Uploaded" at bounding box center [249, 162] width 456 height 15
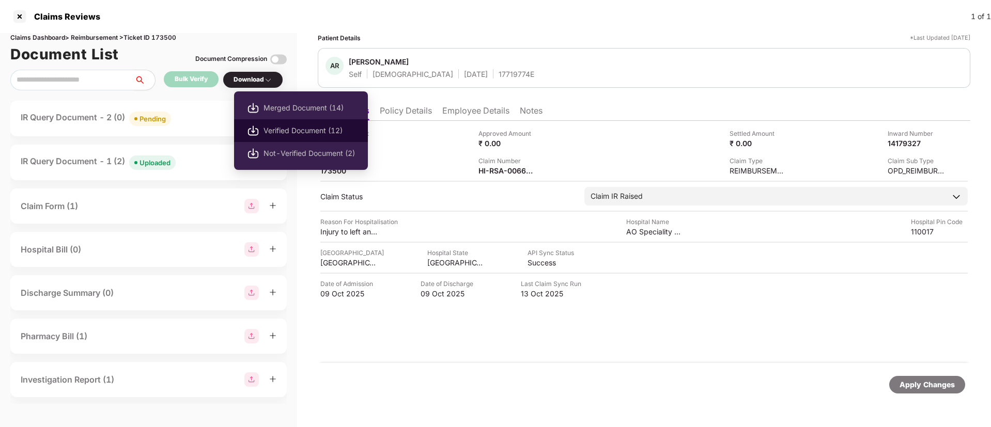
click at [276, 125] on span "Verified Document (12)" at bounding box center [309, 130] width 91 height 11
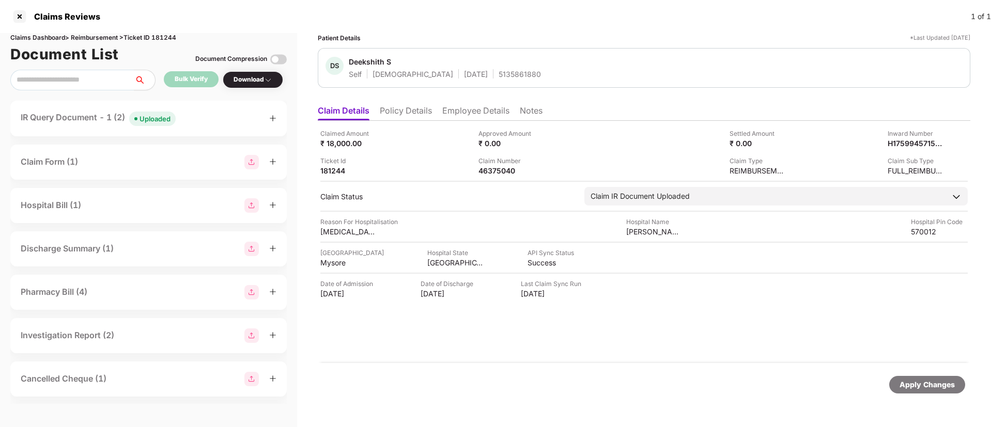
click at [184, 117] on div "IR Query Document - 1 (2) Uploaded" at bounding box center [149, 118] width 256 height 15
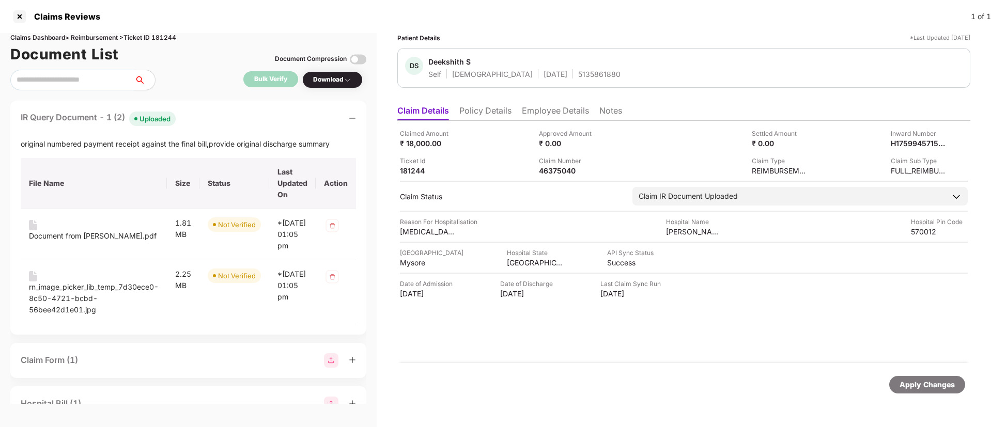
click at [205, 119] on div "IR Query Document - 1 (2) Uploaded" at bounding box center [188, 118] width 335 height 15
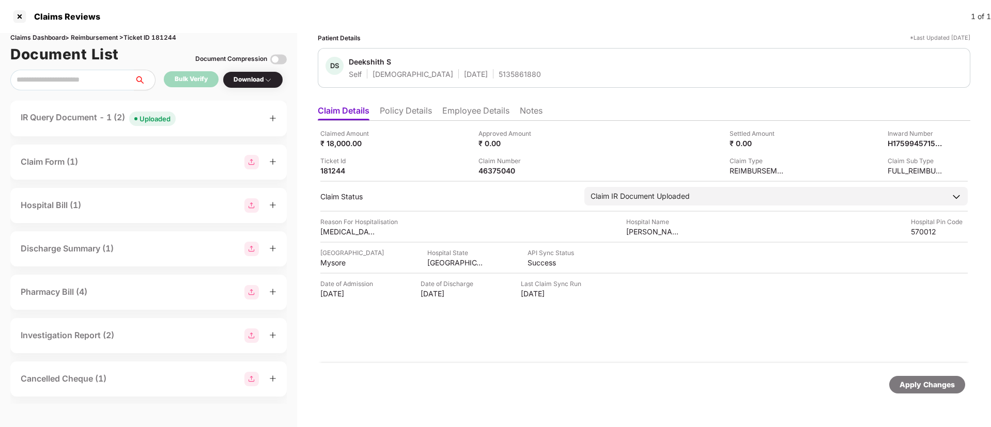
click at [408, 119] on li "Policy Details" at bounding box center [406, 112] width 52 height 15
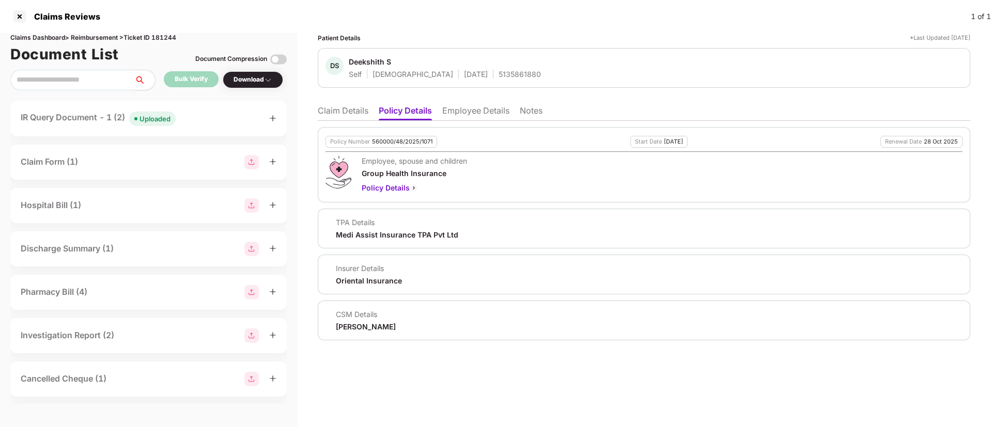
click at [336, 119] on li "Claim Details" at bounding box center [343, 112] width 51 height 15
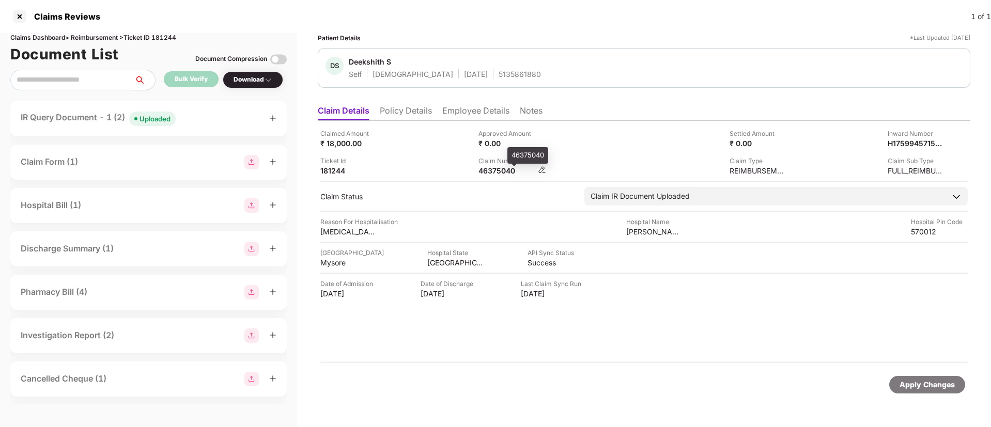
click at [493, 170] on div "46375040" at bounding box center [507, 171] width 57 height 10
click at [492, 171] on div "46375040" at bounding box center [507, 171] width 57 height 10
copy div "46375040"
click at [204, 117] on div "IR Query Document - 1 (2) Uploaded" at bounding box center [149, 118] width 256 height 15
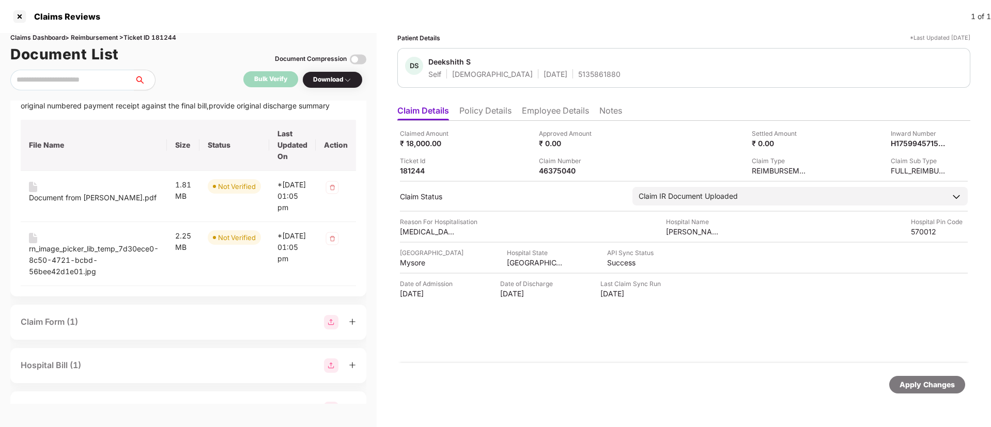
scroll to position [41, 0]
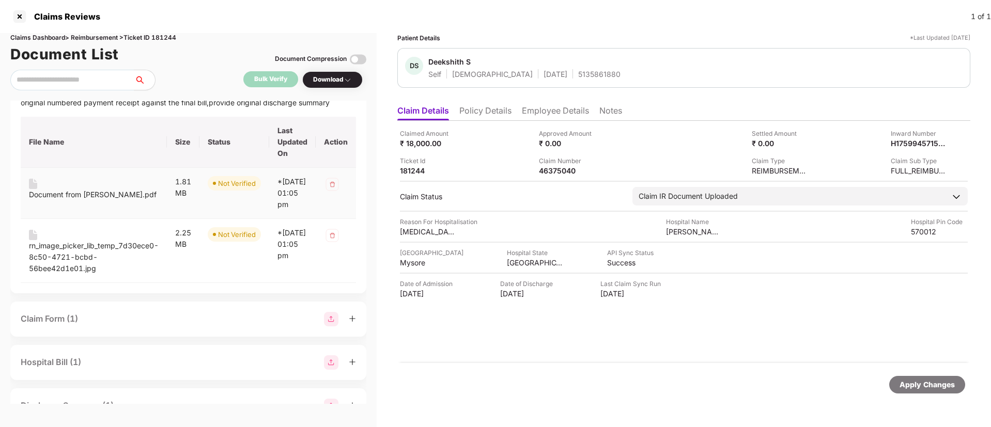
click at [64, 187] on div "Document from [PERSON_NAME].pdf" at bounding box center [94, 190] width 130 height 22
click at [63, 197] on div "Document from [PERSON_NAME].pdf" at bounding box center [93, 194] width 128 height 11
click at [96, 257] on div "rn_image_picker_lib_temp_7d30ece0-8c50-4721-bcbd-56bee42d1e01.jpg" at bounding box center [94, 257] width 130 height 34
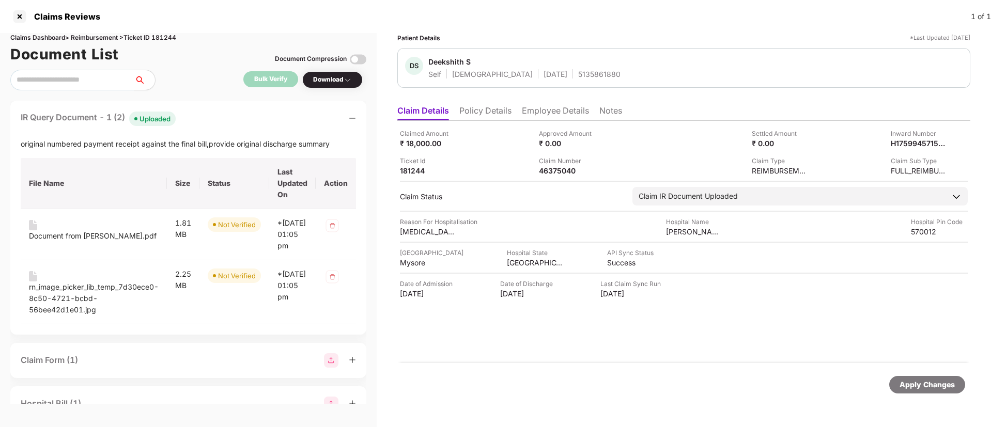
click at [201, 111] on div "IR Query Document - 1 (2) Uploaded" at bounding box center [188, 118] width 335 height 15
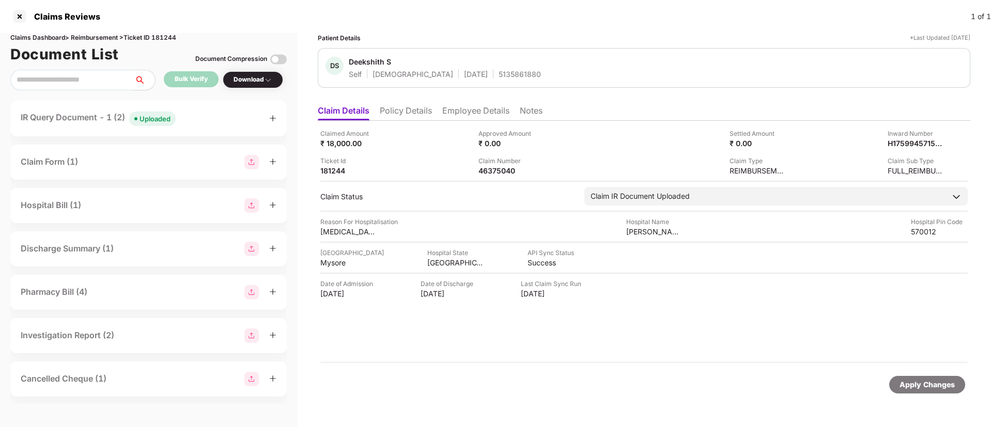
click at [211, 119] on div "IR Query Document - 1 (2) Uploaded" at bounding box center [149, 118] width 256 height 15
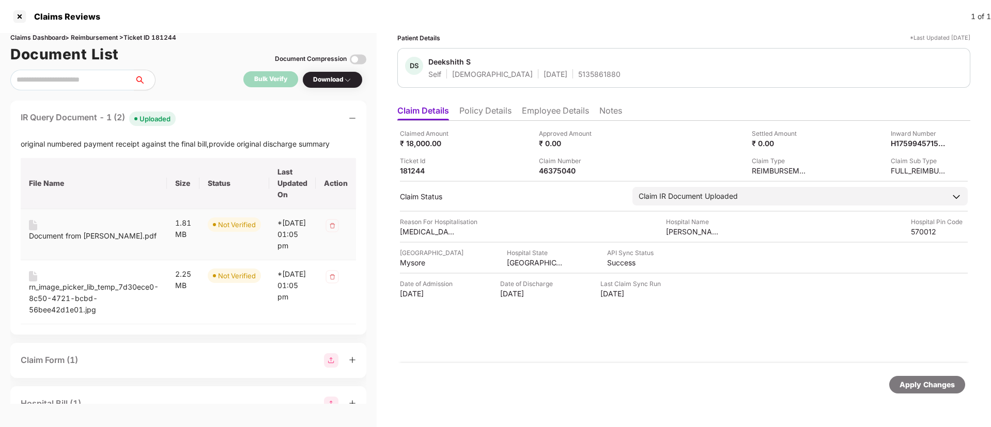
click at [79, 239] on div "Document from [PERSON_NAME].pdf" at bounding box center [93, 235] width 128 height 11
click at [84, 298] on div "rn_image_picker_lib_temp_7d30ece0-8c50-4721-bcbd-56bee42d1e01.jpg" at bounding box center [94, 299] width 130 height 34
click at [201, 122] on div "IR Query Document - 1 (2) Uploaded" at bounding box center [188, 118] width 335 height 15
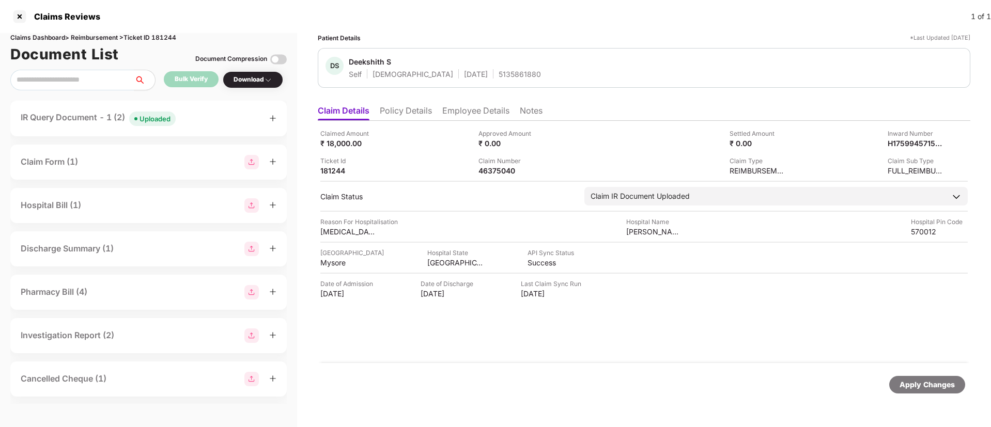
click at [196, 120] on div "IR Query Document - 1 (2) Uploaded" at bounding box center [149, 118] width 256 height 15
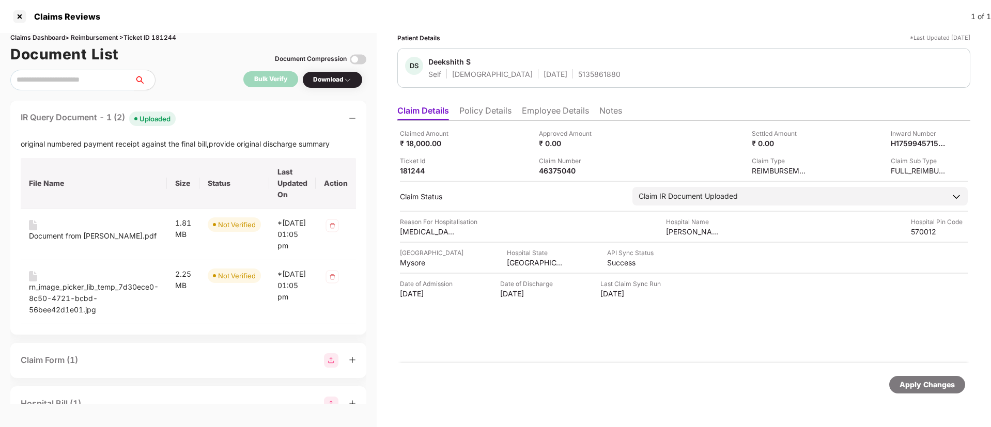
drag, startPoint x: 262, startPoint y: 117, endPoint x: 540, endPoint y: 202, distance: 290.5
click at [262, 115] on div "IR Query Document - 1 (2) Uploaded" at bounding box center [188, 118] width 335 height 15
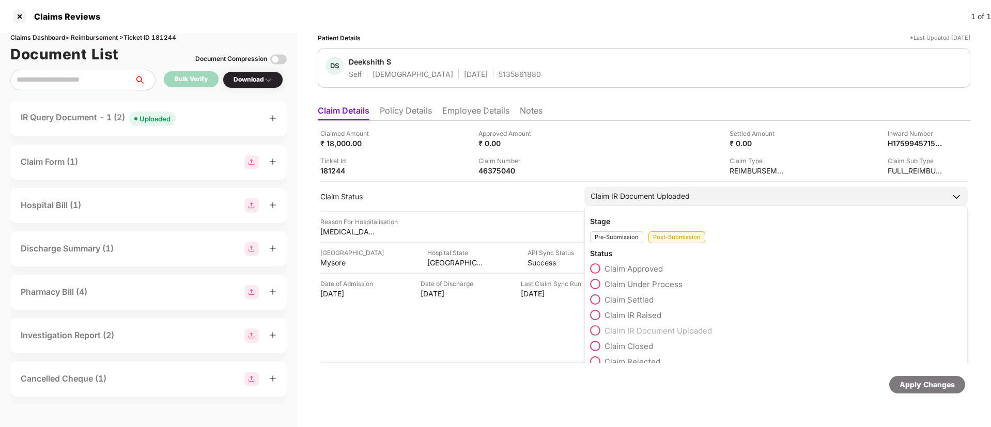
click at [593, 316] on span at bounding box center [595, 315] width 10 height 10
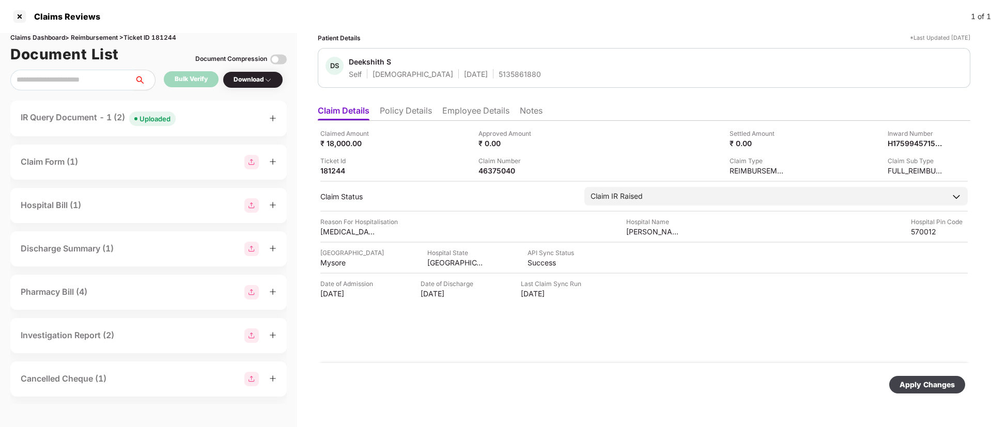
drag, startPoint x: 887, startPoint y: 378, endPoint x: 901, endPoint y: 388, distance: 17.1
click at [890, 379] on div "Apply Changes" at bounding box center [644, 385] width 642 height 18
click at [902, 387] on div "Apply Changes" at bounding box center [927, 384] width 55 height 11
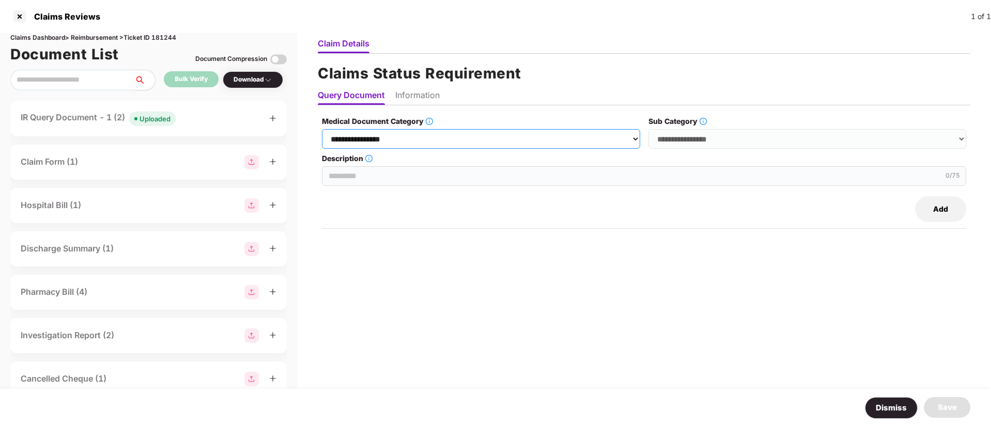
click at [377, 143] on select "**********" at bounding box center [481, 139] width 318 height 20
select select "**********"
click at [322, 129] on select "**********" at bounding box center [481, 139] width 318 height 20
click at [698, 137] on select "**********" at bounding box center [808, 139] width 318 height 20
select select "**********"
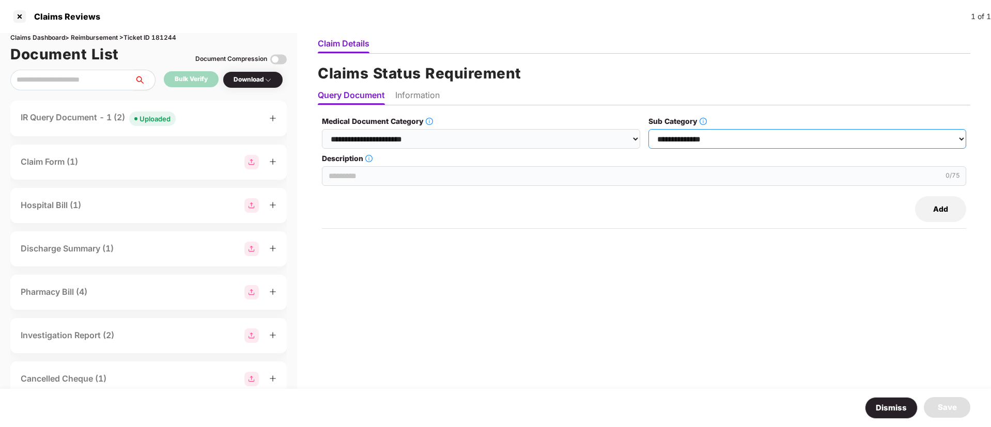
click at [649, 129] on select "**********" at bounding box center [808, 139] width 318 height 20
click at [386, 183] on input "Description" at bounding box center [644, 176] width 644 height 20
paste input "**********"
type input "**********"
click at [410, 97] on li "Information" at bounding box center [417, 97] width 44 height 15
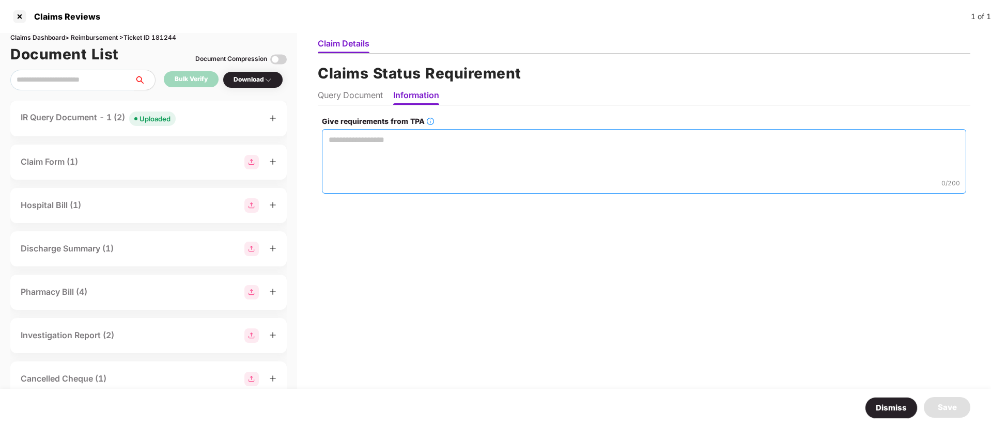
click at [388, 143] on textarea "Give requirements from TPA" at bounding box center [644, 161] width 644 height 65
paste textarea "**********"
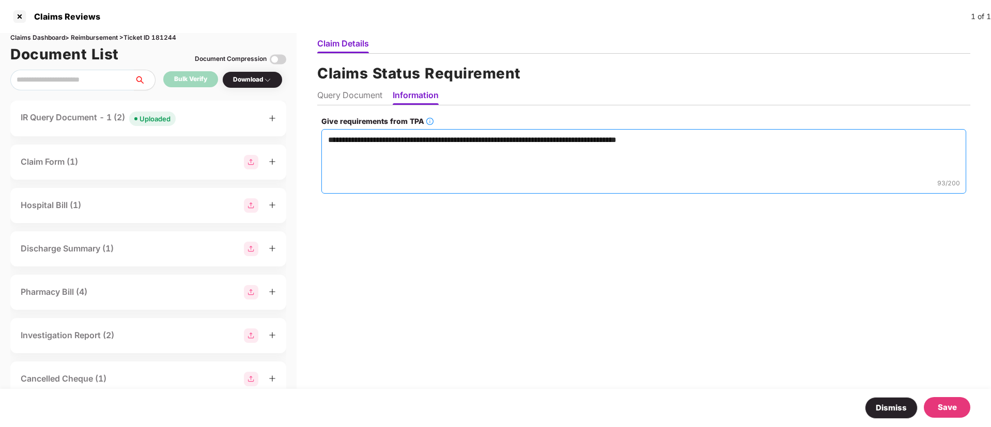
drag, startPoint x: 657, startPoint y: 141, endPoint x: 669, endPoint y: 141, distance: 11.9
click at [666, 141] on textarea "**********" at bounding box center [643, 161] width 645 height 65
click at [663, 143] on textarea "**********" at bounding box center [643, 161] width 645 height 65
type textarea "**********"
click at [950, 403] on div "Save" at bounding box center [947, 408] width 19 height 12
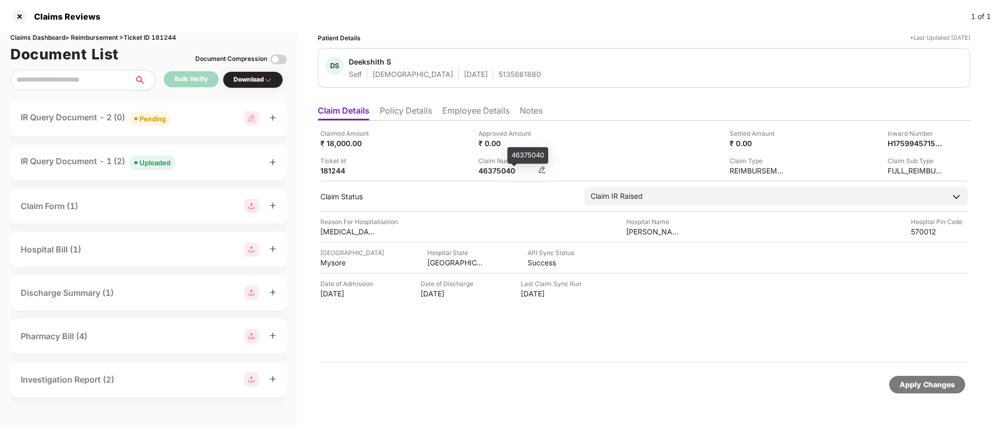
click at [500, 172] on div "46375040" at bounding box center [507, 171] width 57 height 10
click at [499, 170] on div "46375040" at bounding box center [507, 171] width 57 height 10
click at [498, 170] on div "46375040" at bounding box center [507, 171] width 57 height 10
copy div "46375040"
click at [463, 162] on div "Ticket Id 181244" at bounding box center [395, 166] width 150 height 20
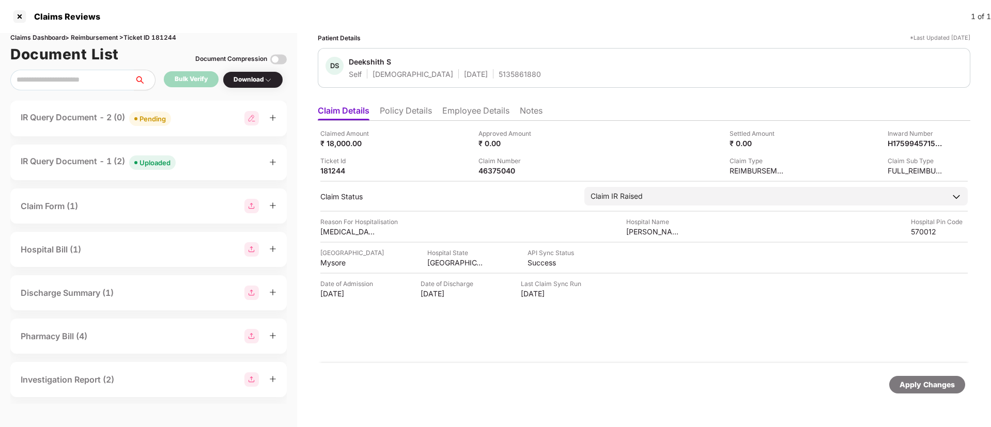
click at [419, 112] on li "Policy Details" at bounding box center [406, 112] width 52 height 15
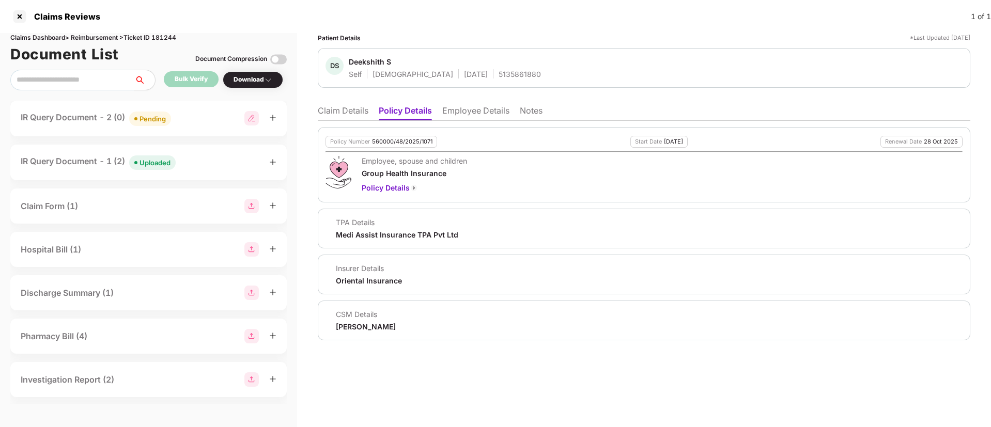
click at [347, 116] on li "Claim Details" at bounding box center [343, 112] width 51 height 15
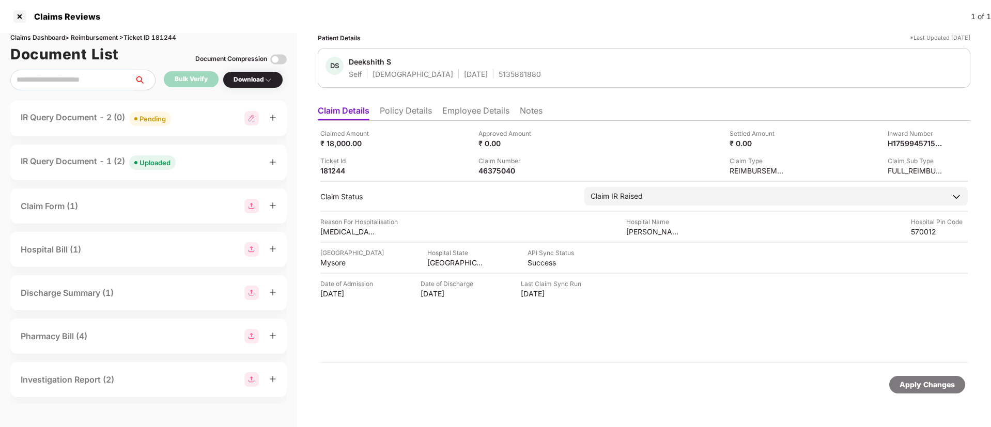
click at [202, 123] on div "IR Query Document - 2 (0) Pending" at bounding box center [149, 118] width 256 height 15
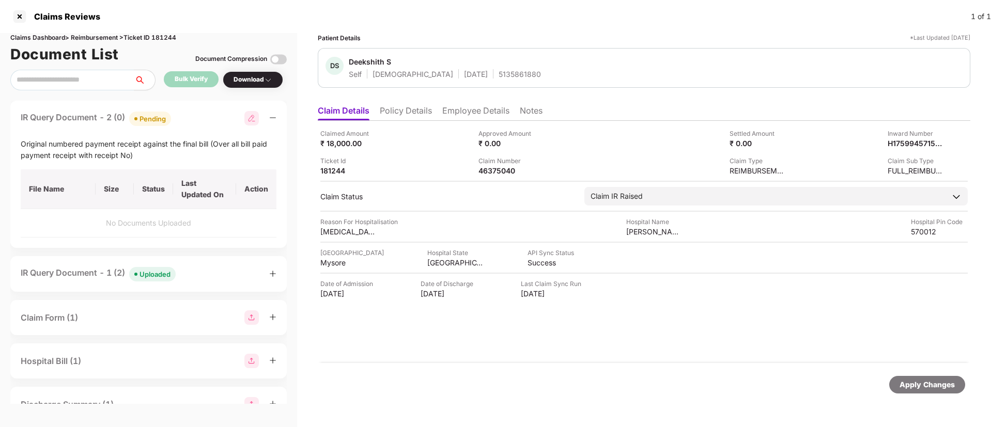
click at [201, 123] on div "IR Query Document - 2 (0) Pending" at bounding box center [149, 118] width 256 height 15
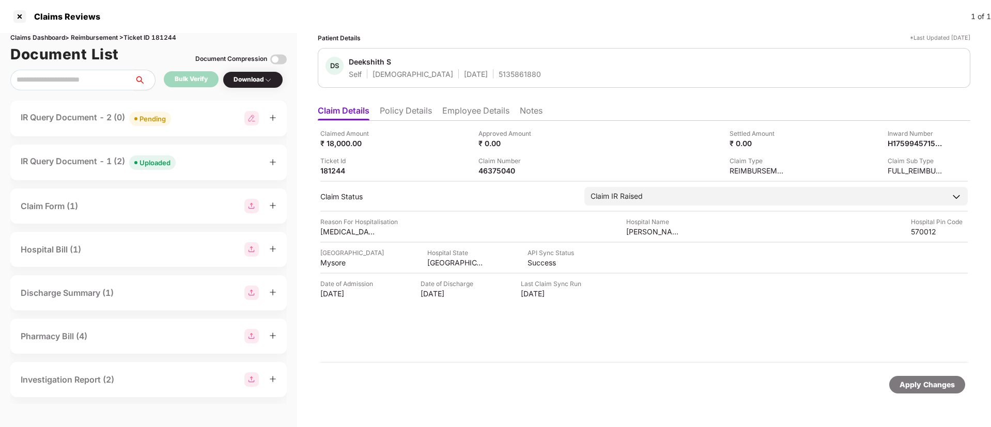
click at [179, 167] on div "IR Query Document - 1 (2) Uploaded" at bounding box center [149, 162] width 256 height 15
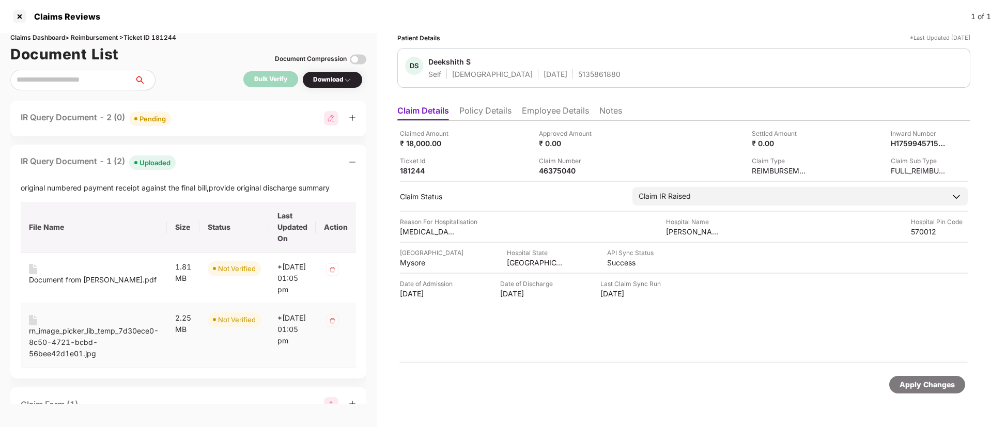
click at [102, 339] on div "rn_image_picker_lib_temp_7d30ece0-8c50-4721-bcbd-56bee42d1e01.jpg" at bounding box center [94, 343] width 130 height 34
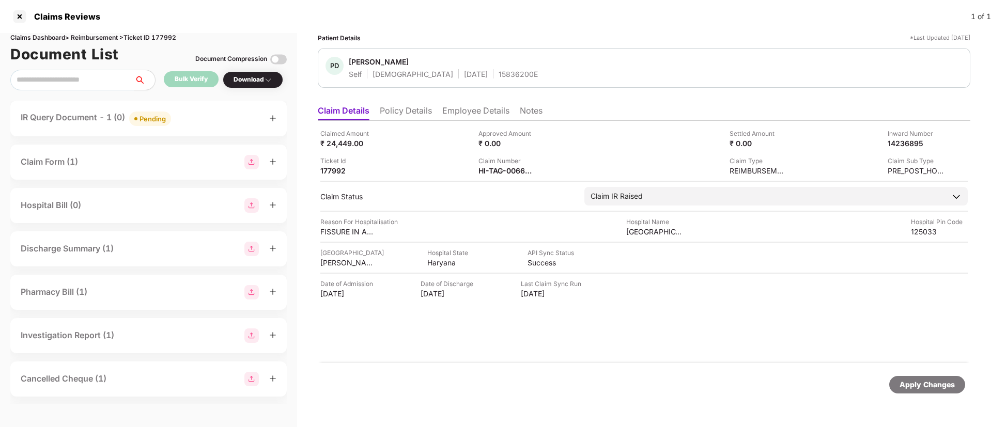
click at [196, 125] on div "IR Query Document - 1 (0) Pending" at bounding box center [149, 118] width 256 height 15
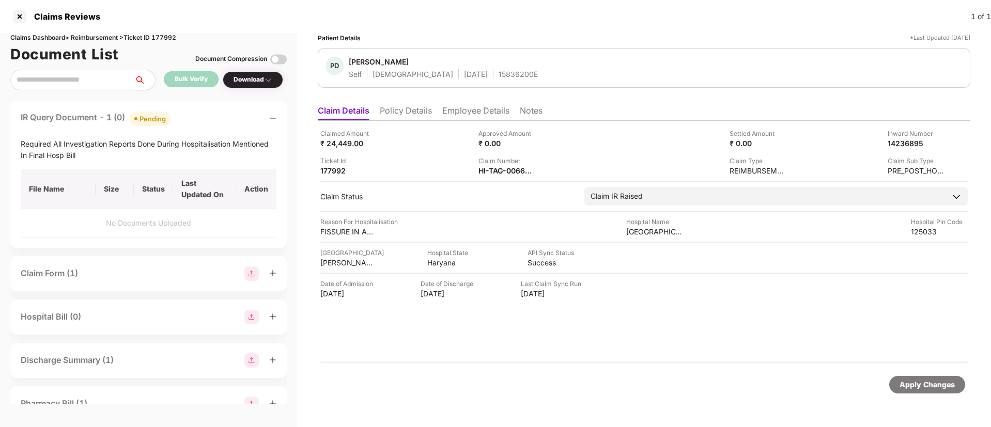
click at [196, 121] on div "IR Query Document - 1 (0) Pending" at bounding box center [149, 118] width 256 height 15
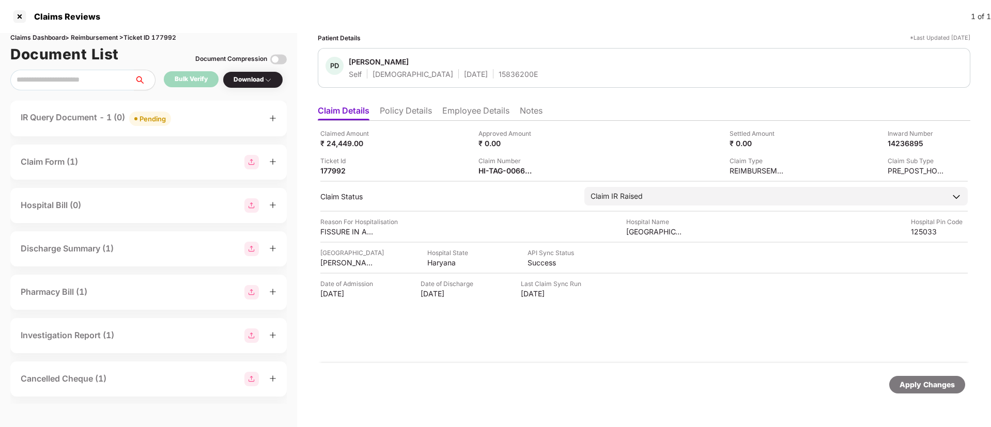
click at [190, 121] on div "IR Query Document - 1 (0) Pending" at bounding box center [149, 118] width 256 height 15
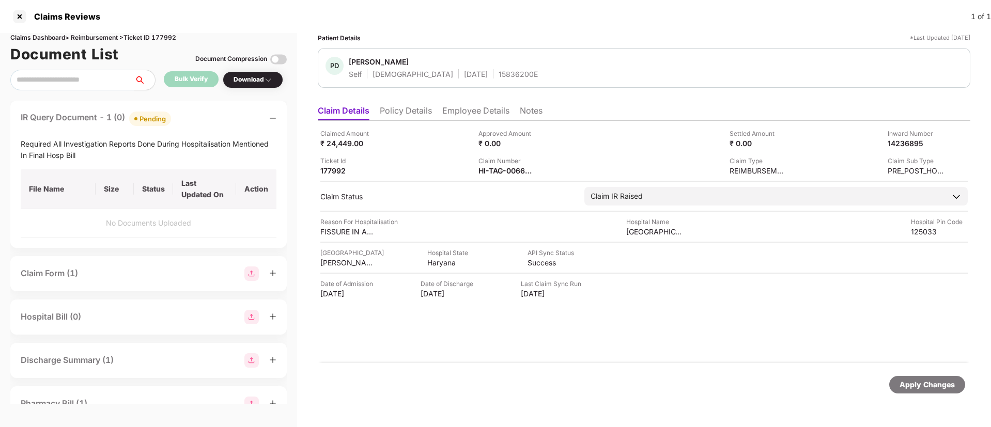
drag, startPoint x: 206, startPoint y: 120, endPoint x: 212, endPoint y: 118, distance: 6.5
click at [207, 120] on div "IR Query Document - 1 (0) Pending" at bounding box center [149, 118] width 256 height 15
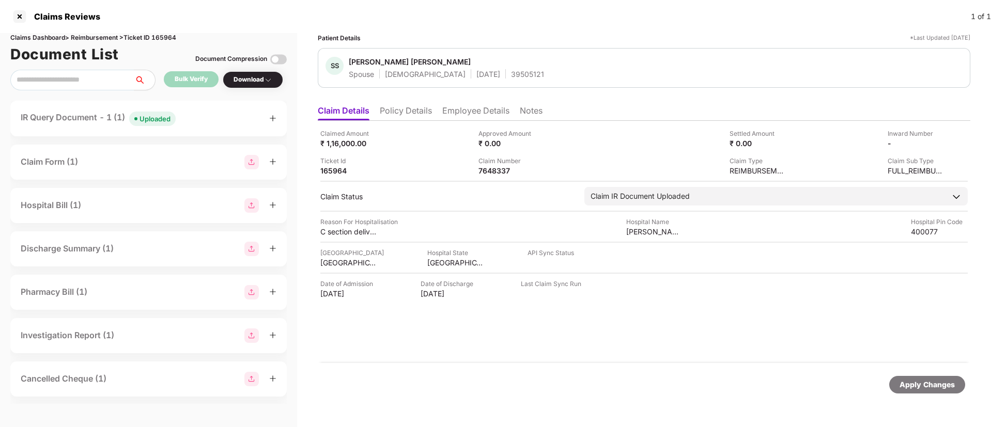
click at [396, 107] on li "Policy Details" at bounding box center [406, 112] width 52 height 15
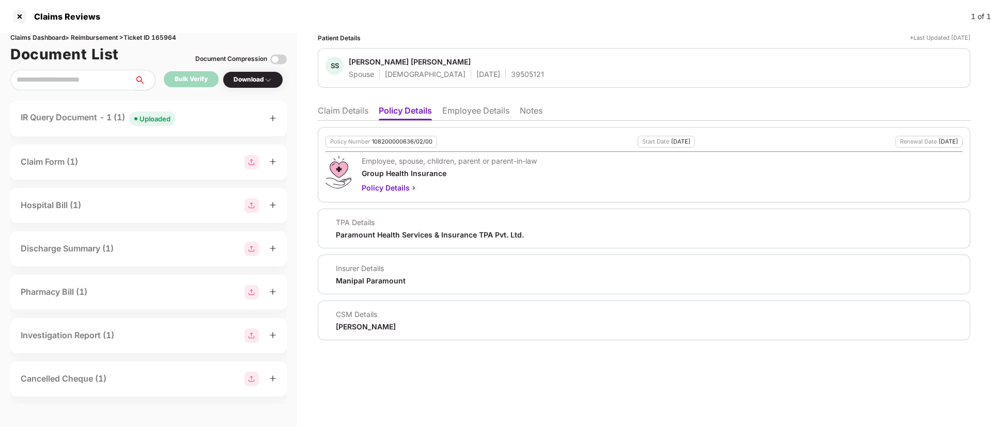
click at [335, 114] on li "Claim Details" at bounding box center [343, 112] width 51 height 15
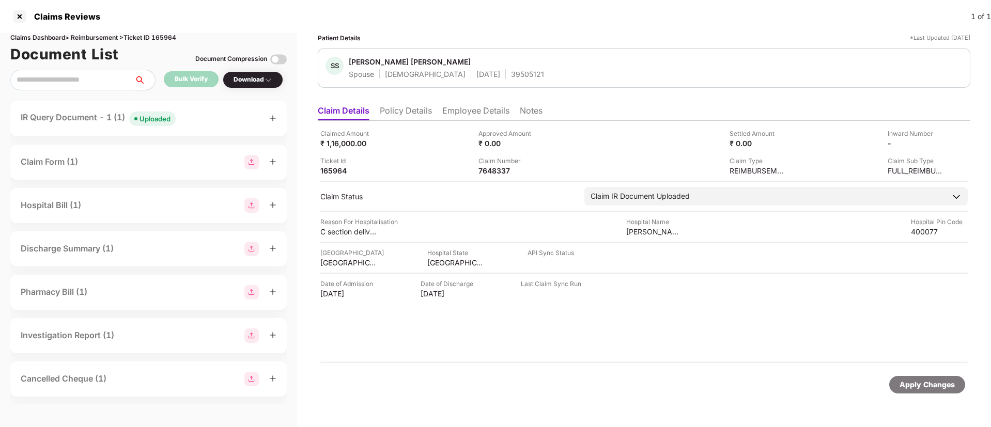
click at [418, 102] on ul "Claim Details Policy Details Employee Details Notes" at bounding box center [644, 110] width 653 height 21
click at [416, 109] on li "Policy Details" at bounding box center [406, 112] width 52 height 15
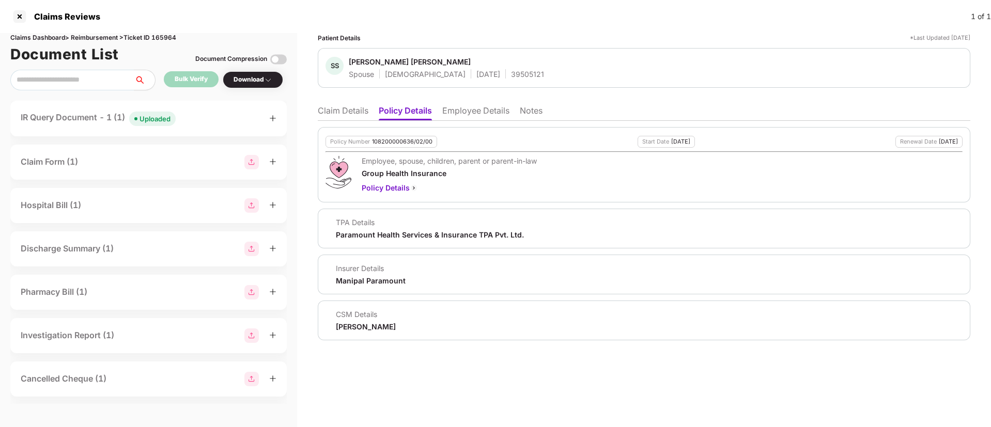
click at [378, 142] on div "108200000636/02/00" at bounding box center [402, 142] width 60 height 7
copy div "108200000636/02/00"
click at [485, 107] on li "Employee Details" at bounding box center [475, 112] width 67 height 15
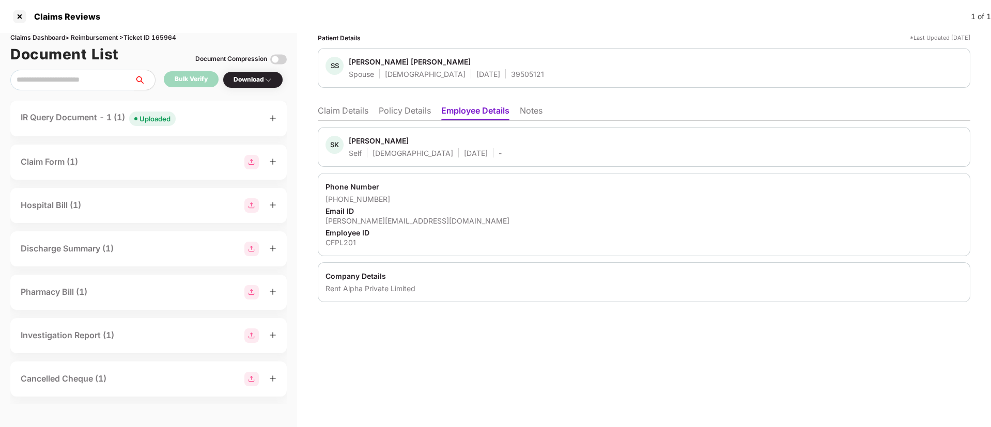
click at [344, 242] on div "CFPL201" at bounding box center [644, 243] width 637 height 10
click at [344, 241] on div "CFPL201" at bounding box center [644, 243] width 637 height 10
copy div "CFPL201"
click at [339, 110] on li "Claim Details" at bounding box center [343, 112] width 51 height 15
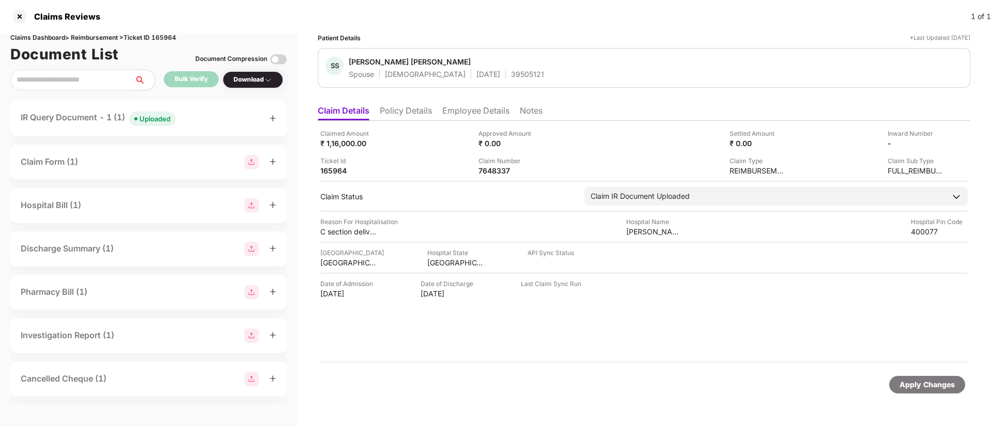
click at [228, 120] on div "IR Query Document - 1 (1) Uploaded" at bounding box center [149, 118] width 256 height 15
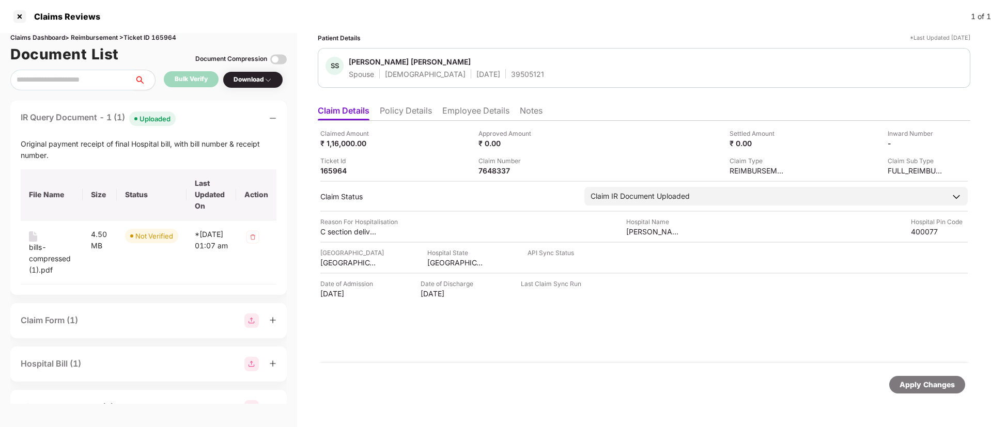
click at [228, 122] on div "IR Query Document - 1 (1) Uploaded" at bounding box center [149, 118] width 256 height 15
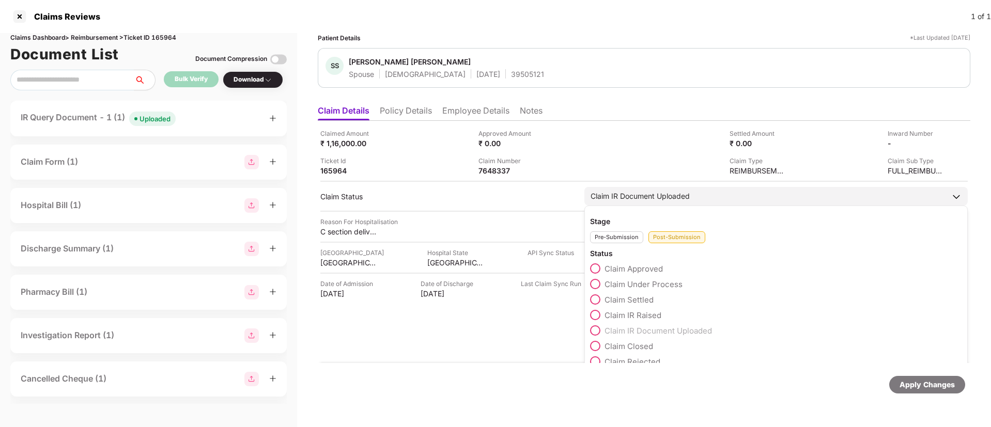
drag, startPoint x: 597, startPoint y: 285, endPoint x: 688, endPoint y: 326, distance: 99.5
click at [598, 285] on span at bounding box center [595, 284] width 10 height 10
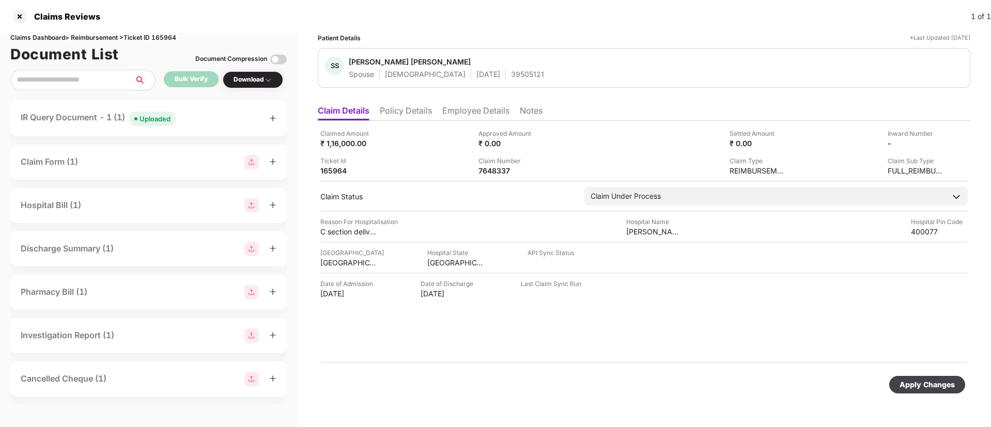
drag, startPoint x: 921, startPoint y: 386, endPoint x: 884, endPoint y: 373, distance: 38.7
click at [922, 383] on div "Apply Changes" at bounding box center [927, 384] width 55 height 11
drag, startPoint x: 350, startPoint y: 60, endPoint x: 426, endPoint y: 65, distance: 76.6
click at [426, 65] on span "Sharmeen Salim Khan" at bounding box center [446, 63] width 195 height 12
copy div "Sharmeen Salim Khan"
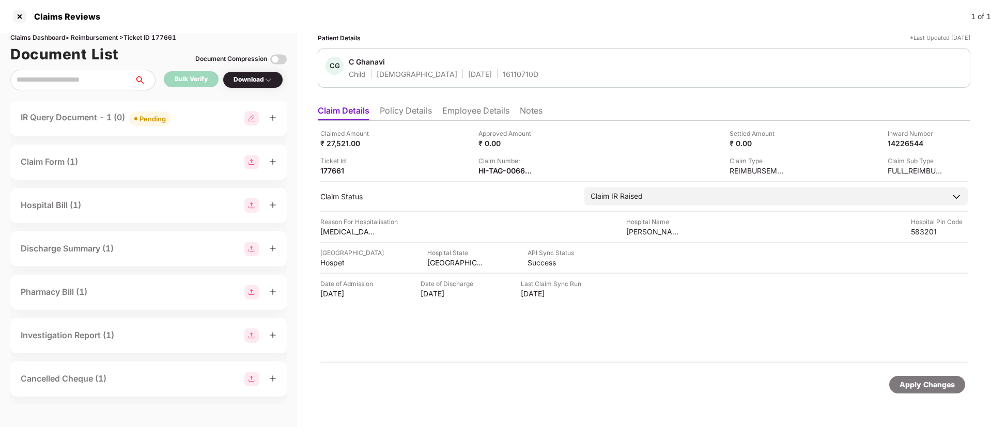
click at [209, 114] on div "IR Query Document - 1 (0) Pending" at bounding box center [149, 118] width 256 height 15
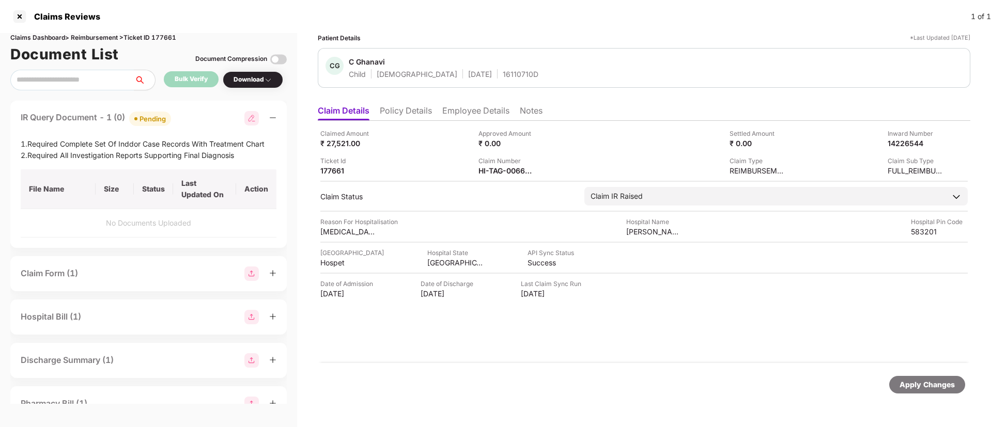
click at [193, 124] on div "IR Query Document - 1 (0) Pending" at bounding box center [149, 118] width 256 height 15
